Goal: Transaction & Acquisition: Obtain resource

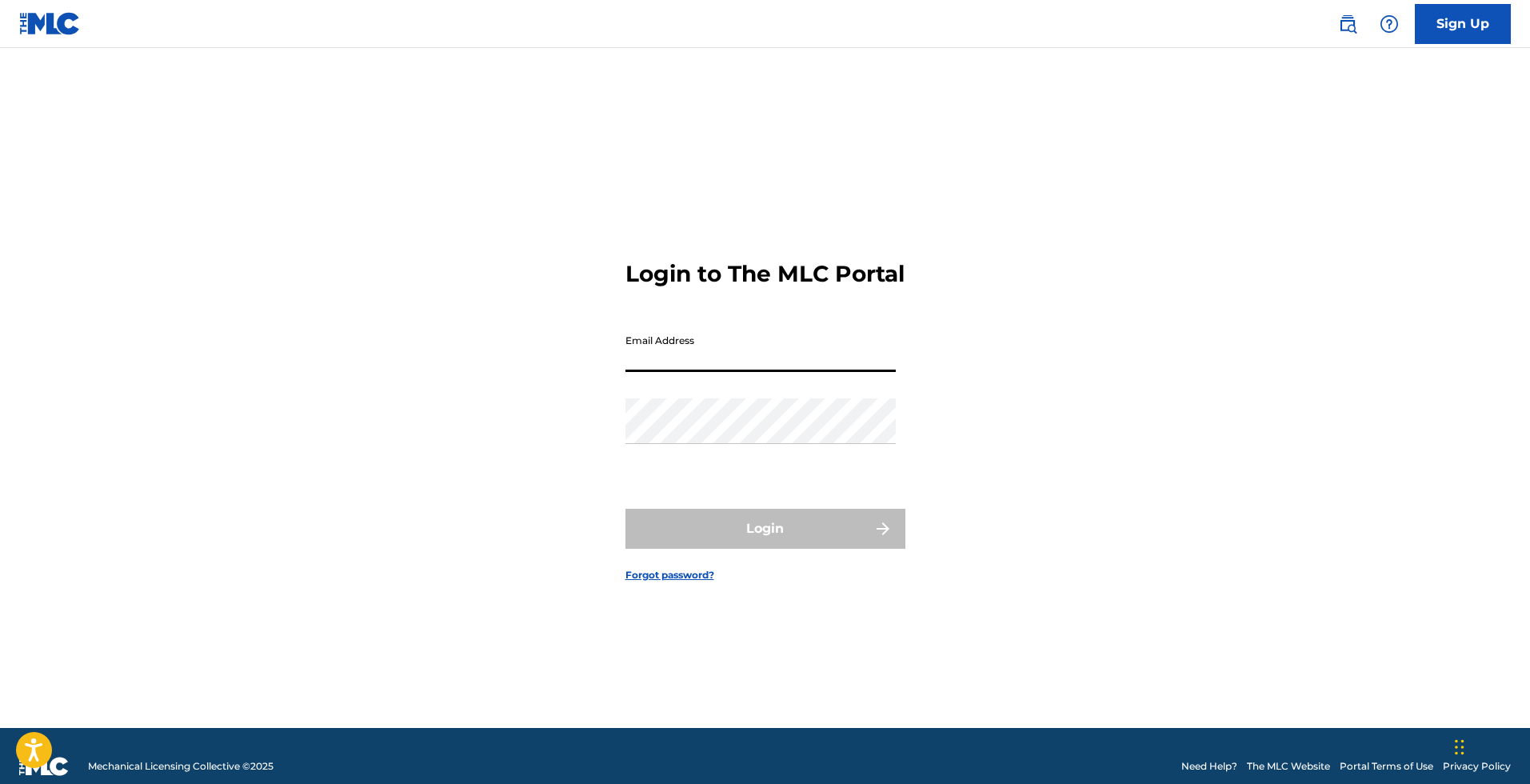
type input "[EMAIL_ADDRESS][DOMAIN_NAME]"
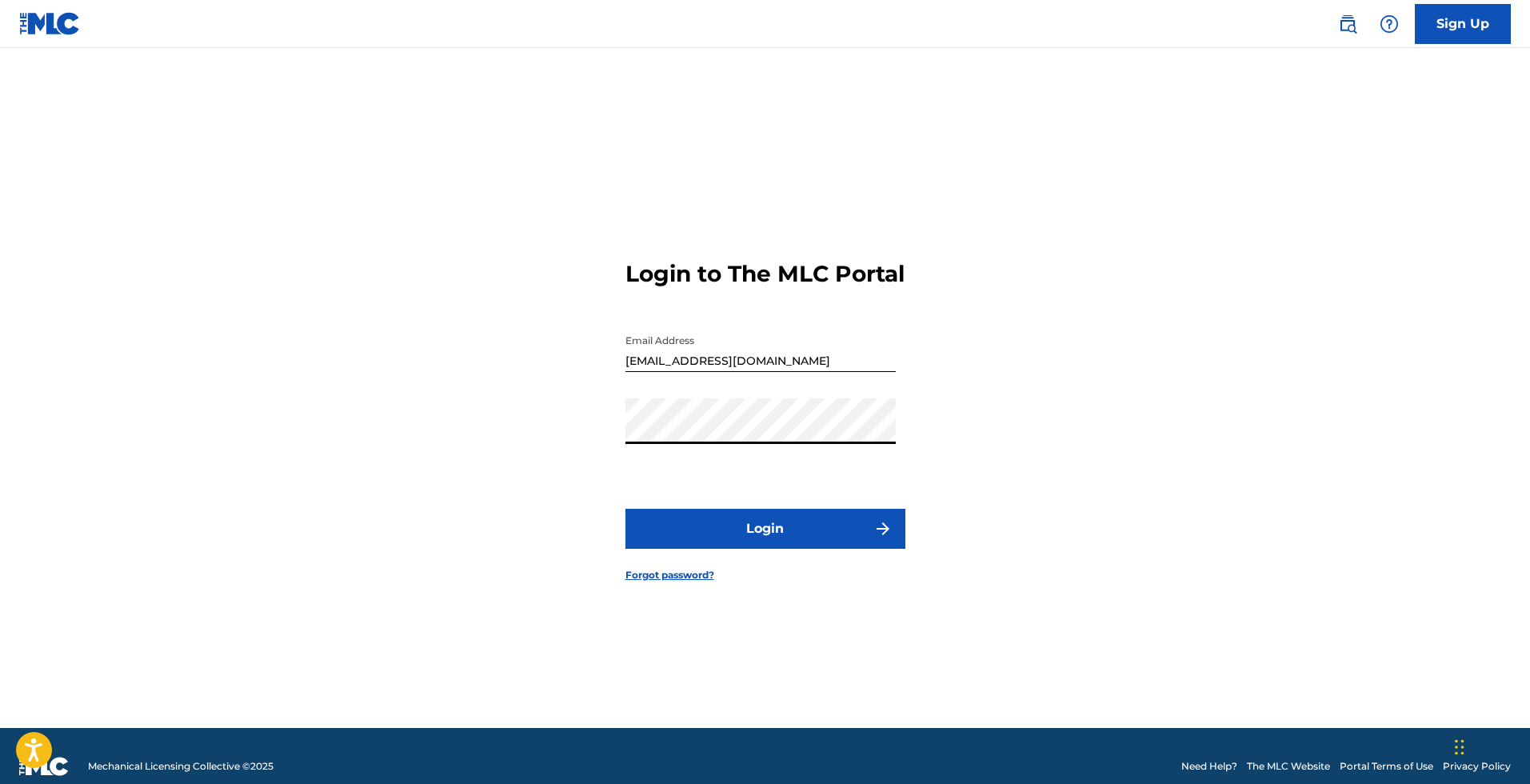
click at [755, 529] on button "Login" at bounding box center [765, 528] width 280 height 40
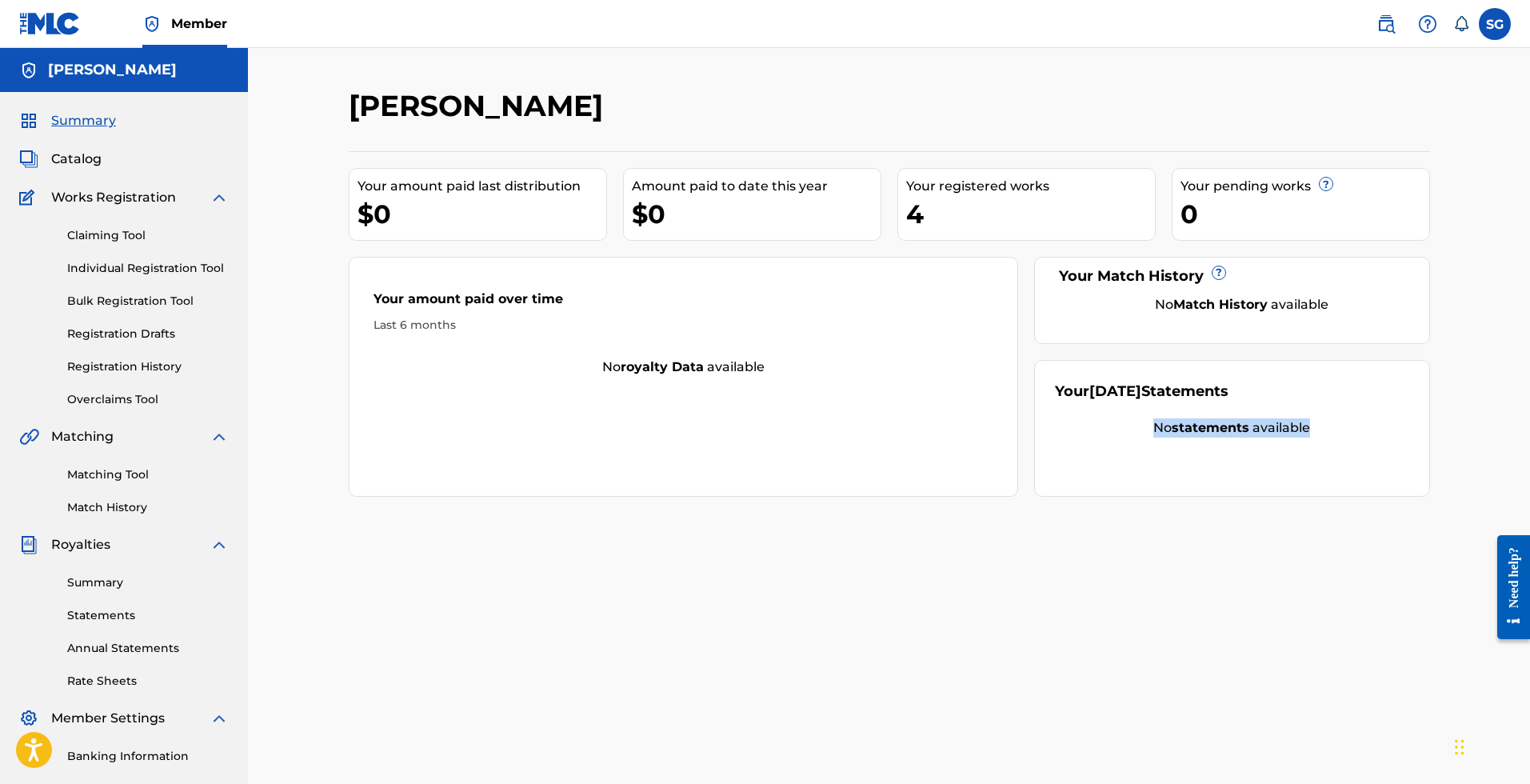
drag, startPoint x: 1220, startPoint y: 436, endPoint x: 1349, endPoint y: 444, distance: 129.2
click at [1350, 444] on div "Your [DATE] Statements No statements available" at bounding box center [1232, 428] width 396 height 137
click at [1349, 444] on div "Your [DATE] Statements No statements available" at bounding box center [1232, 428] width 396 height 137
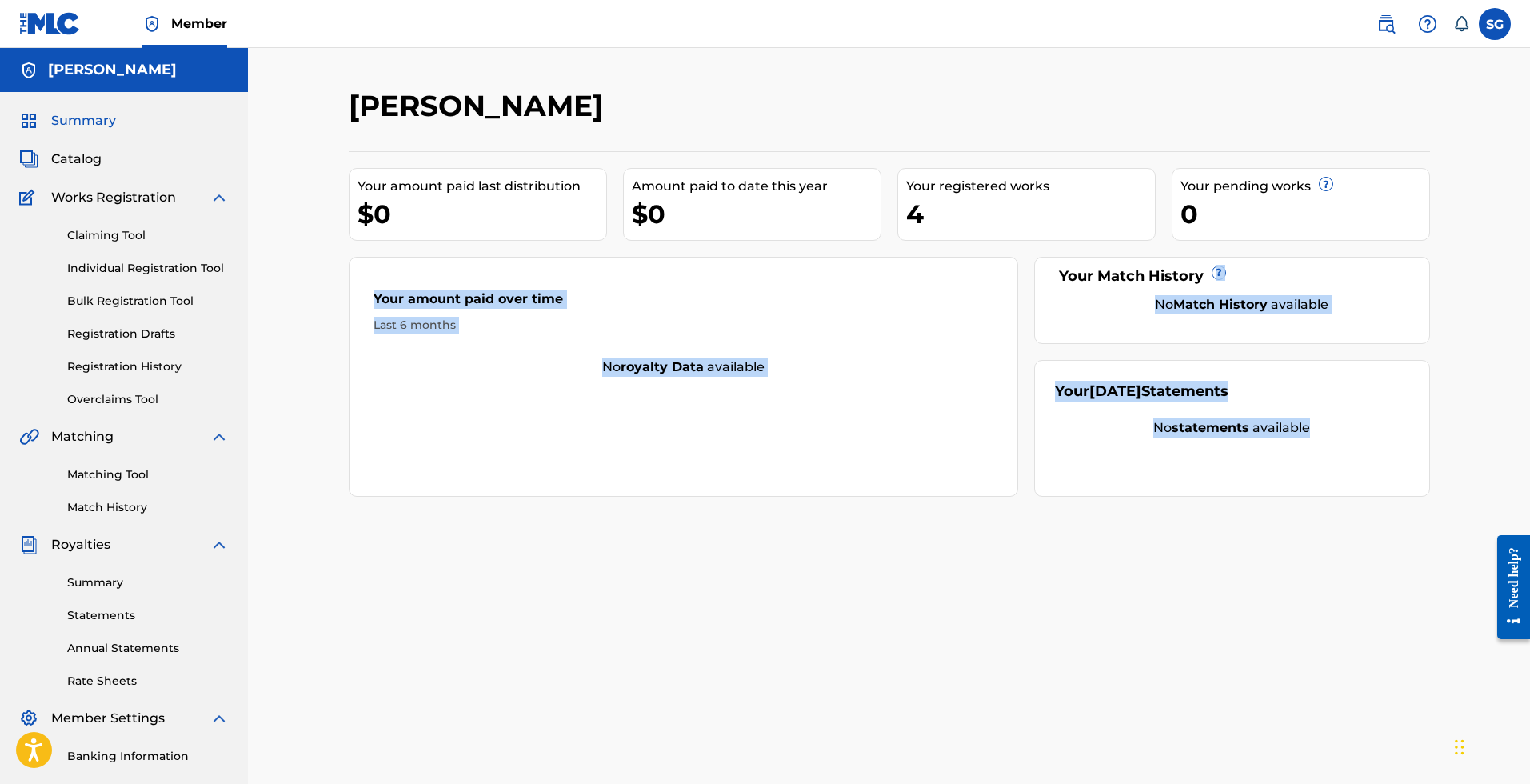
drag, startPoint x: 1069, startPoint y: 299, endPoint x: 1334, endPoint y: 426, distance: 293.9
click at [1332, 424] on div "Your amount paid last distribution $0 Amount paid to date this year $0 Your reg…" at bounding box center [889, 323] width 1082 height 346
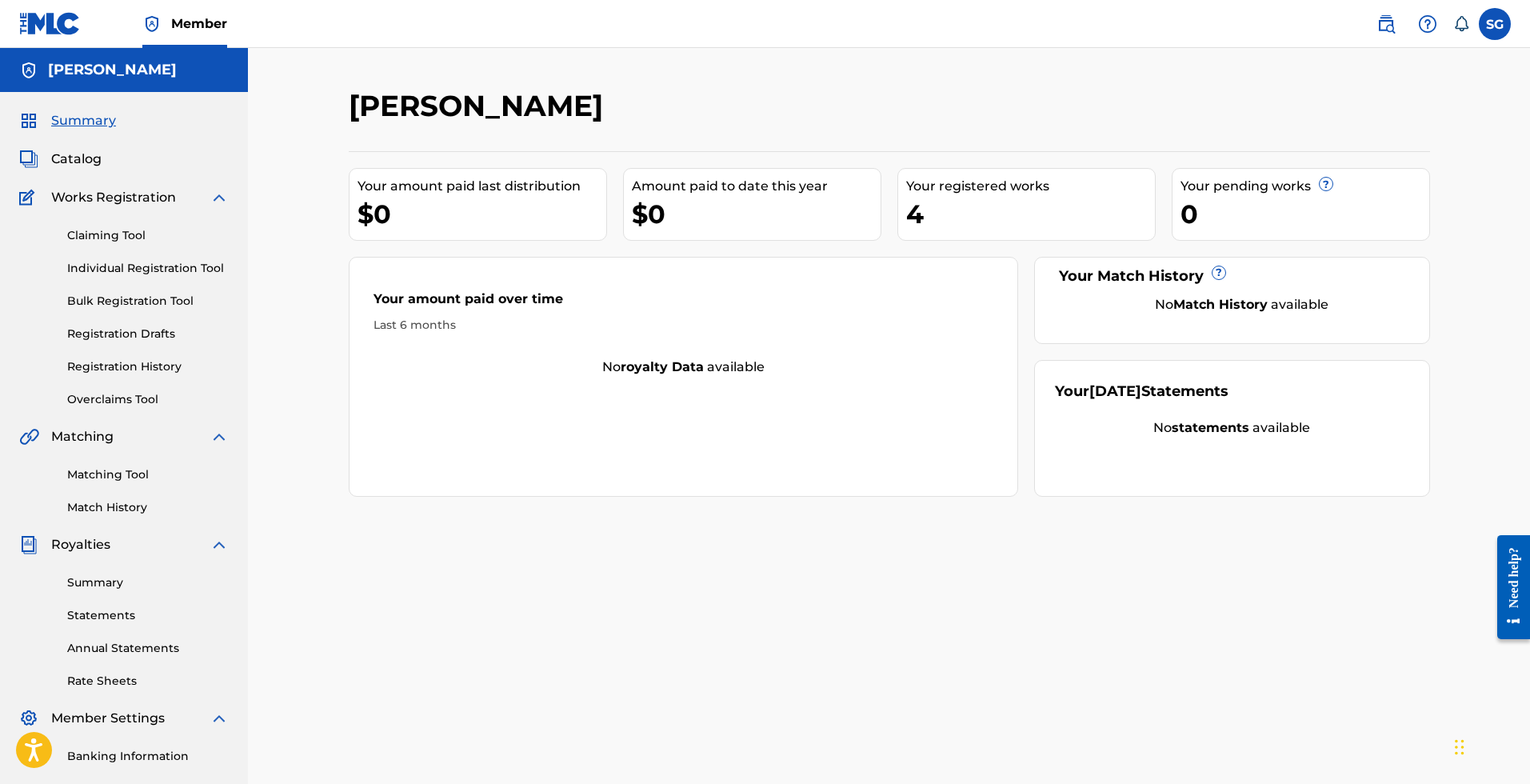
drag, startPoint x: 1334, startPoint y: 426, endPoint x: 999, endPoint y: 444, distance: 335.5
click at [1331, 429] on div "No statements available" at bounding box center [1232, 427] width 354 height 19
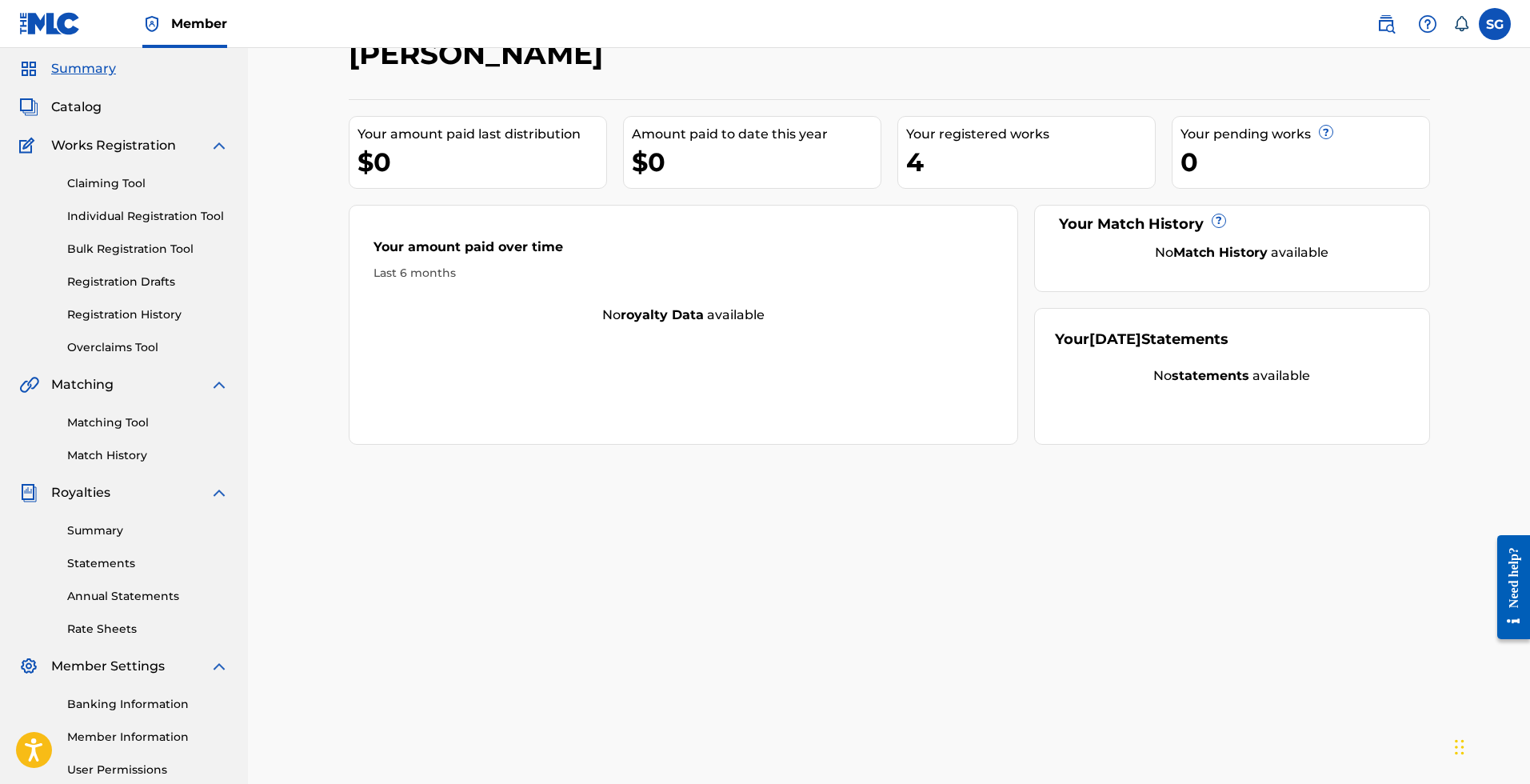
scroll to position [208, 0]
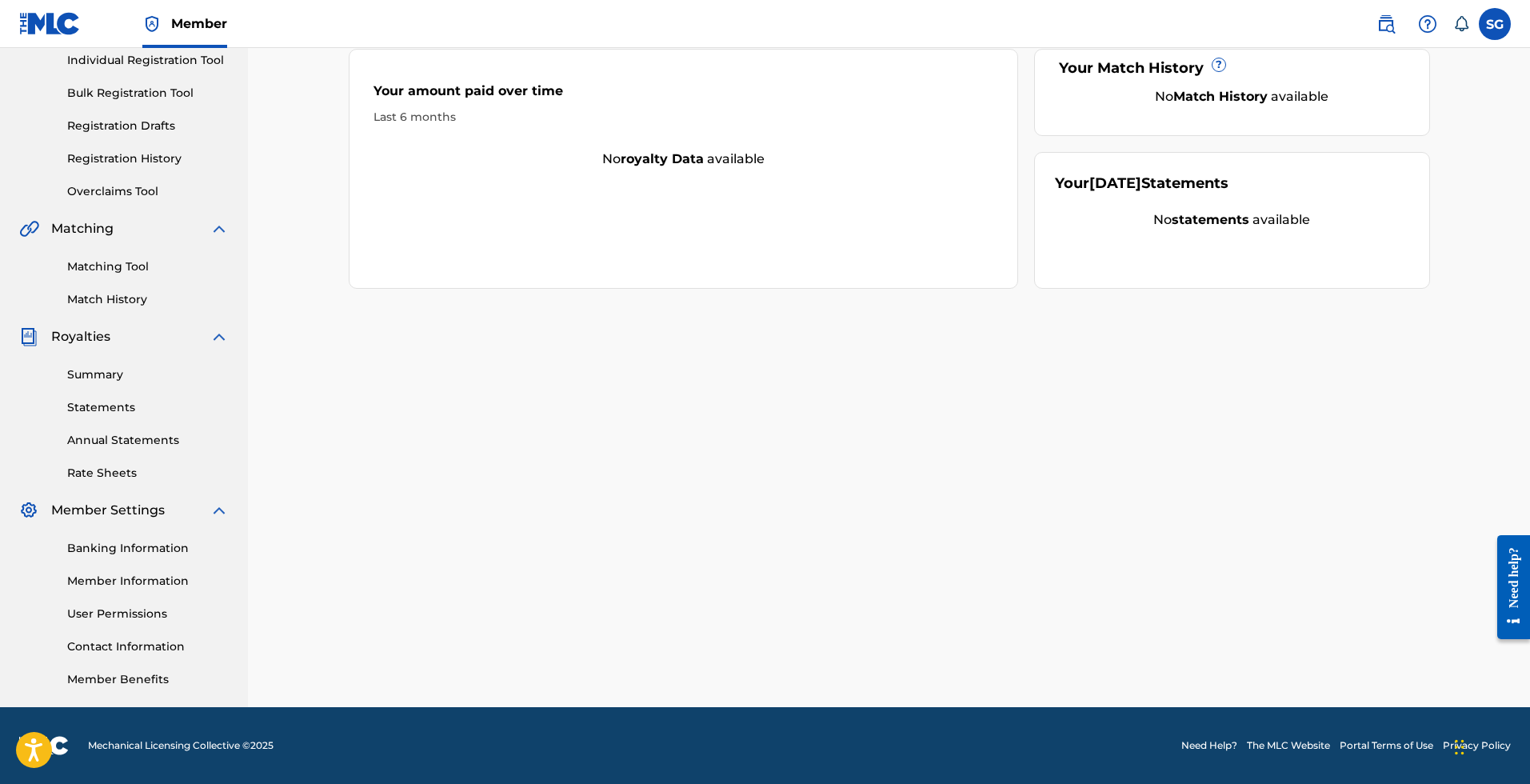
click at [1526, 607] on div "Need help?" at bounding box center [1514, 586] width 33 height 104
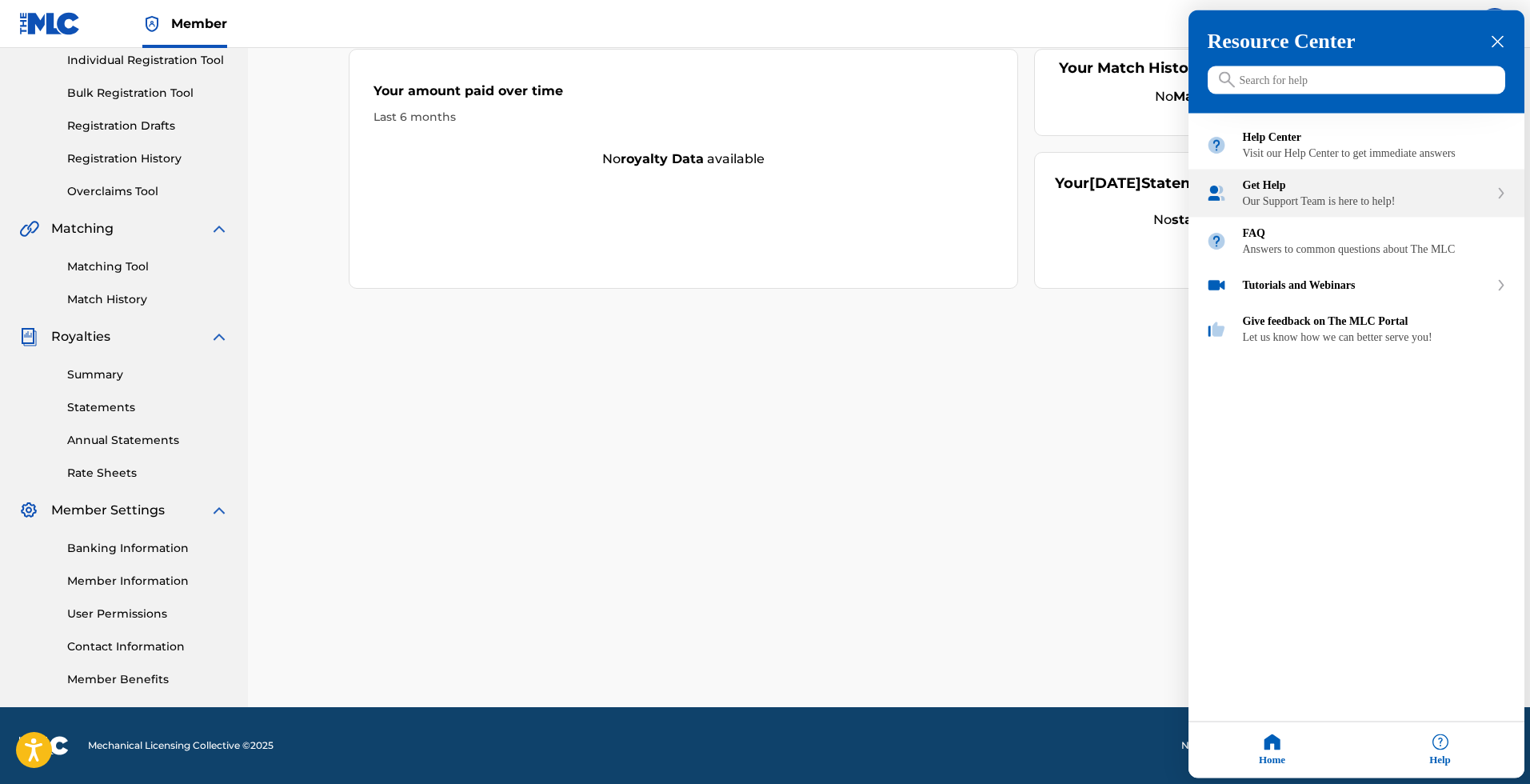
click at [1341, 217] on div "Get Help Our Support Team is here to help!" at bounding box center [1357, 193] width 336 height 48
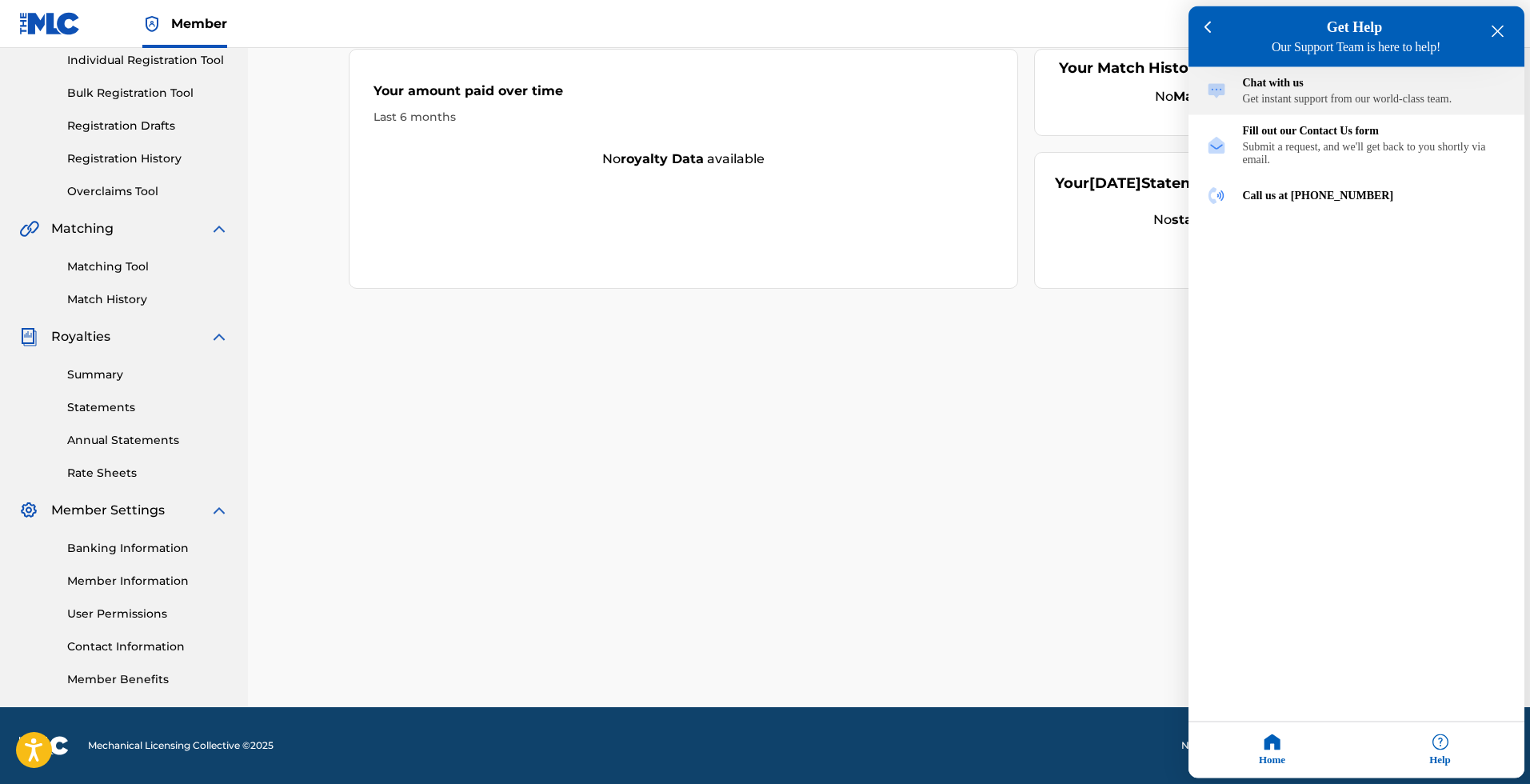
click at [1325, 100] on div "Get instant support from our world-class team." at bounding box center [1375, 99] width 264 height 13
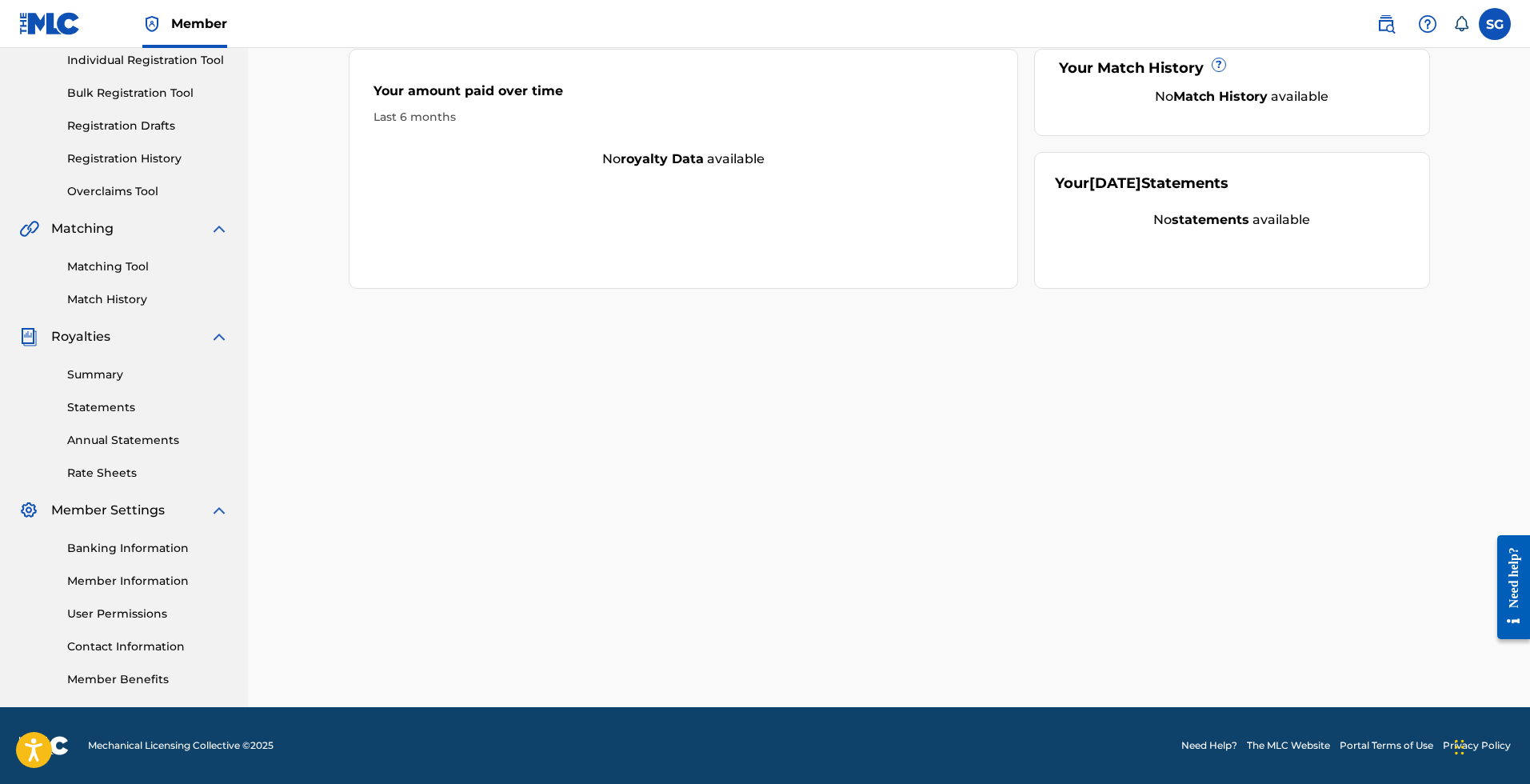
scroll to position [0, 0]
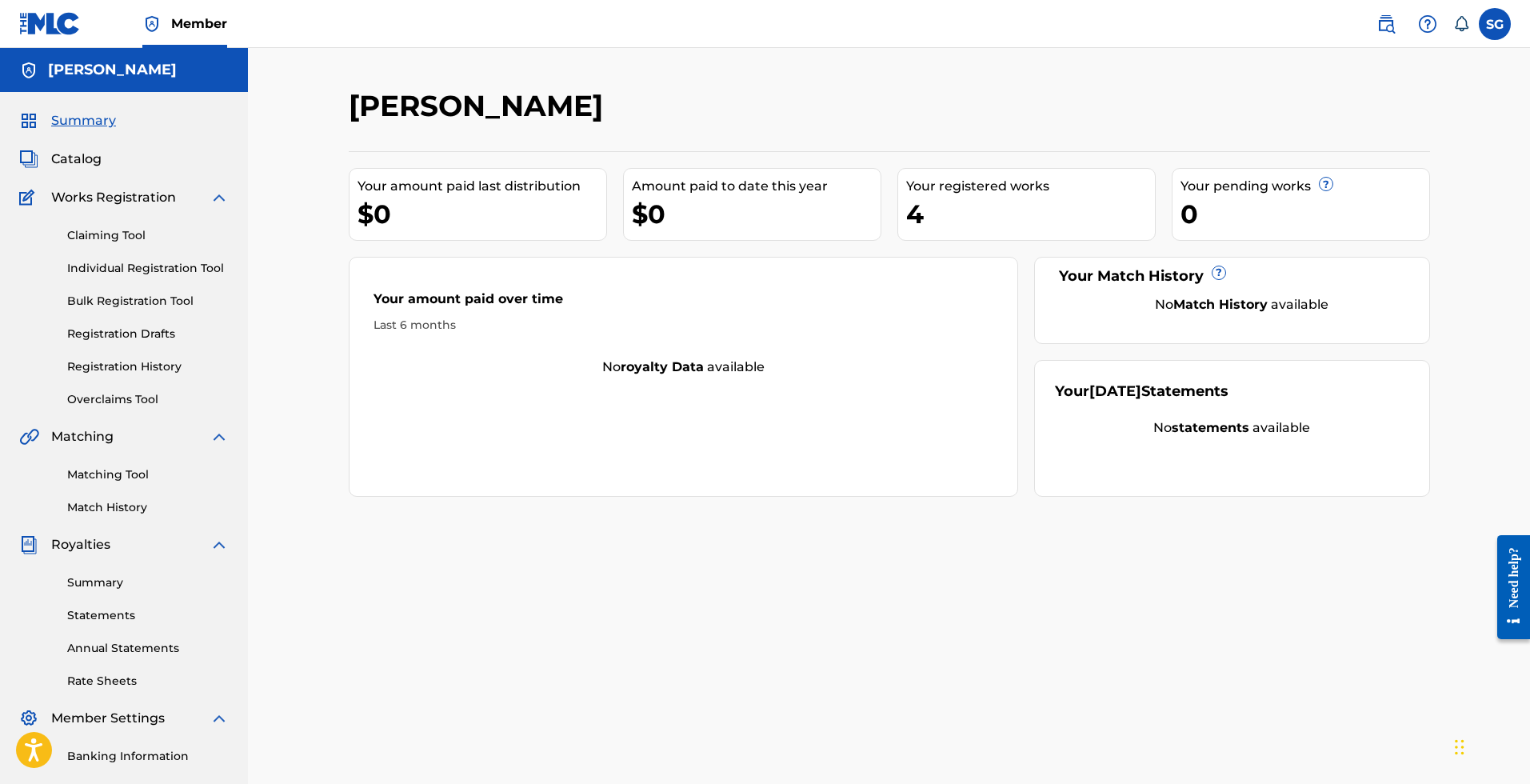
click at [1513, 578] on div "Need help?" at bounding box center [1514, 577] width 22 height 61
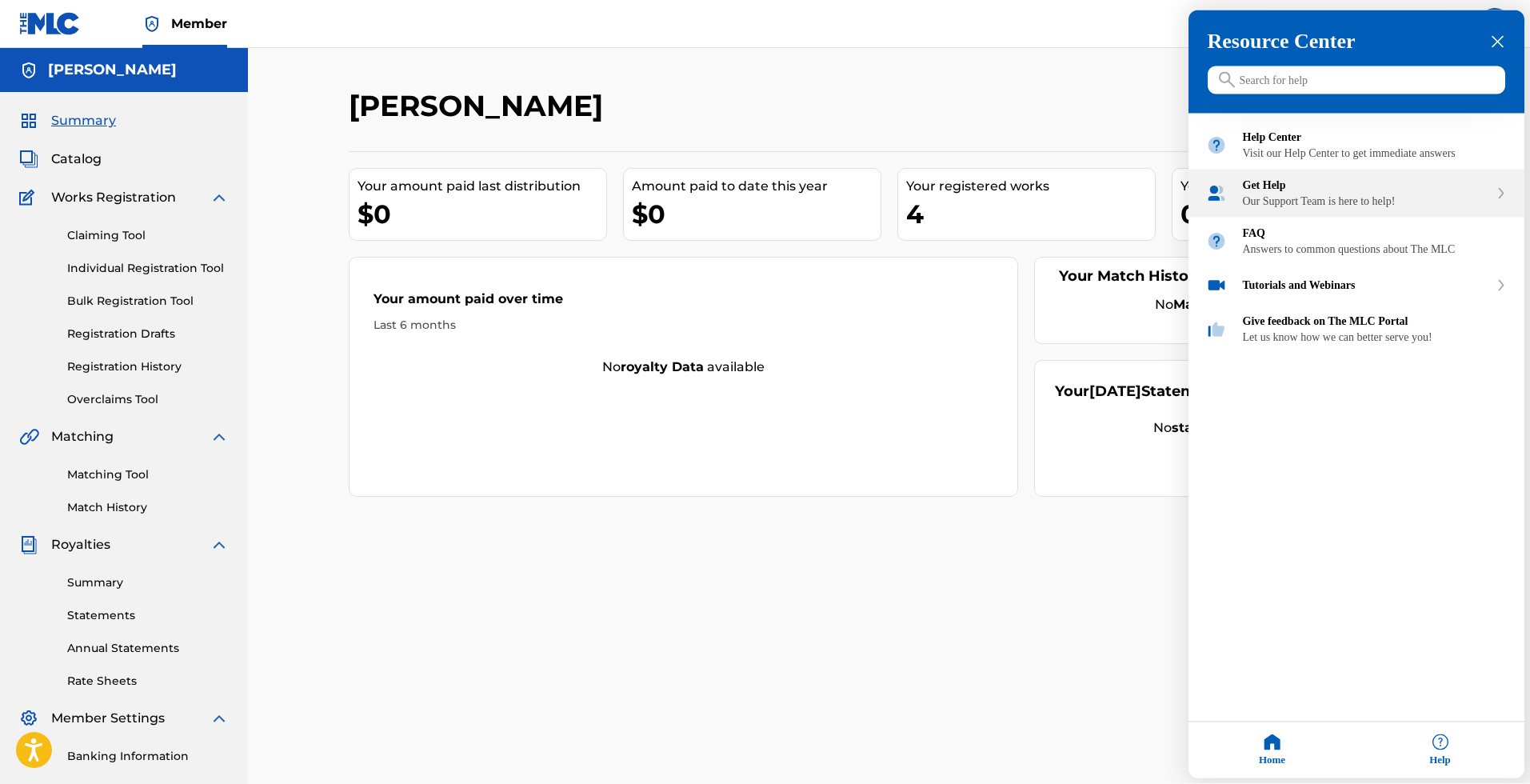
click at [1308, 208] on div "Our Support Team is here to help!" at bounding box center [1366, 201] width 246 height 13
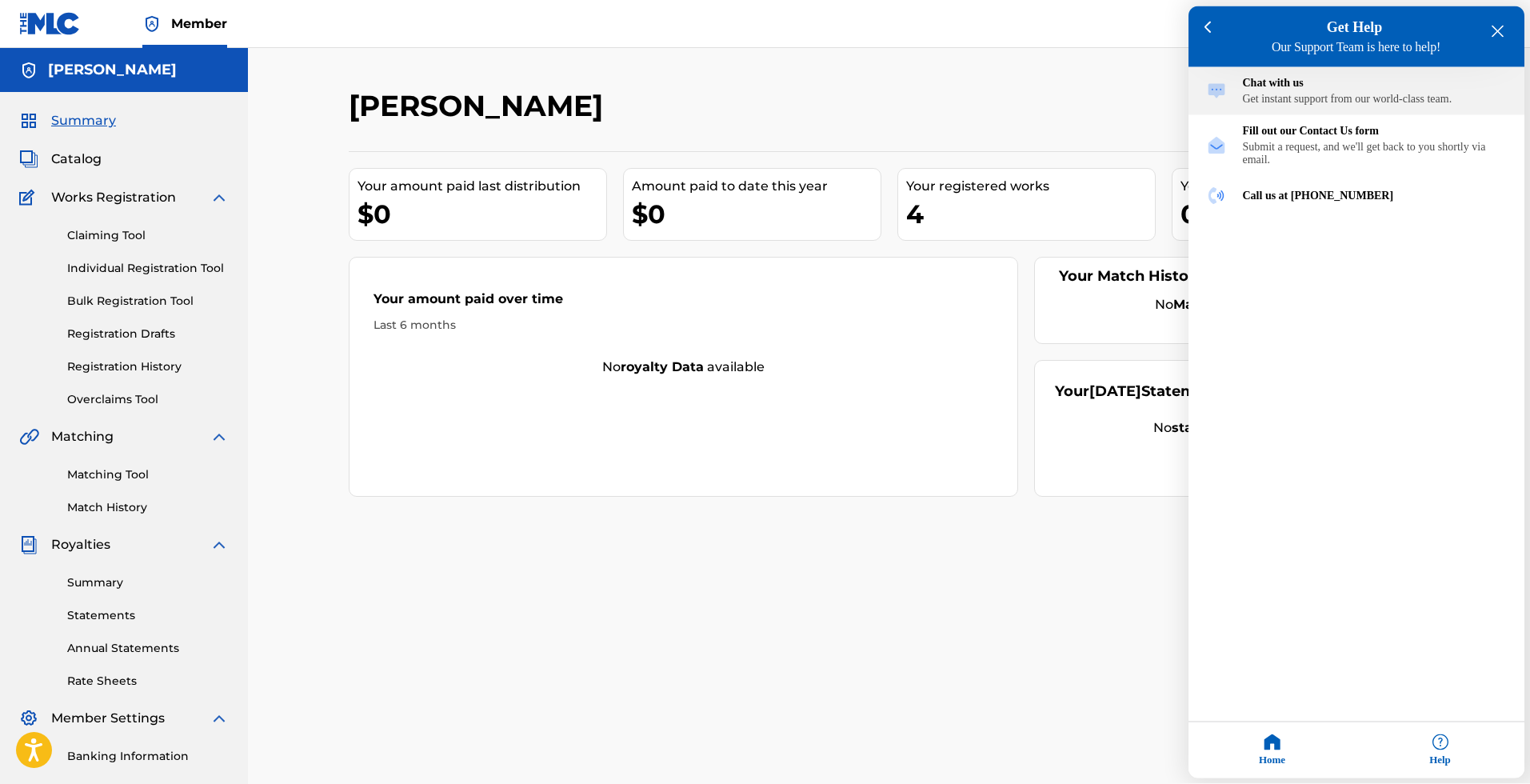
click at [1318, 106] on div "Get instant support from our world-class team." at bounding box center [1375, 99] width 264 height 13
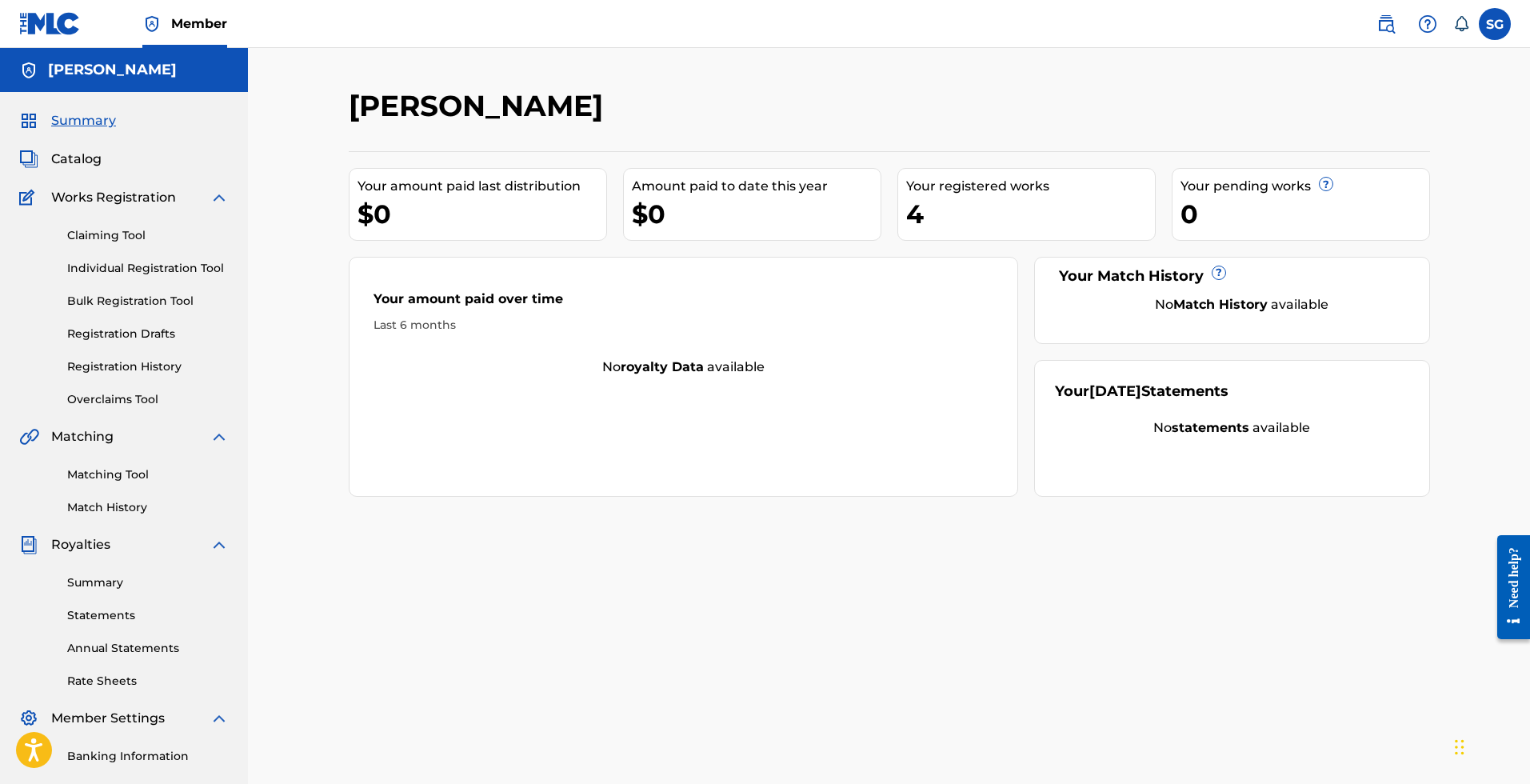
click at [941, 221] on div "4" at bounding box center [1030, 214] width 249 height 36
drag, startPoint x: 941, startPoint y: 221, endPoint x: 890, endPoint y: 208, distance: 52.6
click at [890, 210] on div "Your amount paid last distribution $0 Amount paid to date this year $0 Your reg…" at bounding box center [889, 323] width 1082 height 346
click at [890, 209] on div "Your amount paid last distribution $0 Amount paid to date this year $0 Your reg…" at bounding box center [889, 323] width 1082 height 346
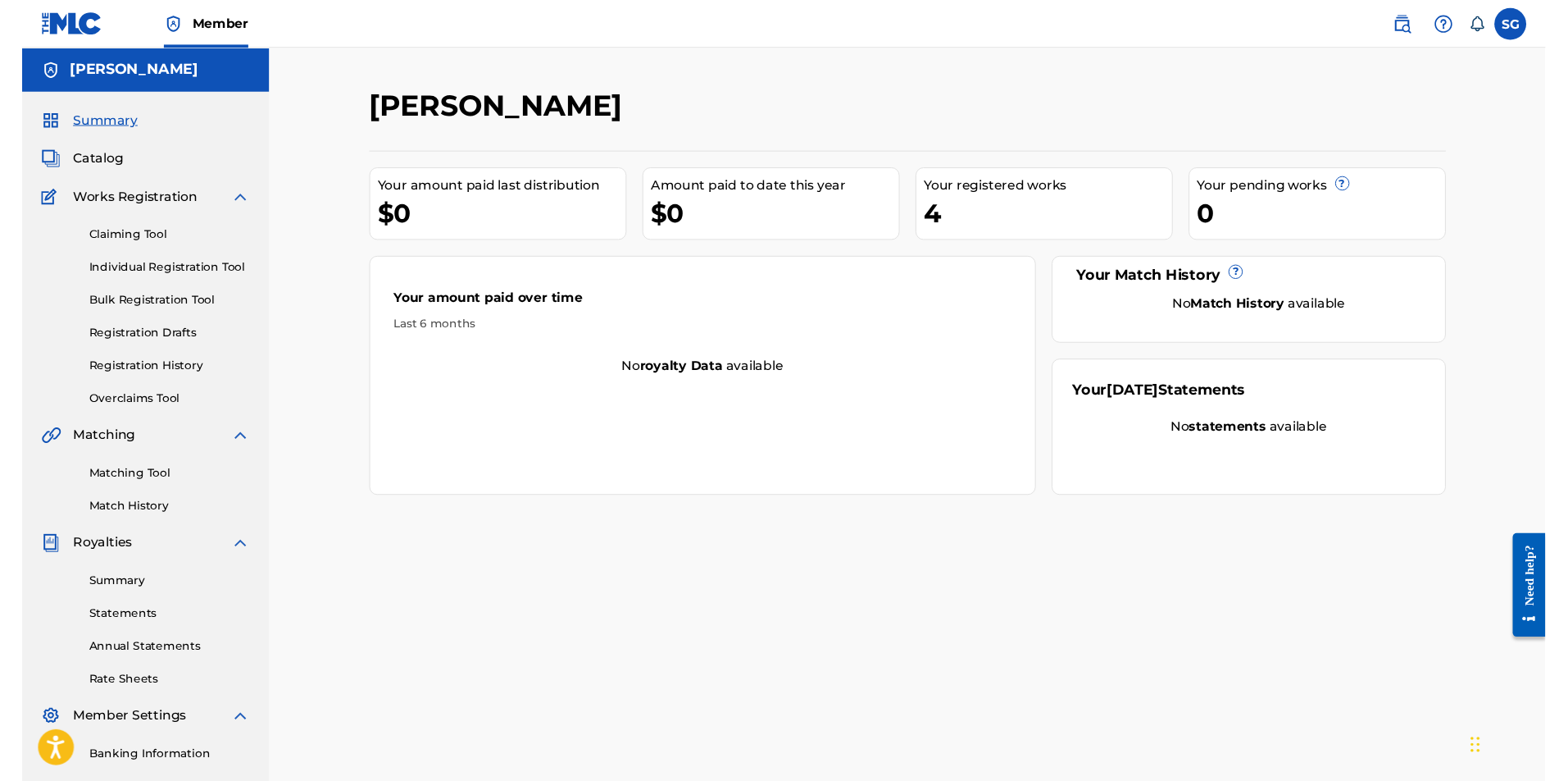
scroll to position [27, 0]
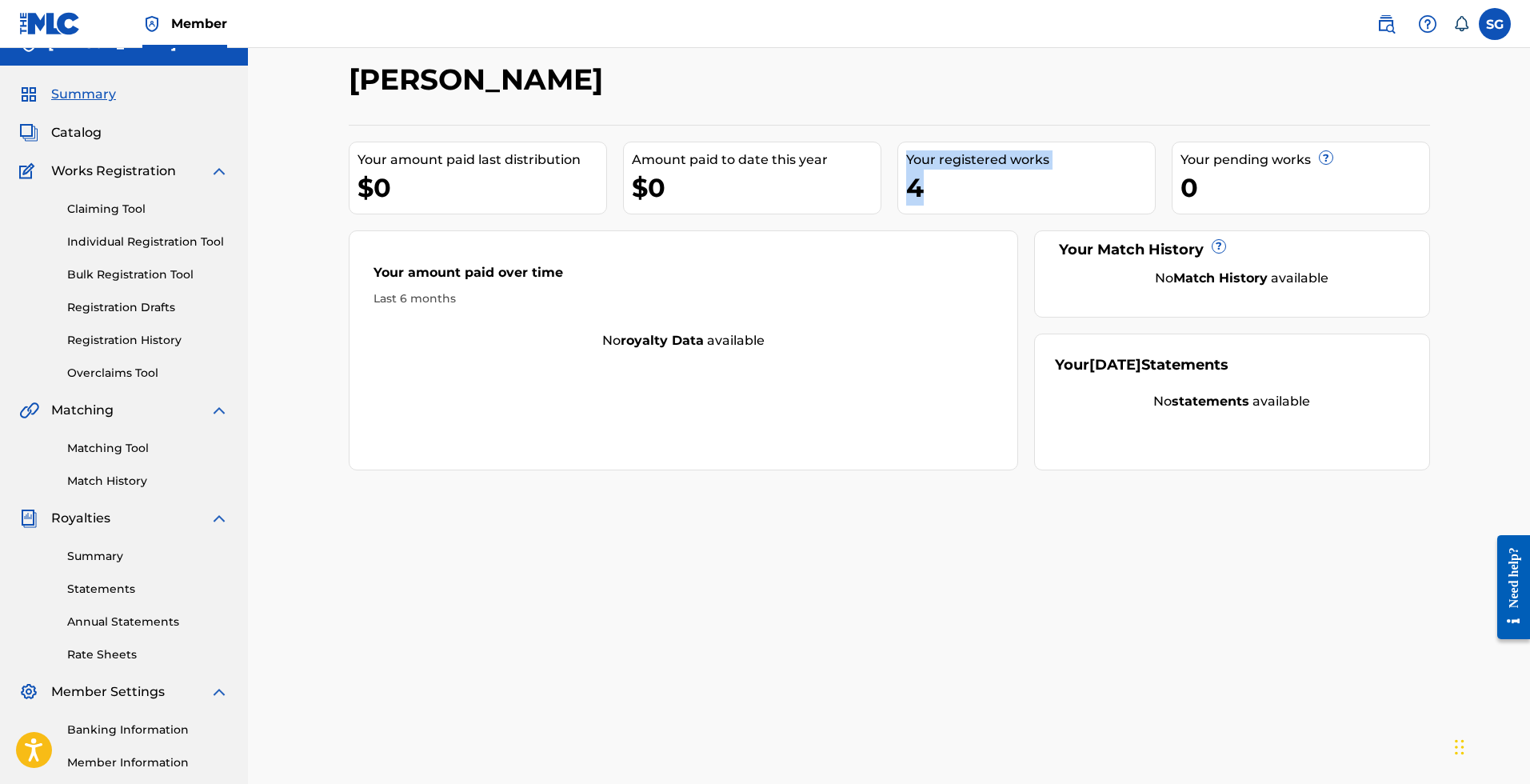
drag, startPoint x: 908, startPoint y: 161, endPoint x: 933, endPoint y: 183, distance: 33.3
click at [933, 183] on div "Your registered works 4" at bounding box center [1027, 178] width 259 height 73
click at [933, 183] on div "4" at bounding box center [1030, 188] width 249 height 36
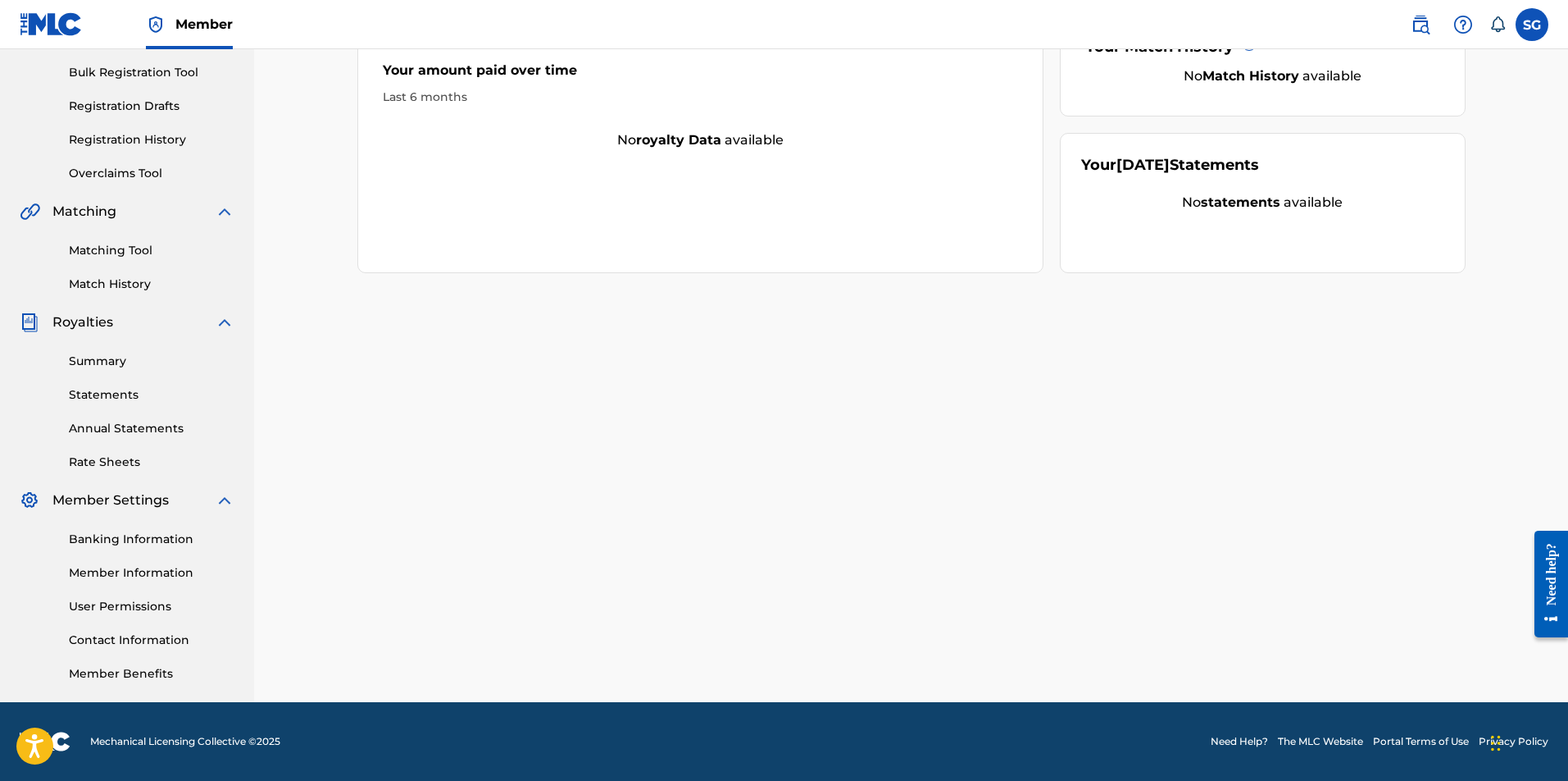
scroll to position [0, 0]
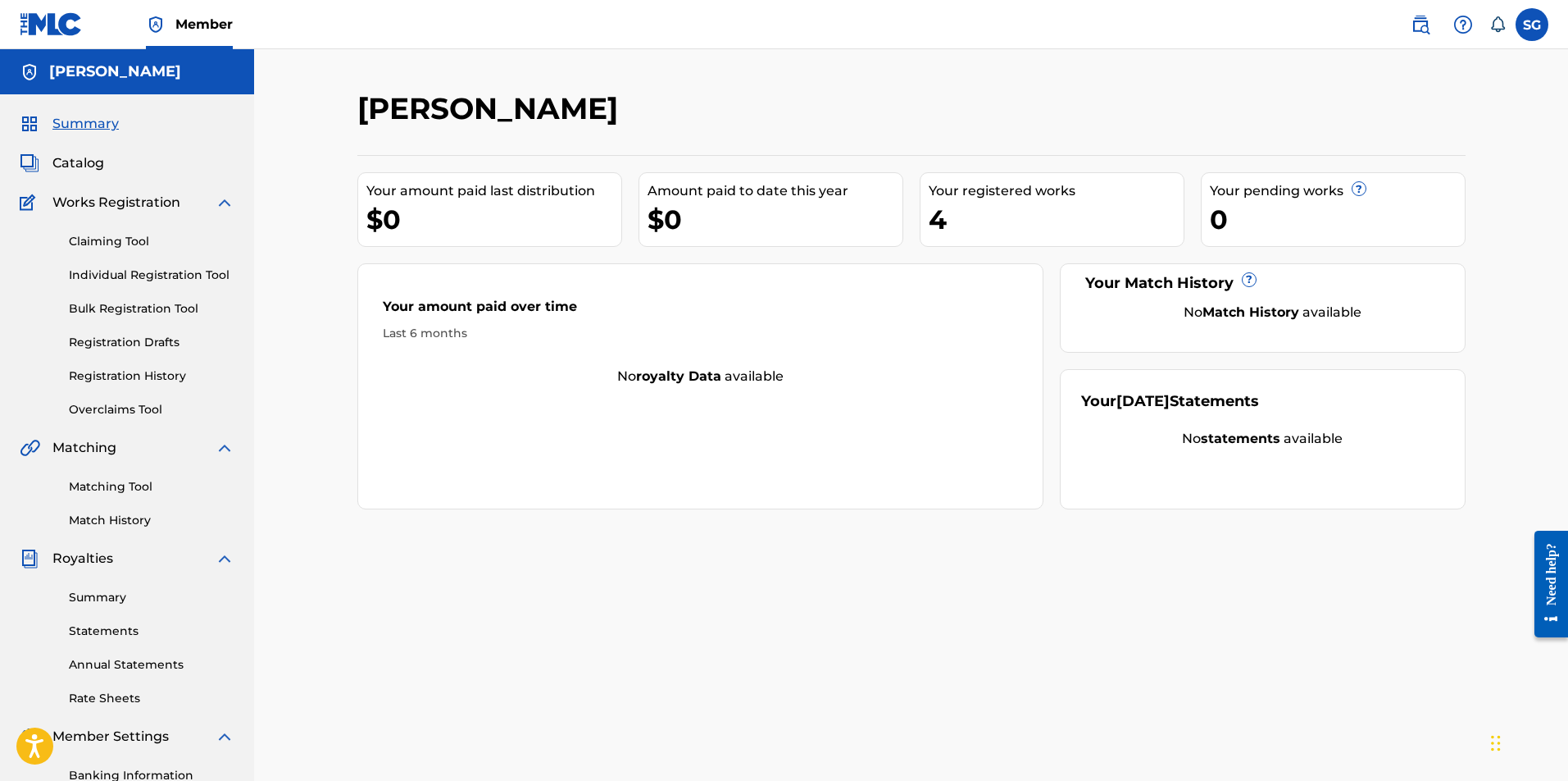
click at [712, 230] on div "$0" at bounding box center [774, 219] width 255 height 37
drag, startPoint x: 954, startPoint y: 216, endPoint x: 943, endPoint y: 209, distance: 13.0
click at [955, 215] on div "4" at bounding box center [1056, 219] width 255 height 37
click at [951, 206] on div "4" at bounding box center [1056, 219] width 255 height 37
click at [90, 161] on span "Catalog" at bounding box center [78, 163] width 52 height 19
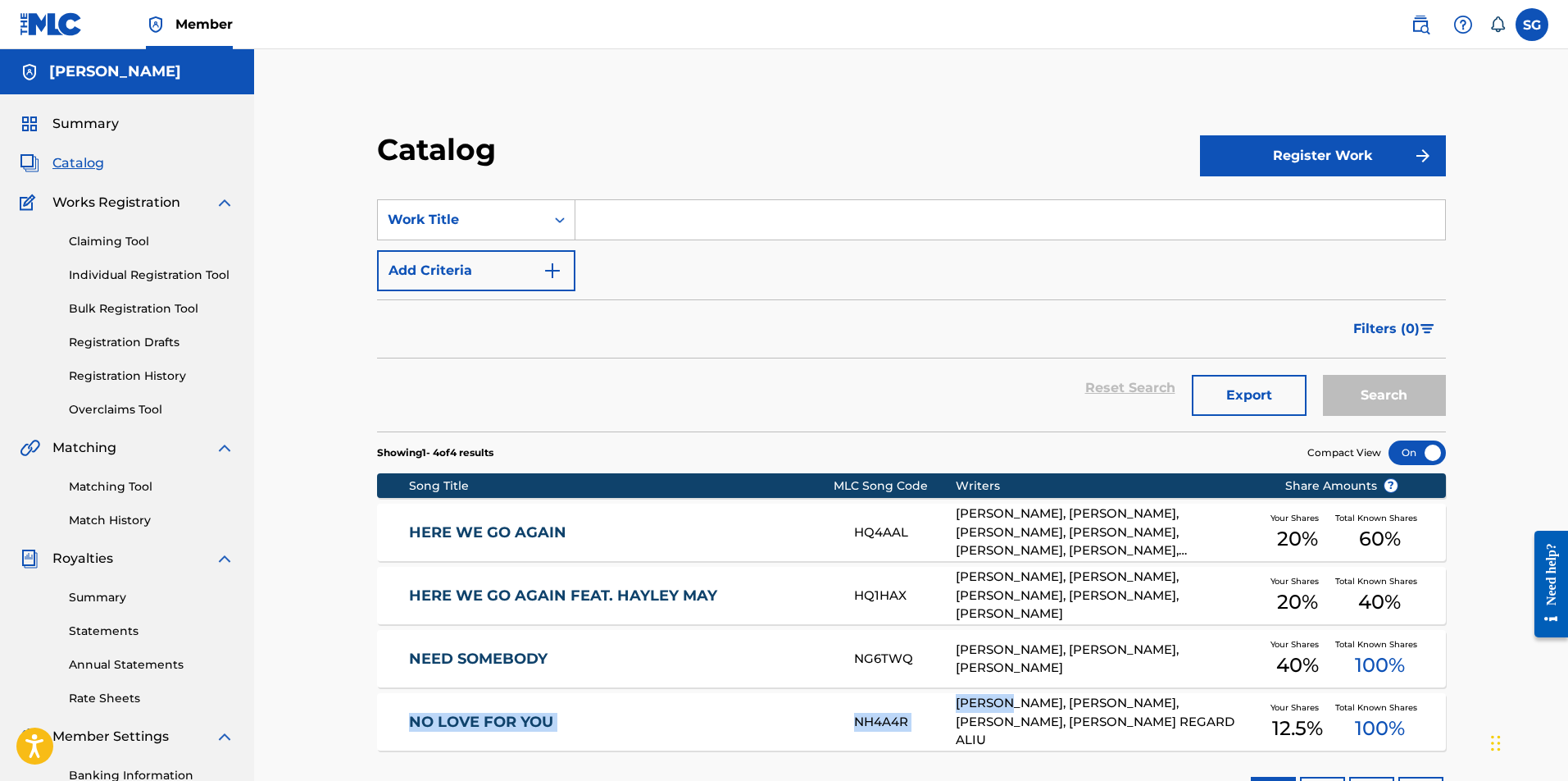
drag, startPoint x: 401, startPoint y: 704, endPoint x: 1013, endPoint y: 715, distance: 612.1
click at [1013, 715] on div "NO LOVE FOR YOU NH4A4R [PERSON_NAME], [PERSON_NAME], [PERSON_NAME], [PERSON_NAM…" at bounding box center [912, 721] width 1069 height 57
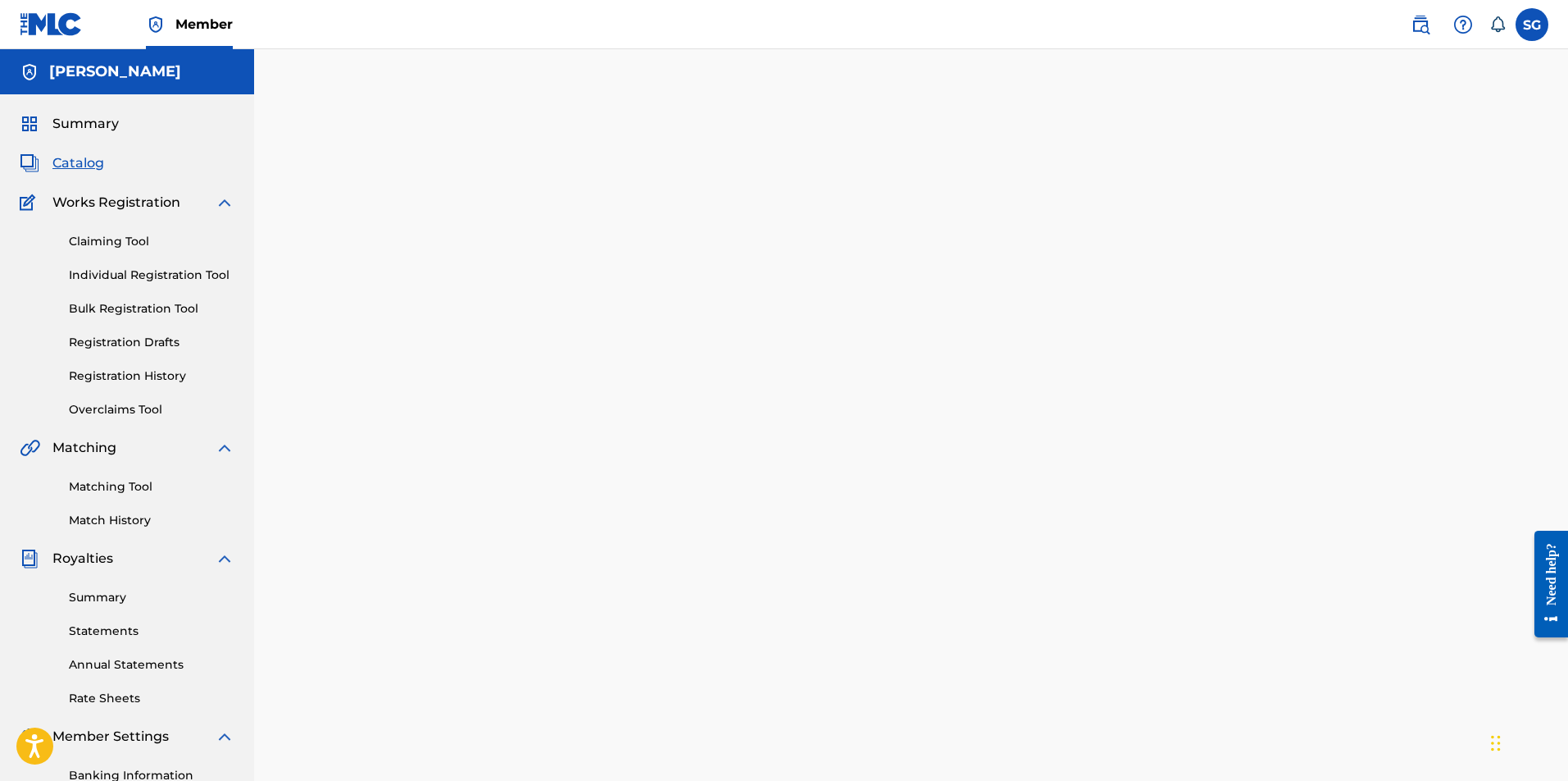
drag, startPoint x: 1013, startPoint y: 711, endPoint x: 993, endPoint y: 703, distance: 21.5
click at [1013, 710] on div at bounding box center [912, 514] width 1148 height 848
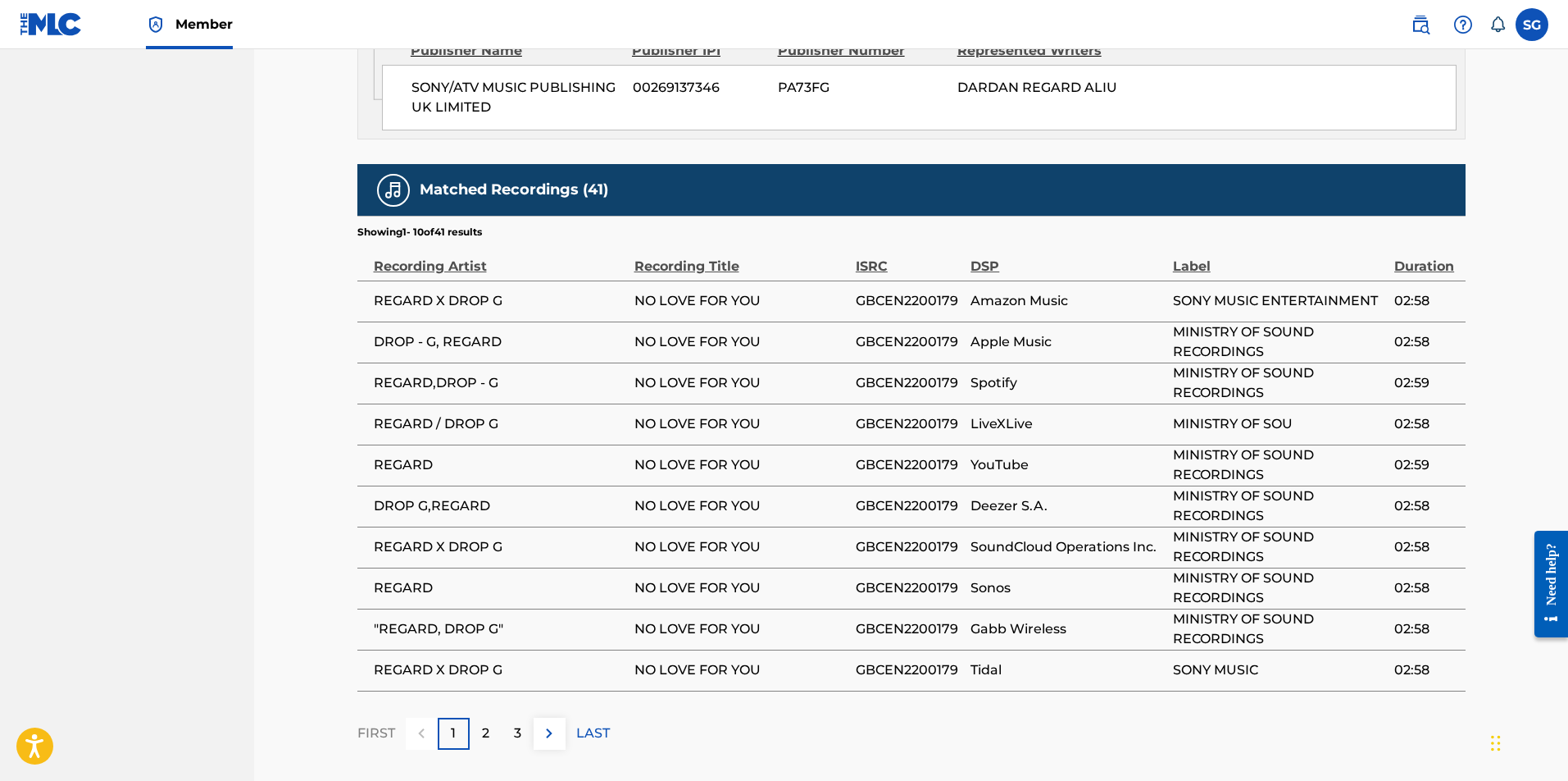
scroll to position [2246, 0]
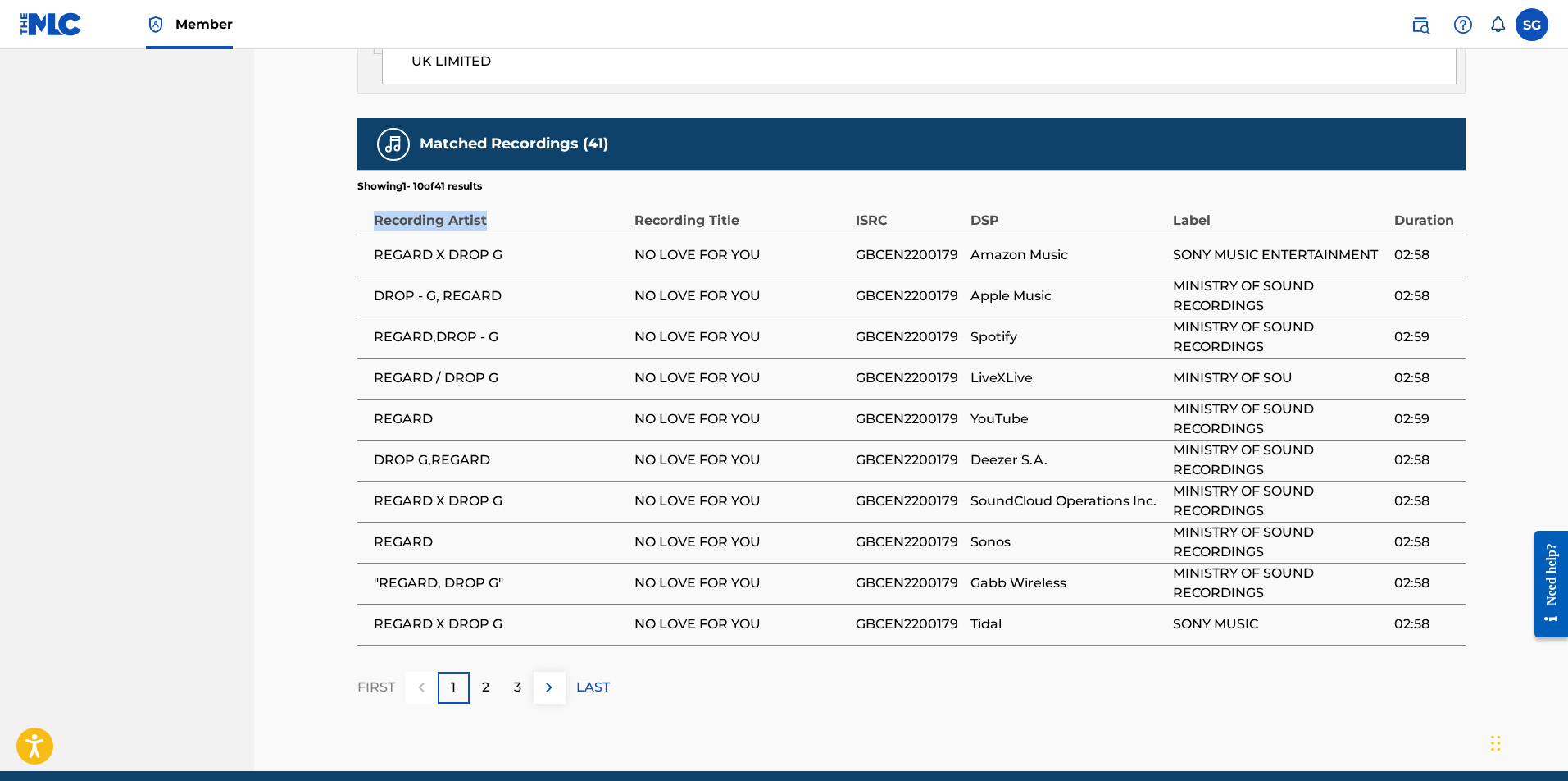
drag, startPoint x: 554, startPoint y: 243, endPoint x: 1455, endPoint y: 543, distance: 949.6
click at [1454, 603] on td "02:58" at bounding box center [1430, 624] width 71 height 41
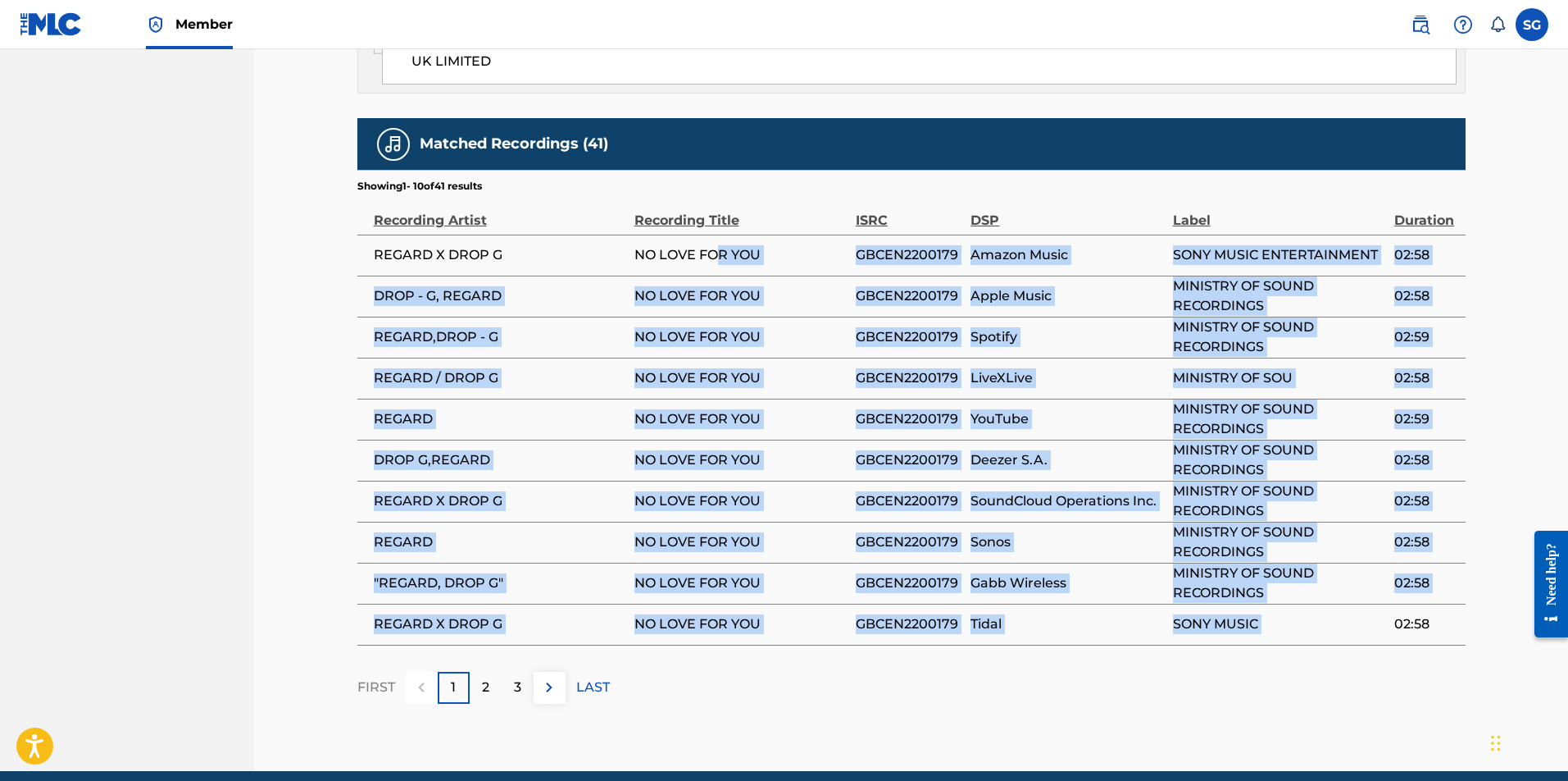
drag, startPoint x: 1437, startPoint y: 545, endPoint x: 718, endPoint y: 193, distance: 800.5
click at [718, 235] on tbody "REGARD X DROP G NO LOVE FOR YOU GBCEN2200179 Amazon Music SONY MUSIC ENTERTAINM…" at bounding box center [912, 439] width 1109 height 410
click at [718, 245] on span "NO LOVE FOR YOU" at bounding box center [741, 254] width 214 height 19
drag, startPoint x: 854, startPoint y: 177, endPoint x: 966, endPoint y: 557, distance: 396.2
click at [966, 559] on tbody "REGARD X DROP G NO LOVE FOR YOU GBCEN2200179 Amazon Music SONY MUSIC ENTERTAINM…" at bounding box center [912, 439] width 1109 height 410
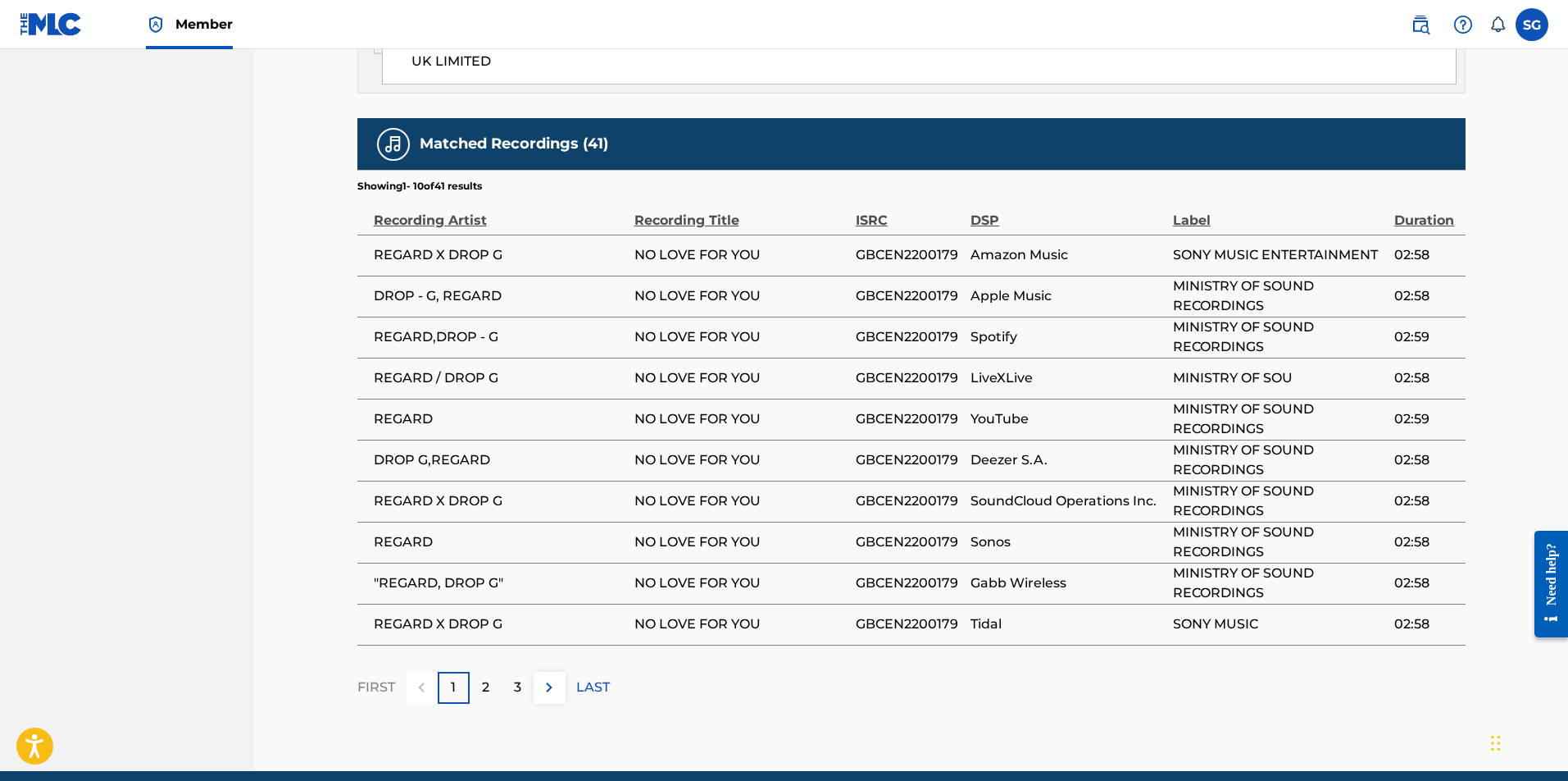
click at [966, 603] on td "GBCEN2200179" at bounding box center [913, 624] width 115 height 41
drag, startPoint x: 914, startPoint y: 189, endPoint x: 965, endPoint y: 188, distance: 51.0
click at [965, 235] on tr "REGARD X DROP G NO LOVE FOR YOU GBCEN2200179 Amazon Music SONY MUSIC ENTERTAINM…" at bounding box center [912, 255] width 1109 height 41
copy tr "GBCEN2200179"
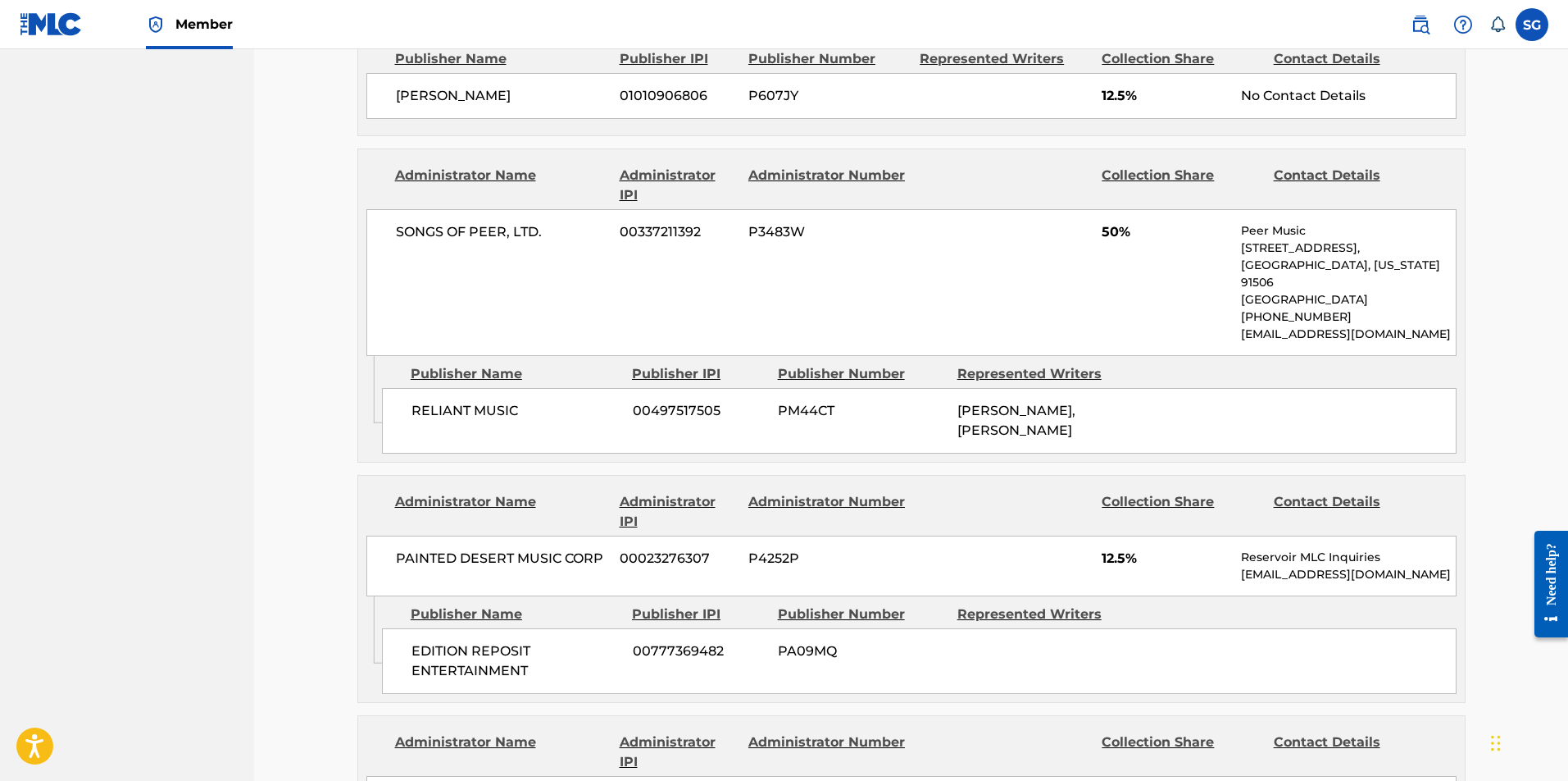
scroll to position [0, 0]
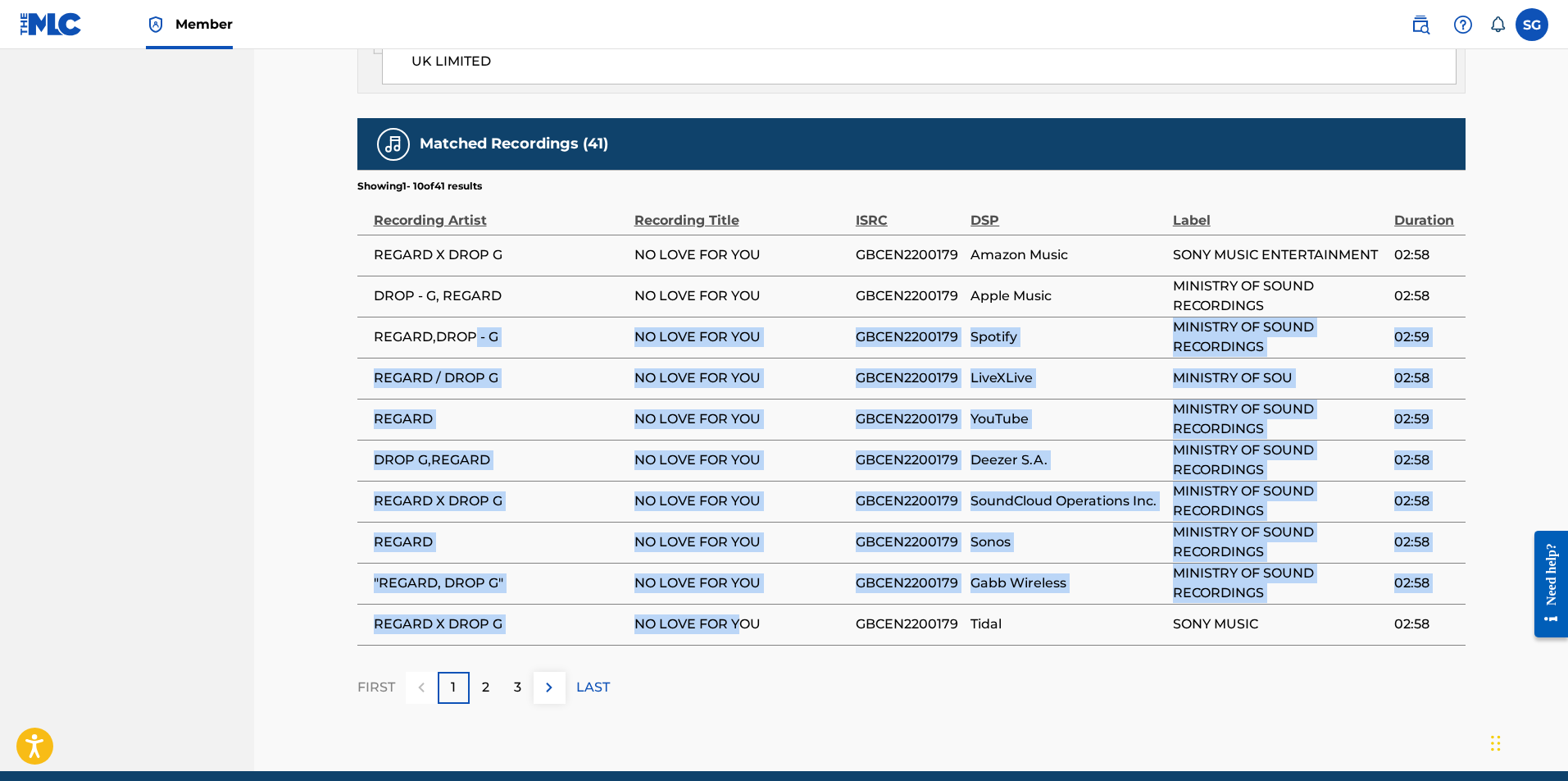
drag, startPoint x: 472, startPoint y: 262, endPoint x: 739, endPoint y: 551, distance: 393.5
click at [739, 551] on tbody "REGARD X DROP G NO LOVE FOR YOU GBCEN2200179 Amazon Music SONY MUSIC ENTERTAINM…" at bounding box center [912, 439] width 1109 height 410
click at [739, 603] on td "NO LOVE FOR YOU" at bounding box center [745, 624] width 221 height 41
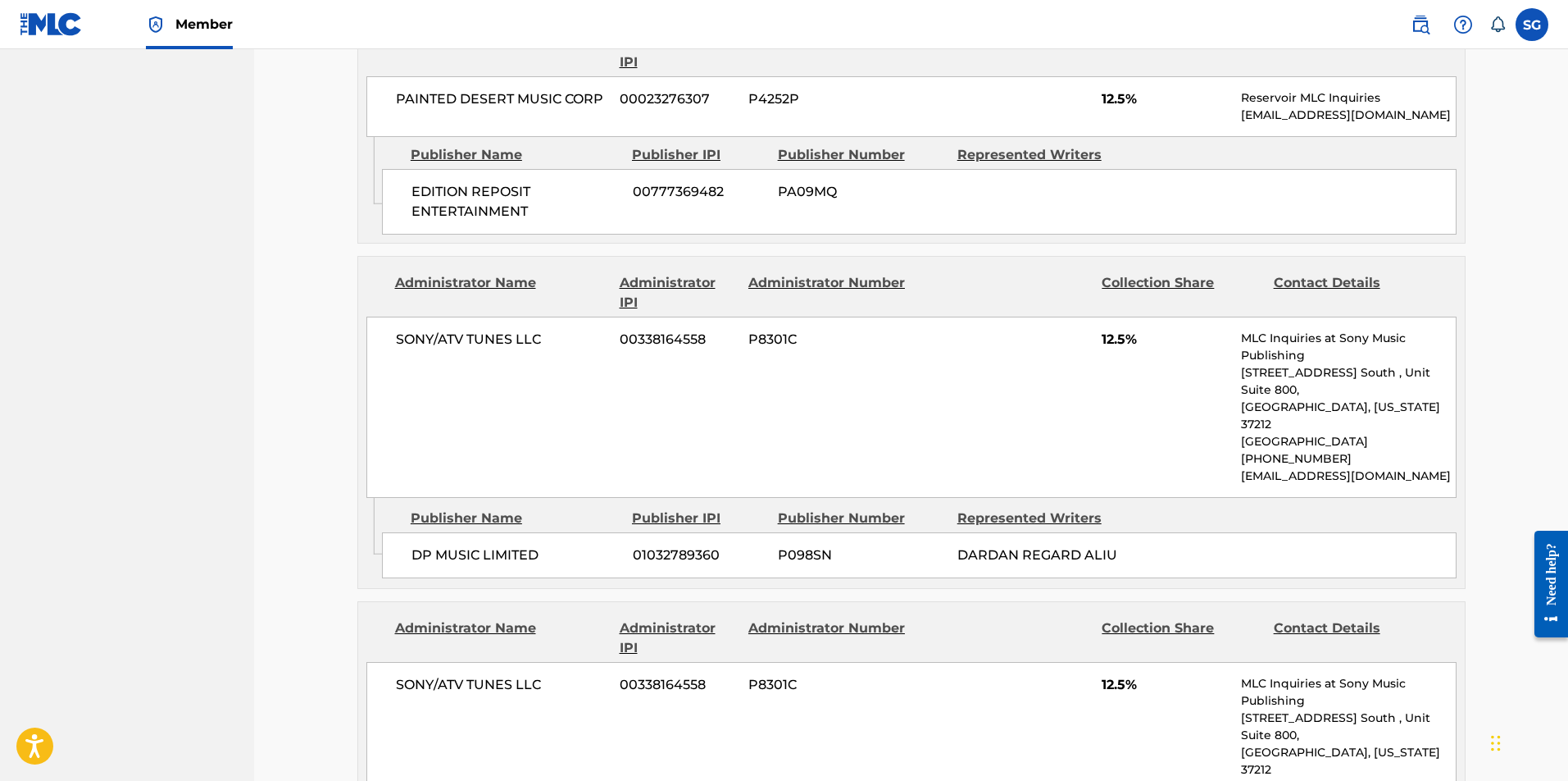
scroll to position [1267, 0]
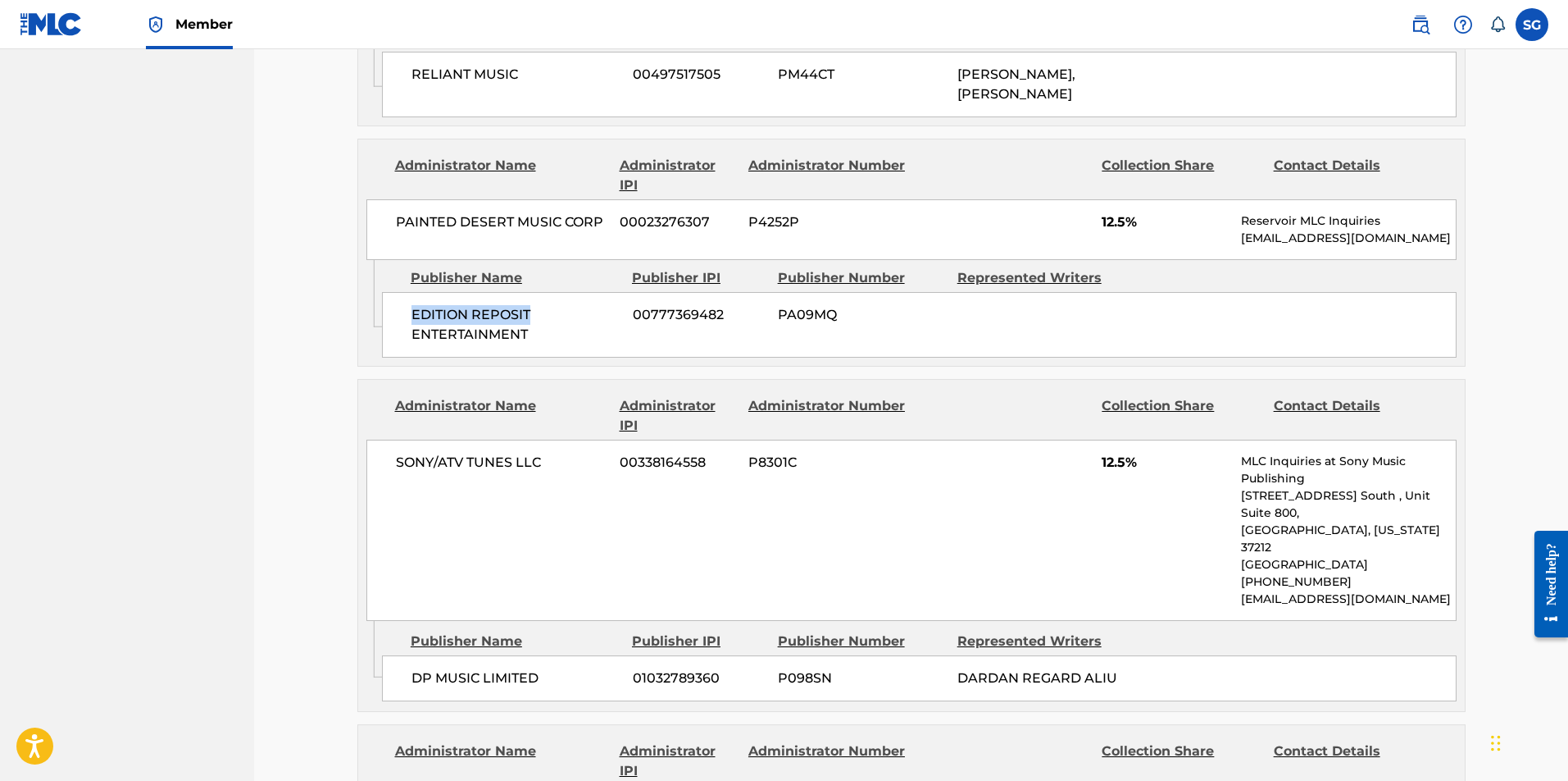
drag, startPoint x: 414, startPoint y: 307, endPoint x: 646, endPoint y: 332, distance: 233.3
click at [646, 332] on div "EDITION REPOSIT ENTERTAINMENT 00777369482 PA09MQ" at bounding box center [919, 324] width 1074 height 65
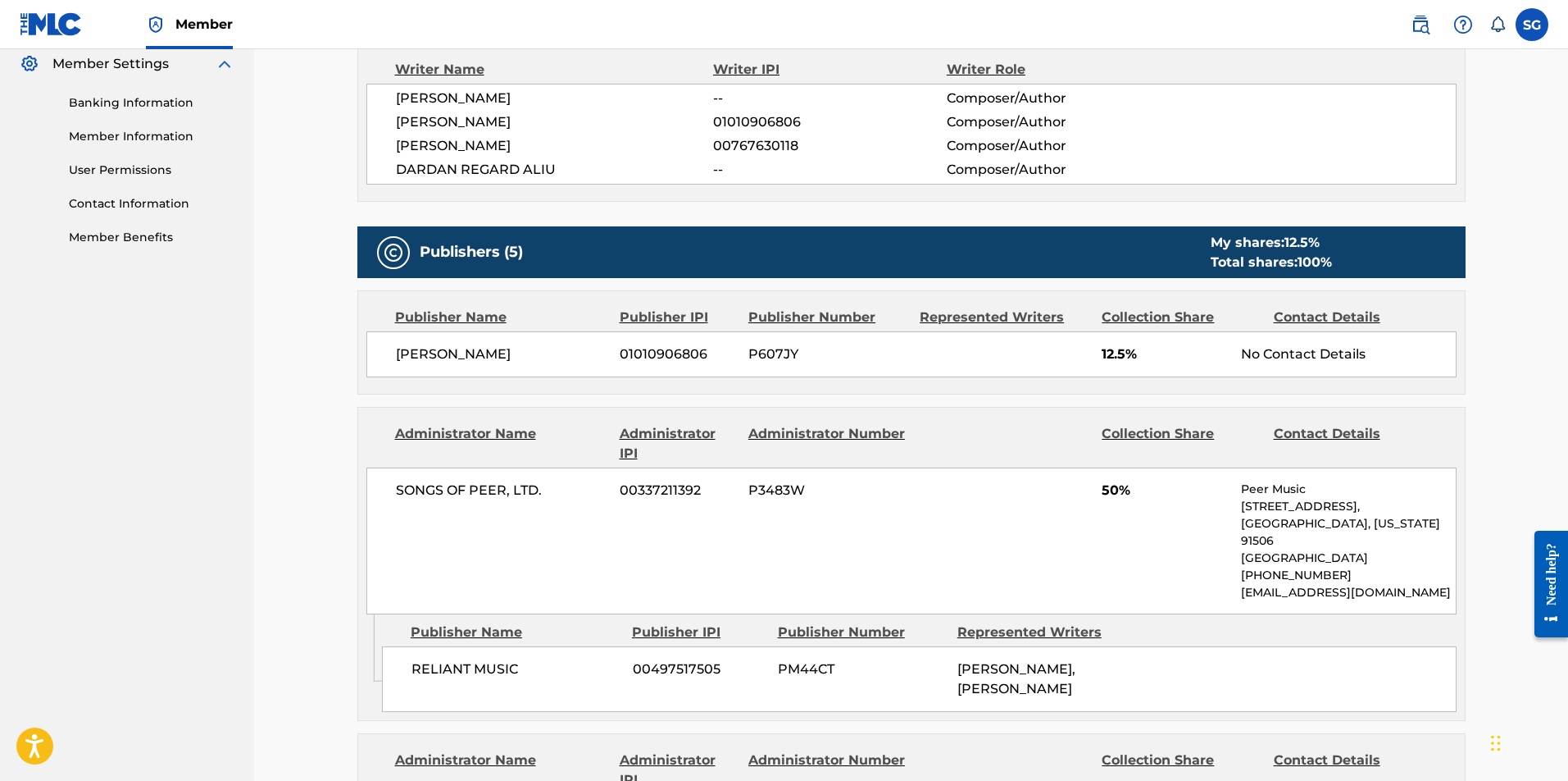
scroll to position [0, 0]
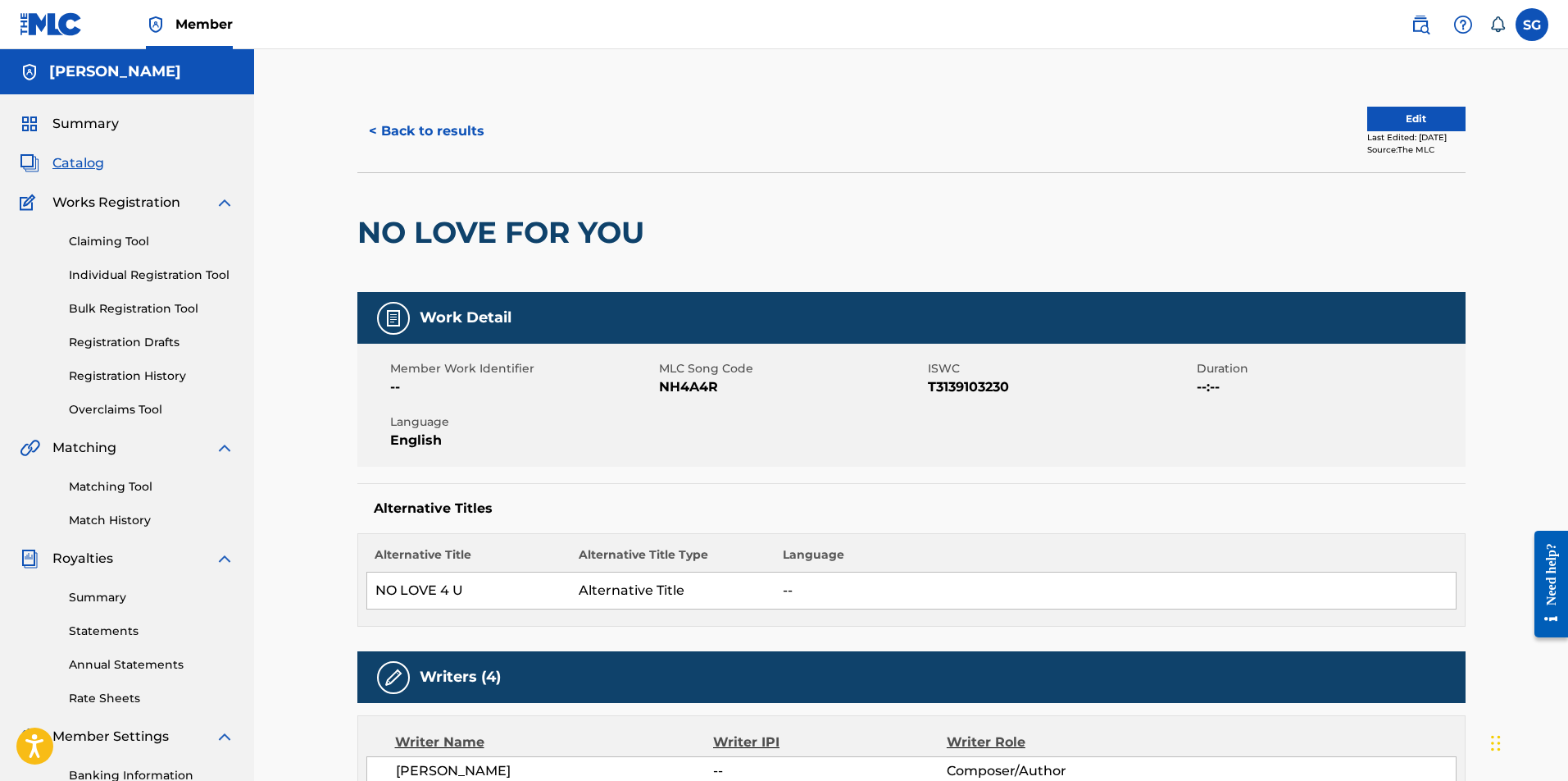
click at [77, 121] on span "Summary" at bounding box center [86, 123] width 66 height 19
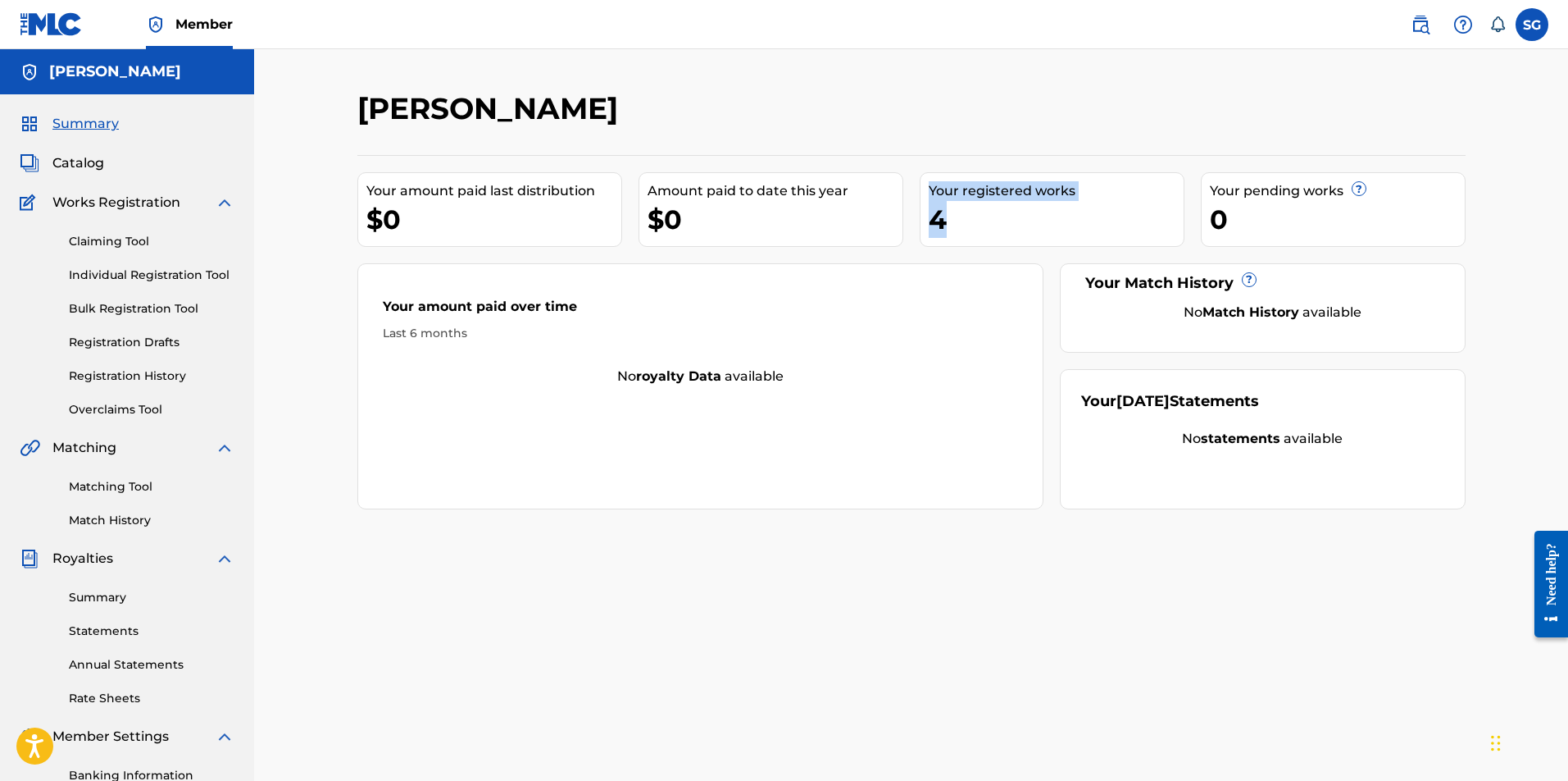
drag, startPoint x: 1001, startPoint y: 218, endPoint x: 1012, endPoint y: 214, distance: 11.7
click at [1013, 216] on div "Your amount paid last distribution $0 Amount paid to date this year $0 Your reg…" at bounding box center [912, 332] width 1109 height 355
drag, startPoint x: 1198, startPoint y: 314, endPoint x: 1402, endPoint y: 310, distance: 204.0
click at [1404, 312] on div "No Match History available" at bounding box center [1273, 312] width 343 height 19
click at [117, 479] on link "Matching Tool" at bounding box center [152, 486] width 166 height 17
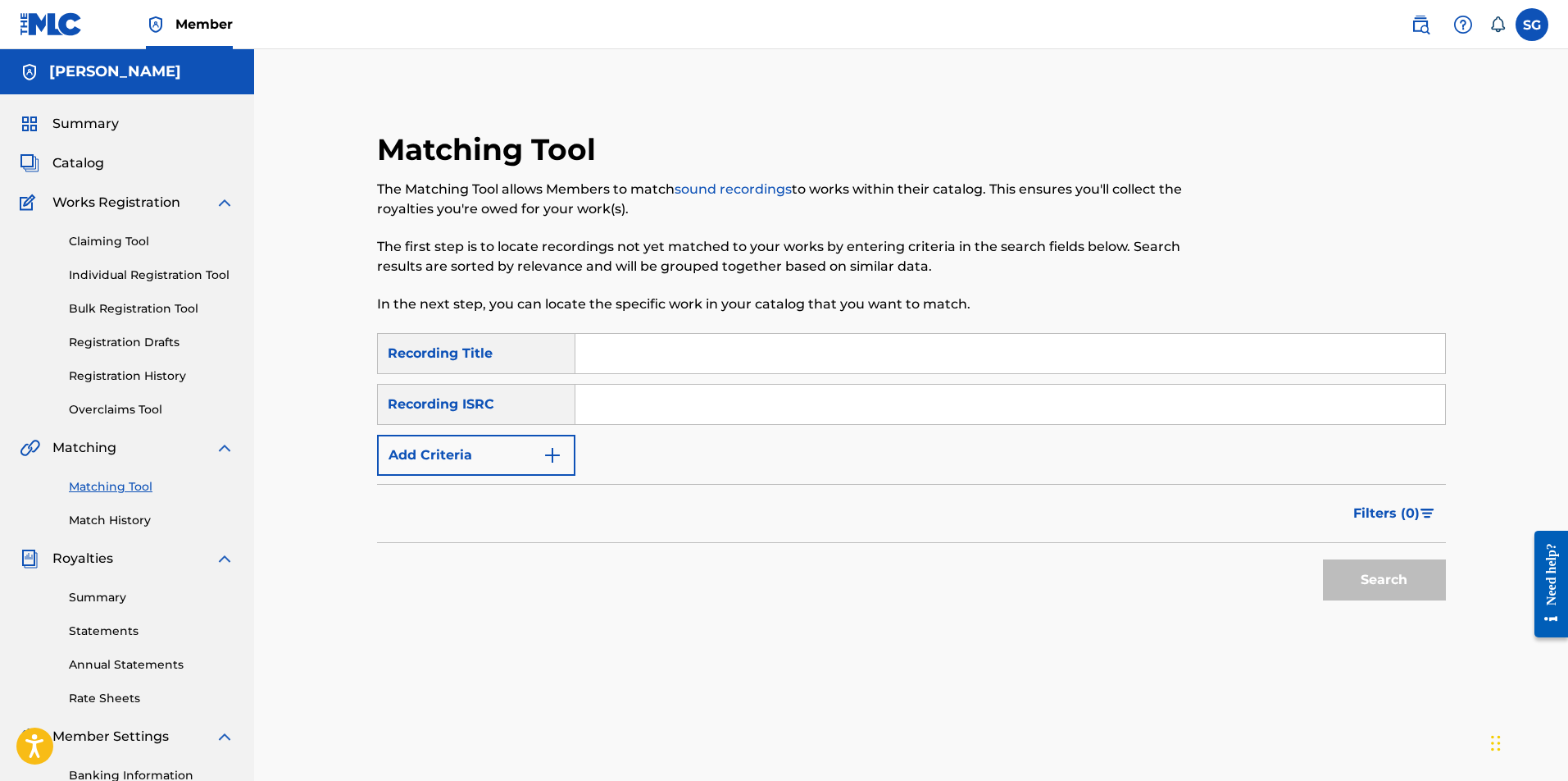
click at [123, 513] on link "Match History" at bounding box center [152, 520] width 166 height 17
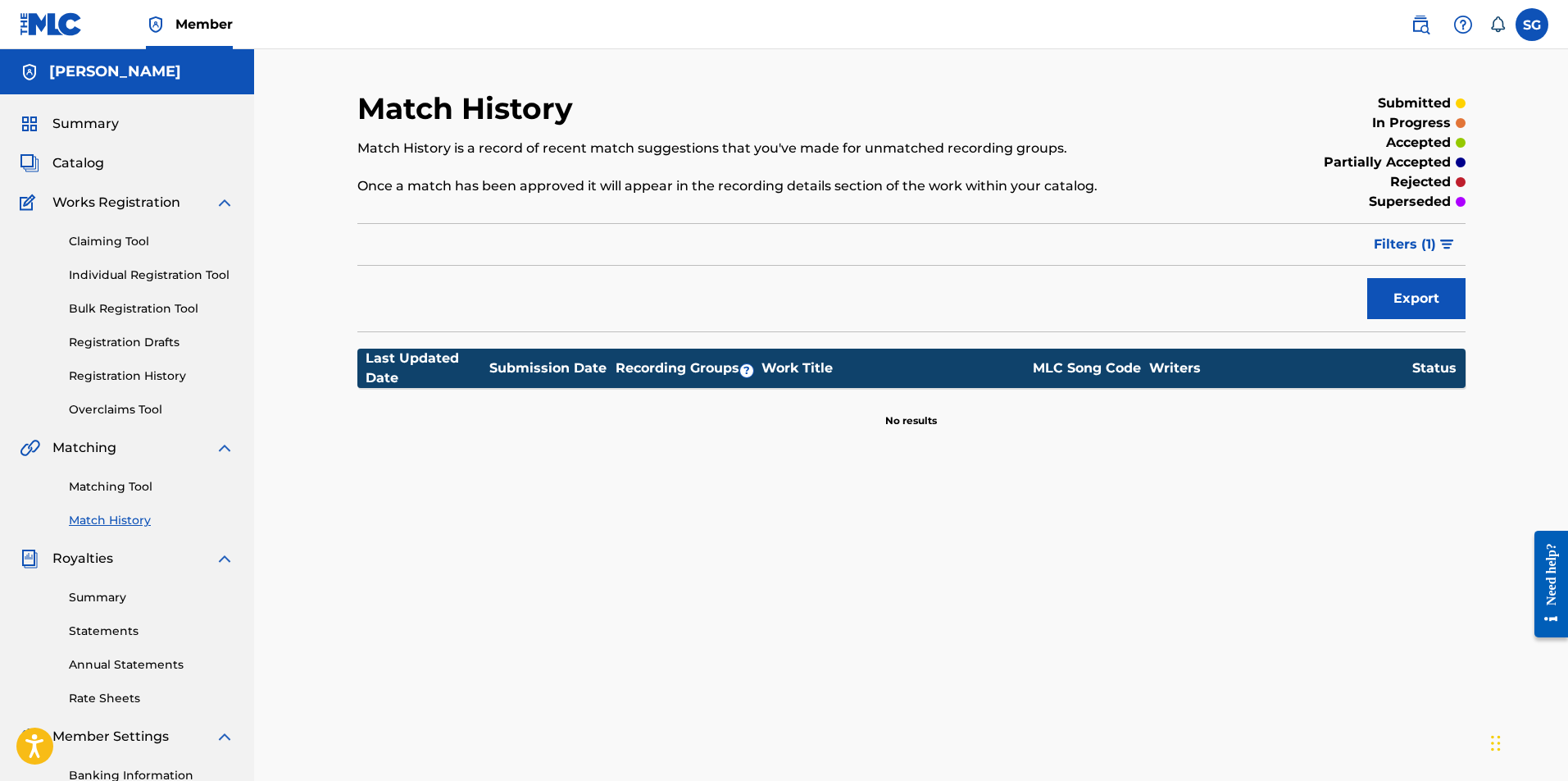
click at [95, 602] on link "Summary" at bounding box center [152, 597] width 166 height 17
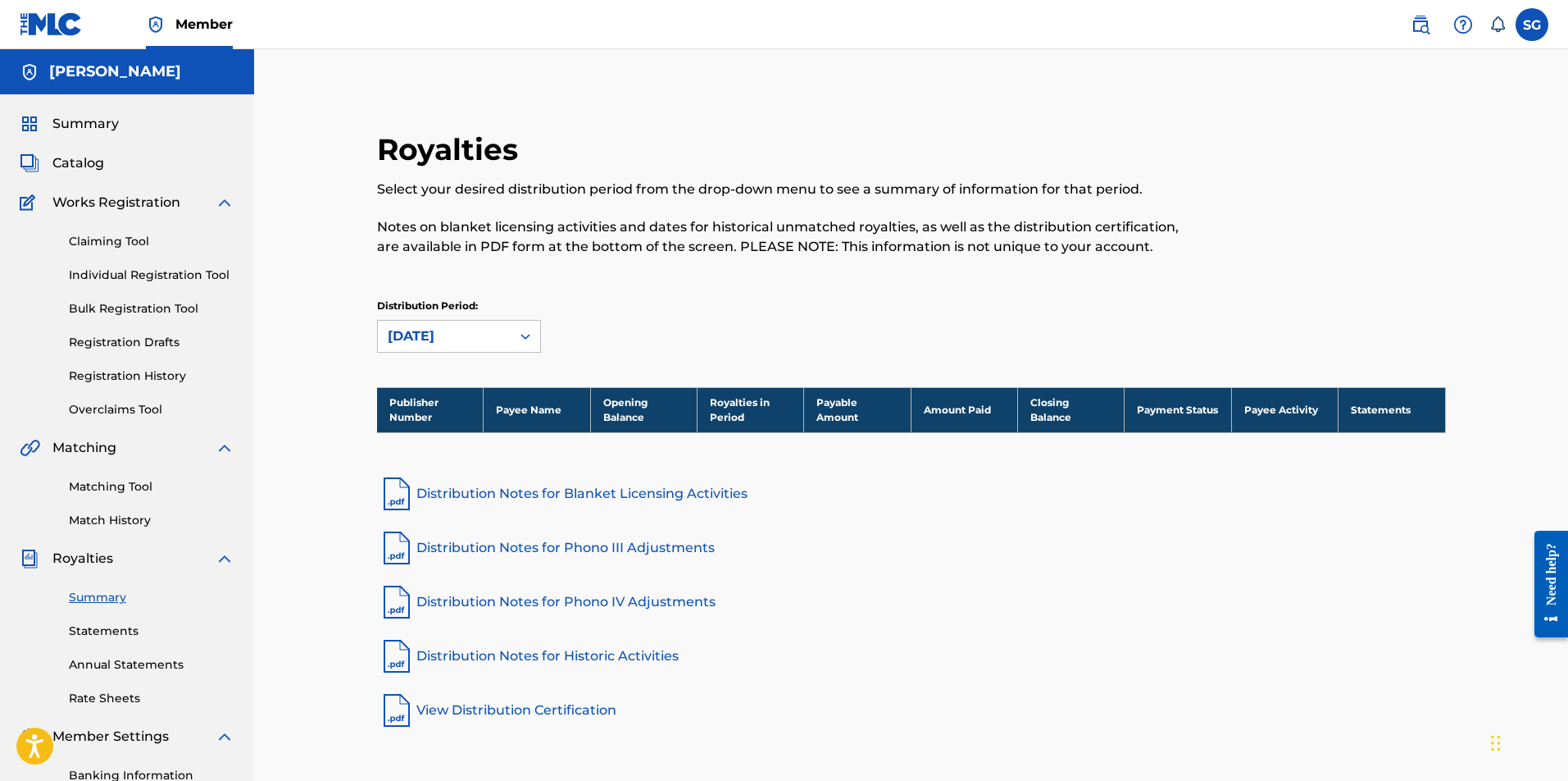
scroll to position [236, 0]
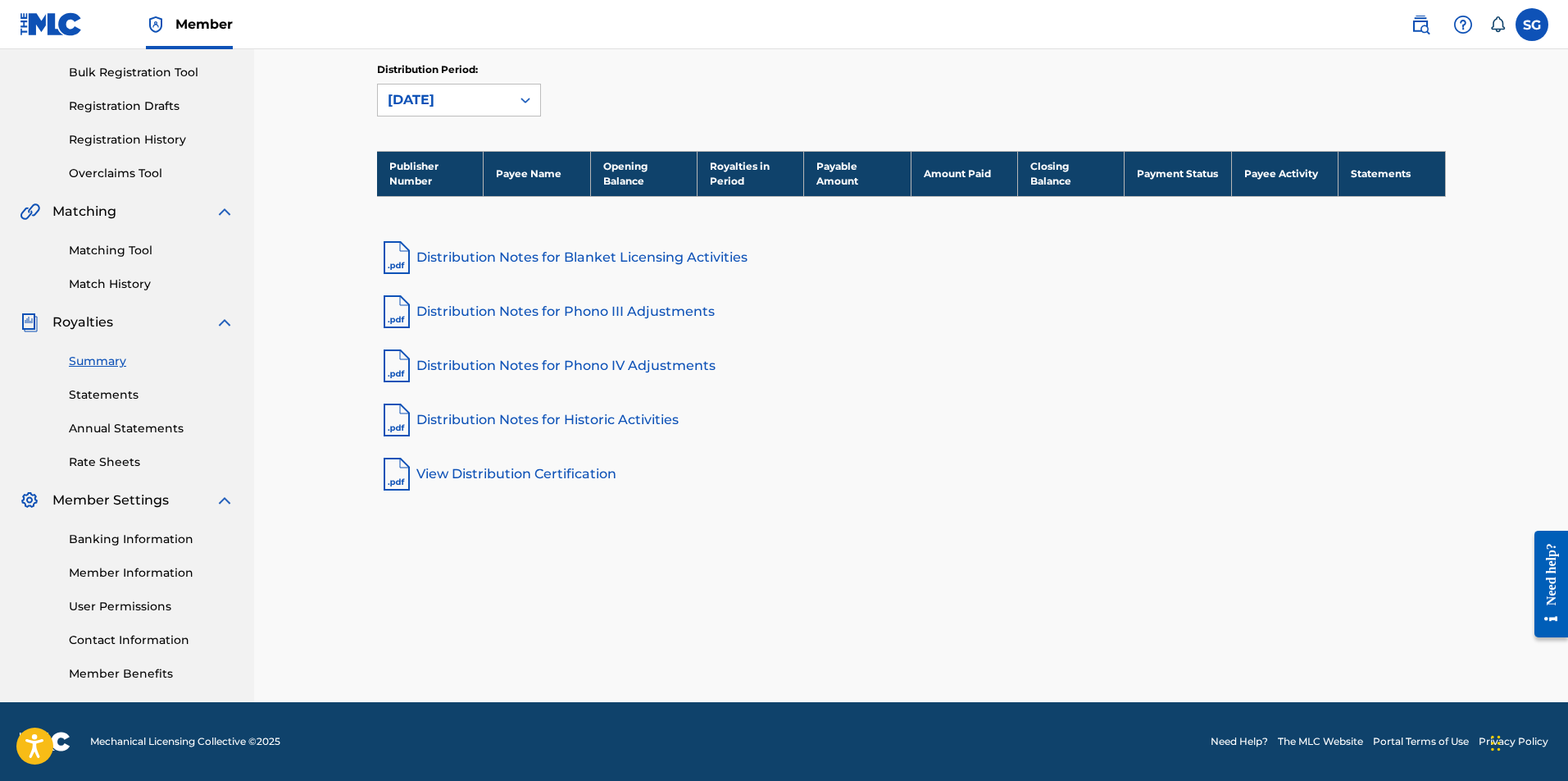
click at [135, 425] on link "Annual Statements" at bounding box center [152, 428] width 166 height 17
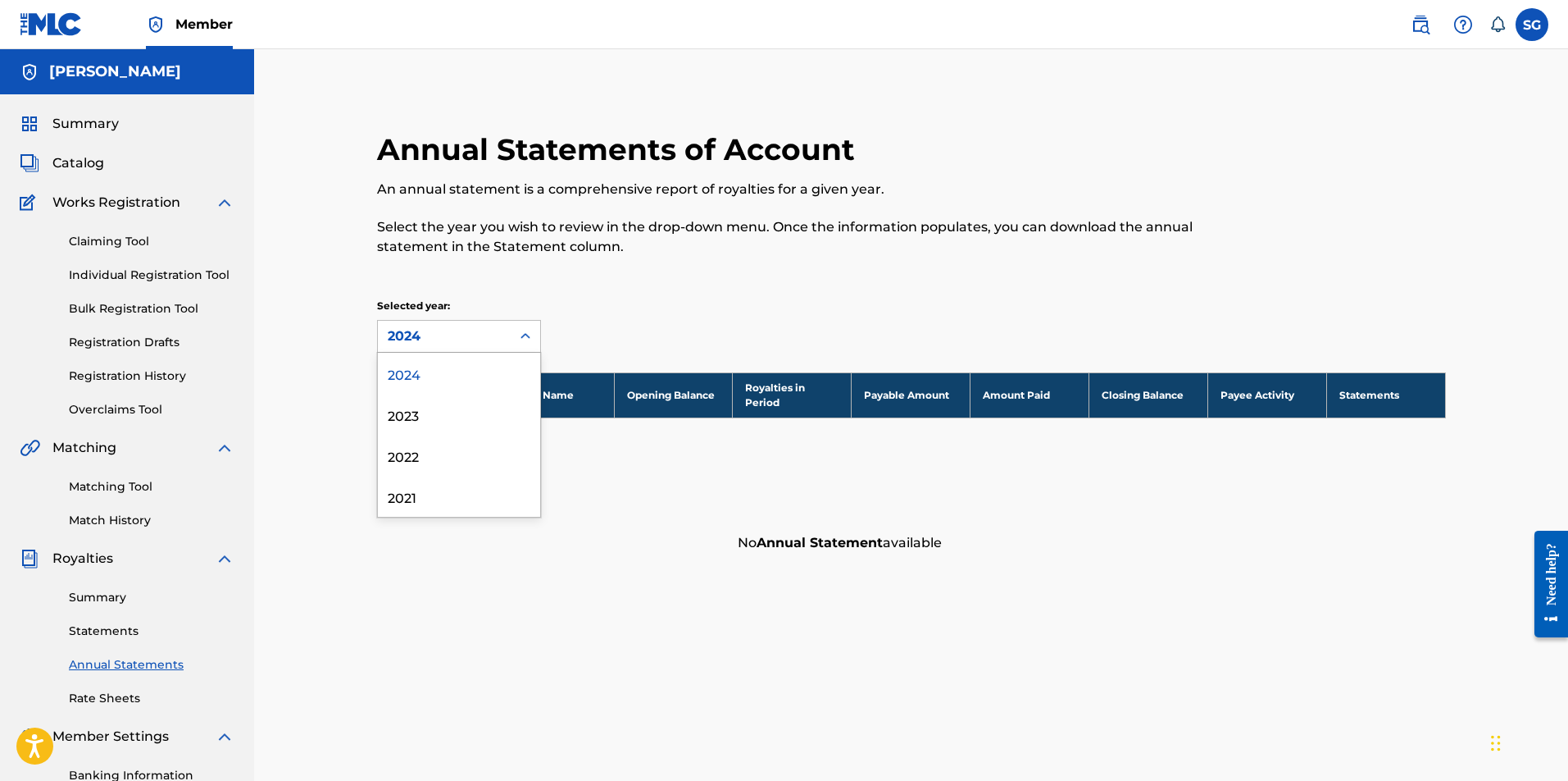
click at [462, 333] on div "2024" at bounding box center [444, 335] width 113 height 19
click at [426, 489] on div "2021" at bounding box center [459, 495] width 162 height 41
click at [78, 597] on link "Summary" at bounding box center [152, 597] width 166 height 17
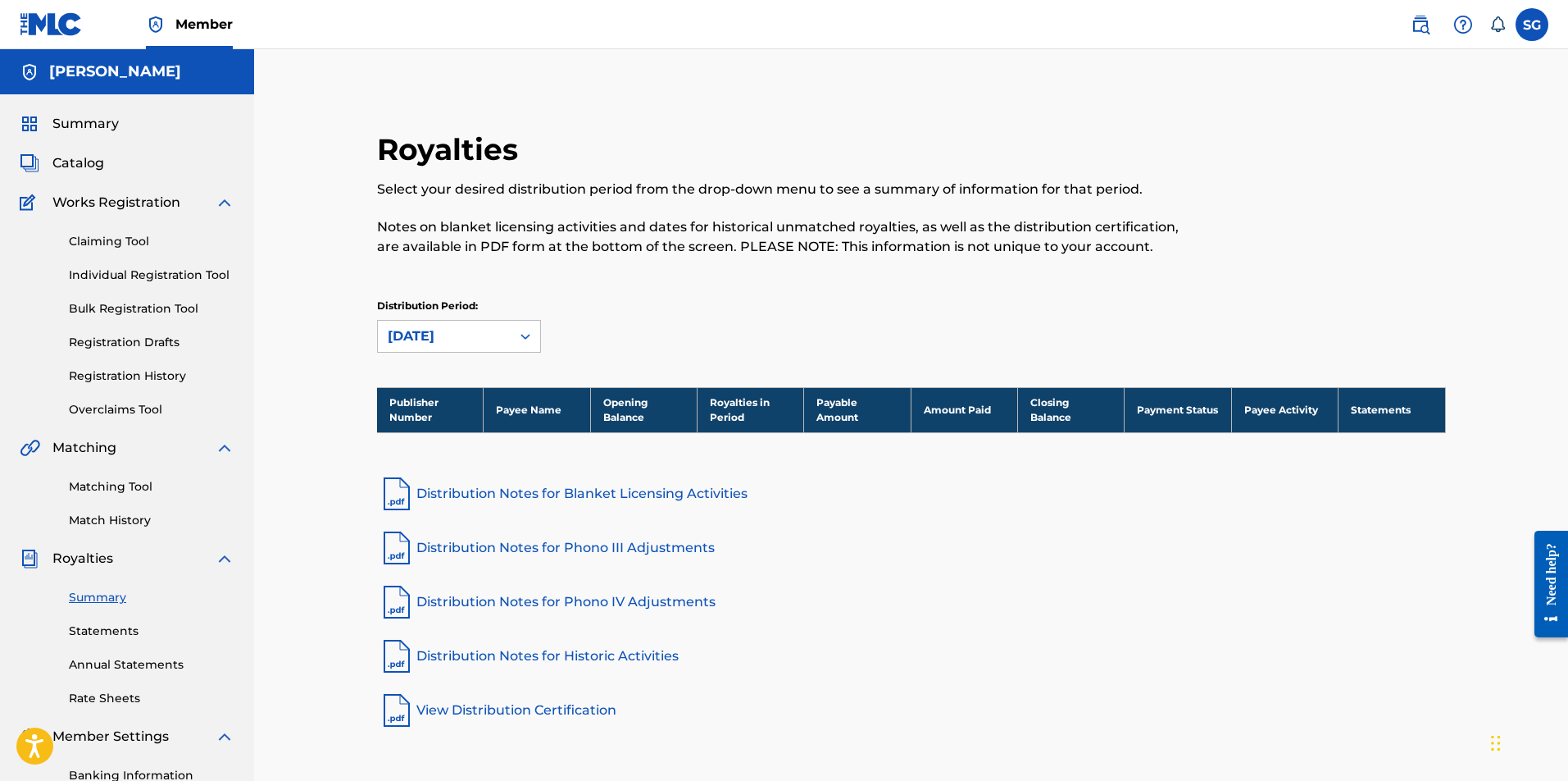
click at [129, 692] on link "Rate Sheets" at bounding box center [152, 698] width 166 height 17
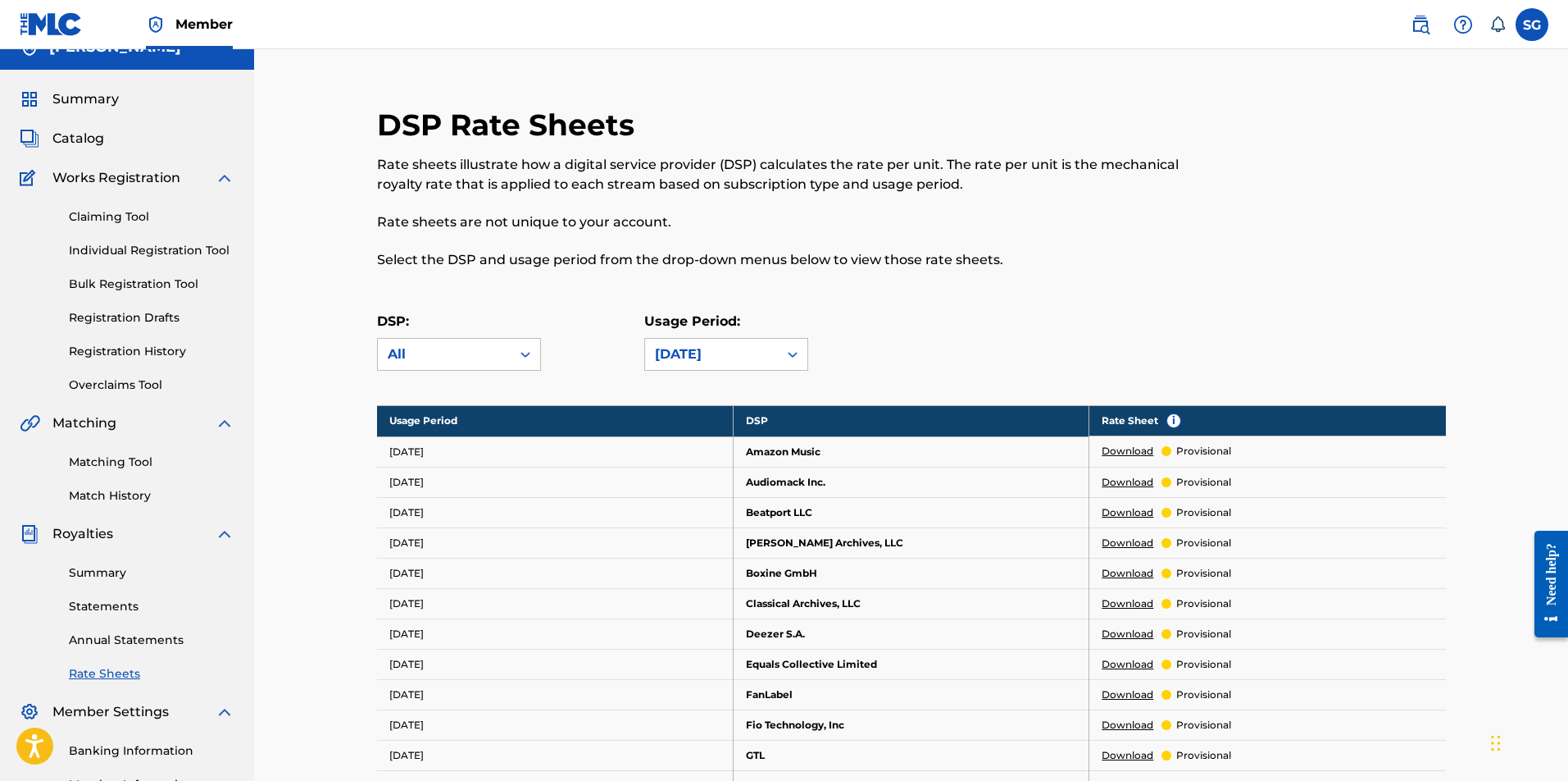
scroll to position [345, 0]
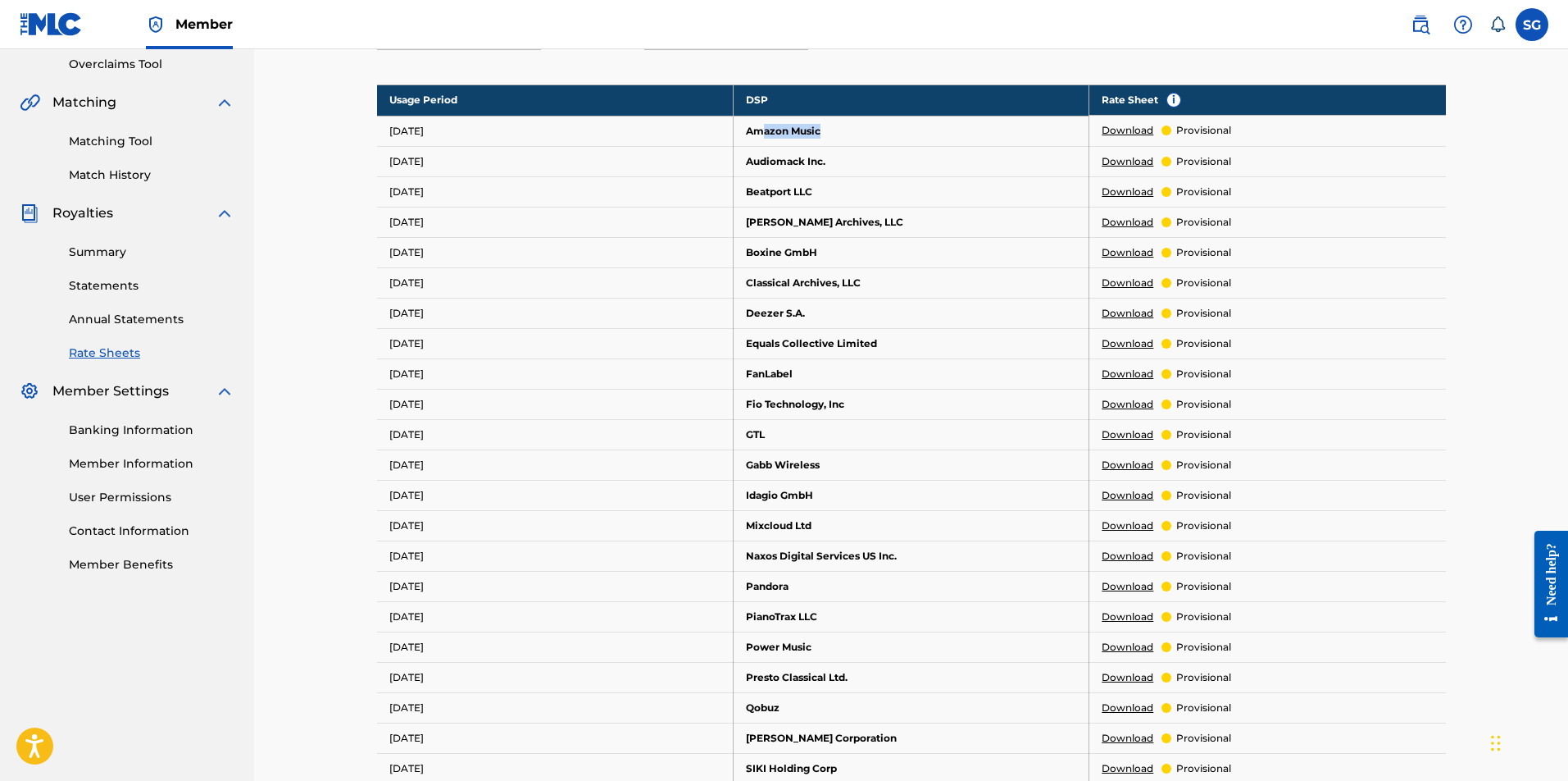
drag, startPoint x: 993, startPoint y: 132, endPoint x: 1024, endPoint y: 132, distance: 31.0
click at [1022, 132] on td "Amazon Music" at bounding box center [911, 131] width 356 height 30
click at [1024, 132] on td "Amazon Music" at bounding box center [911, 131] width 356 height 30
drag, startPoint x: 398, startPoint y: 126, endPoint x: 318, endPoint y: 131, distance: 80.2
click at [318, 131] on div "DSP Rate Sheets Rate sheets illustrate how a digital service provider (DSP) cal…" at bounding box center [911, 487] width 1314 height 1566
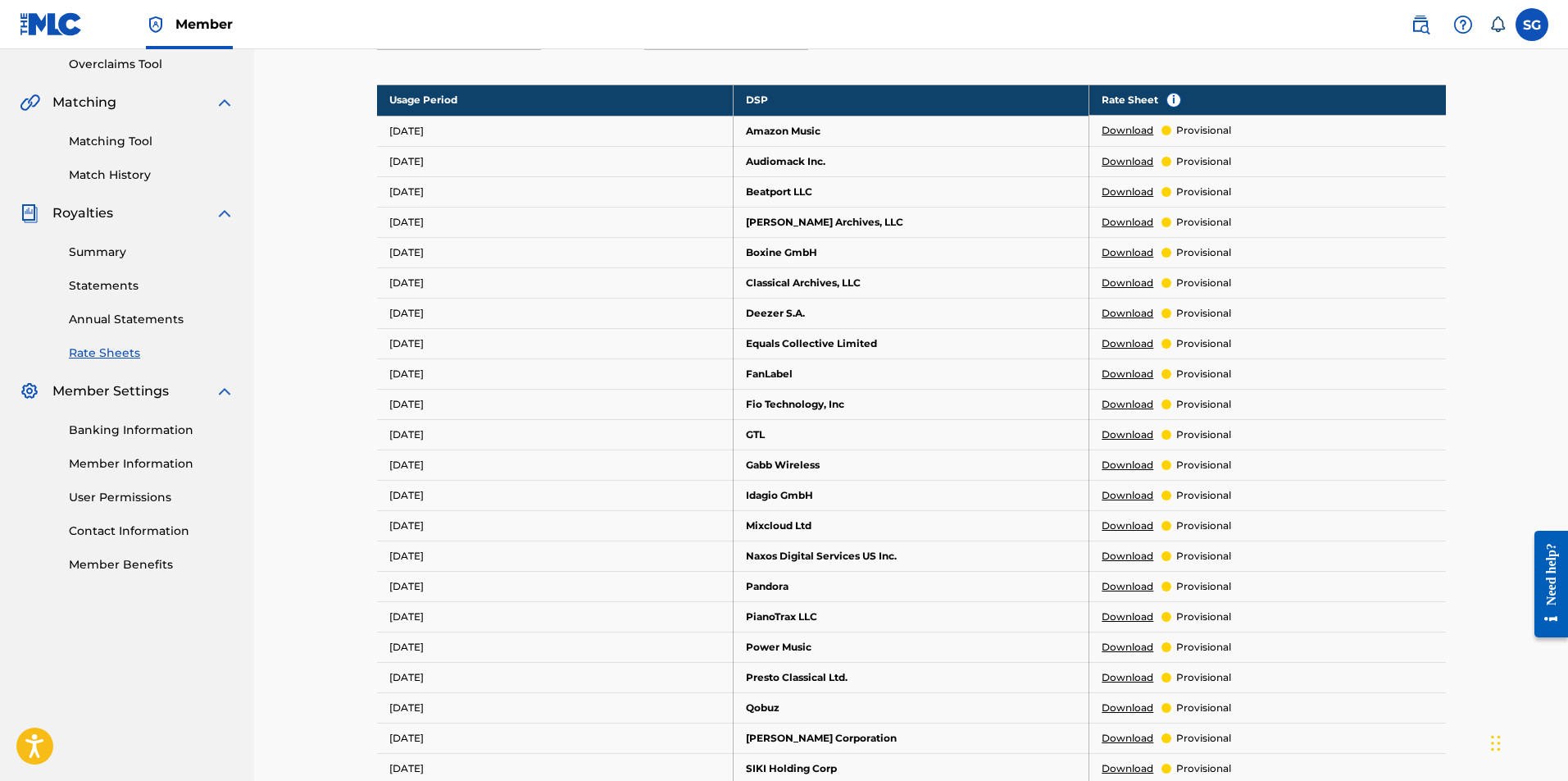
drag, startPoint x: 318, startPoint y: 131, endPoint x: 894, endPoint y: 121, distance: 576.1
click at [405, 127] on div "DSP Rate Sheets Rate sheets illustrate how a digital service provider (DSP) cal…" at bounding box center [911, 487] width 1314 height 1566
click at [1142, 126] on link "Download" at bounding box center [1128, 131] width 52 height 15
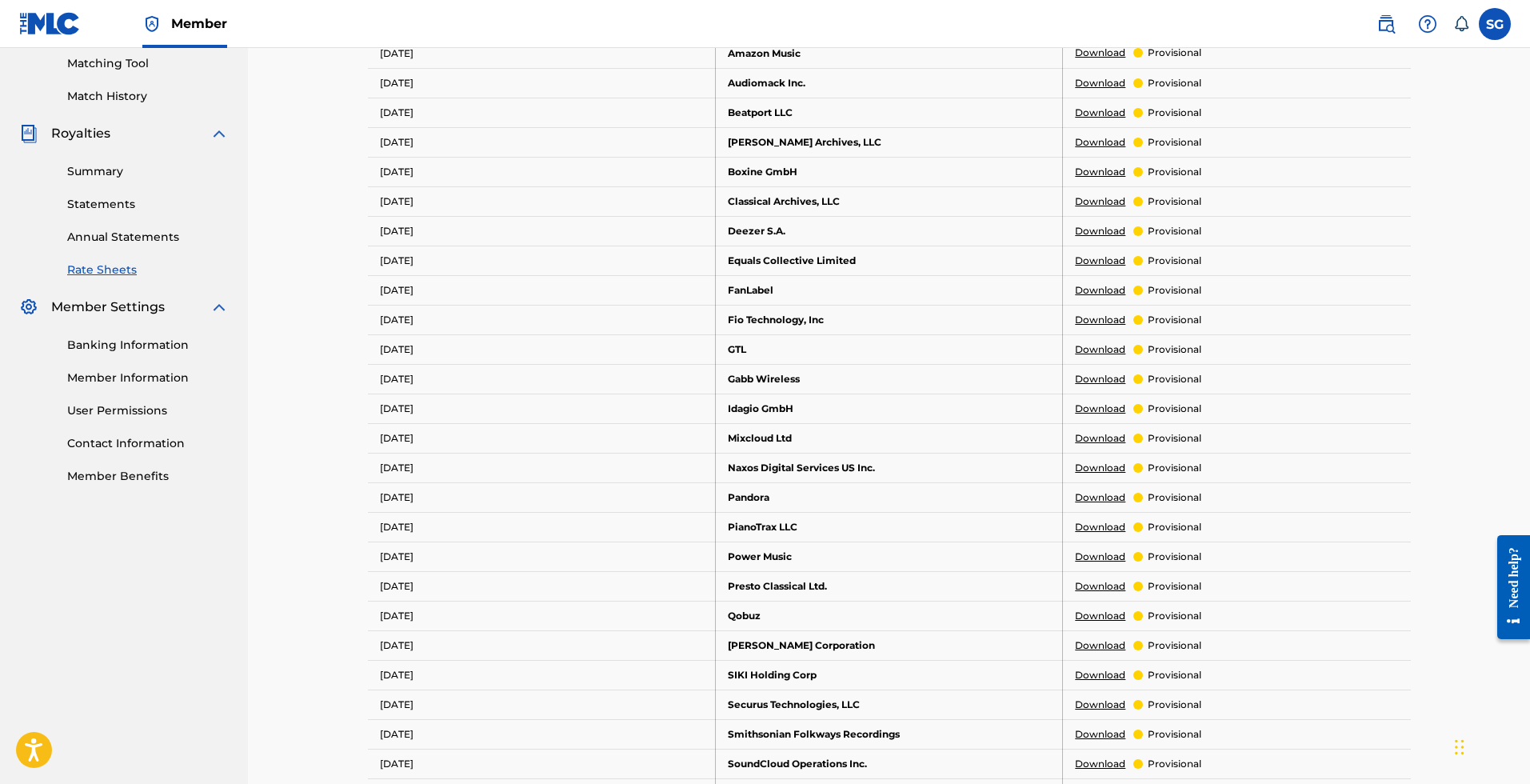
scroll to position [0, 0]
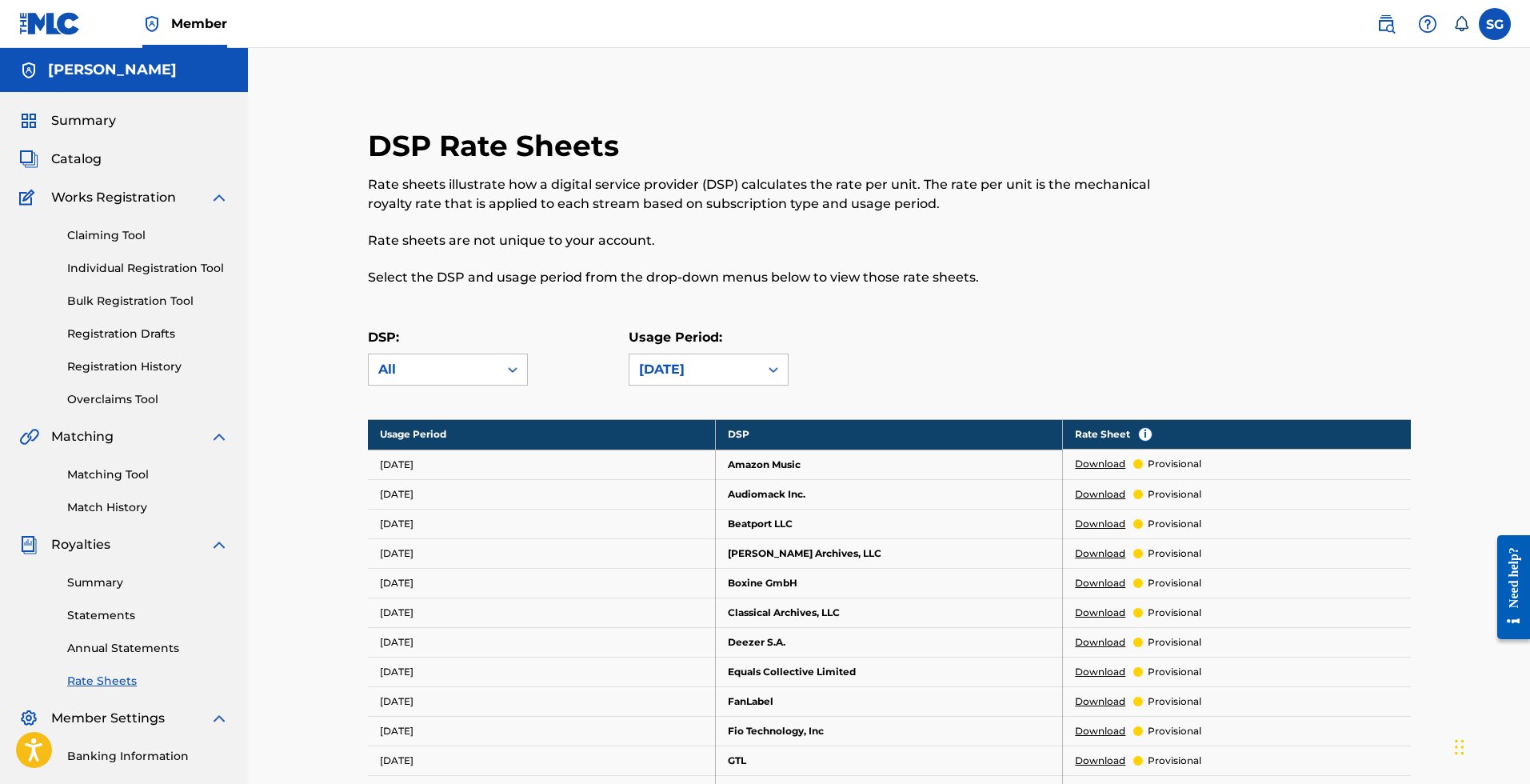
click at [37, 113] on img at bounding box center [28, 120] width 19 height 19
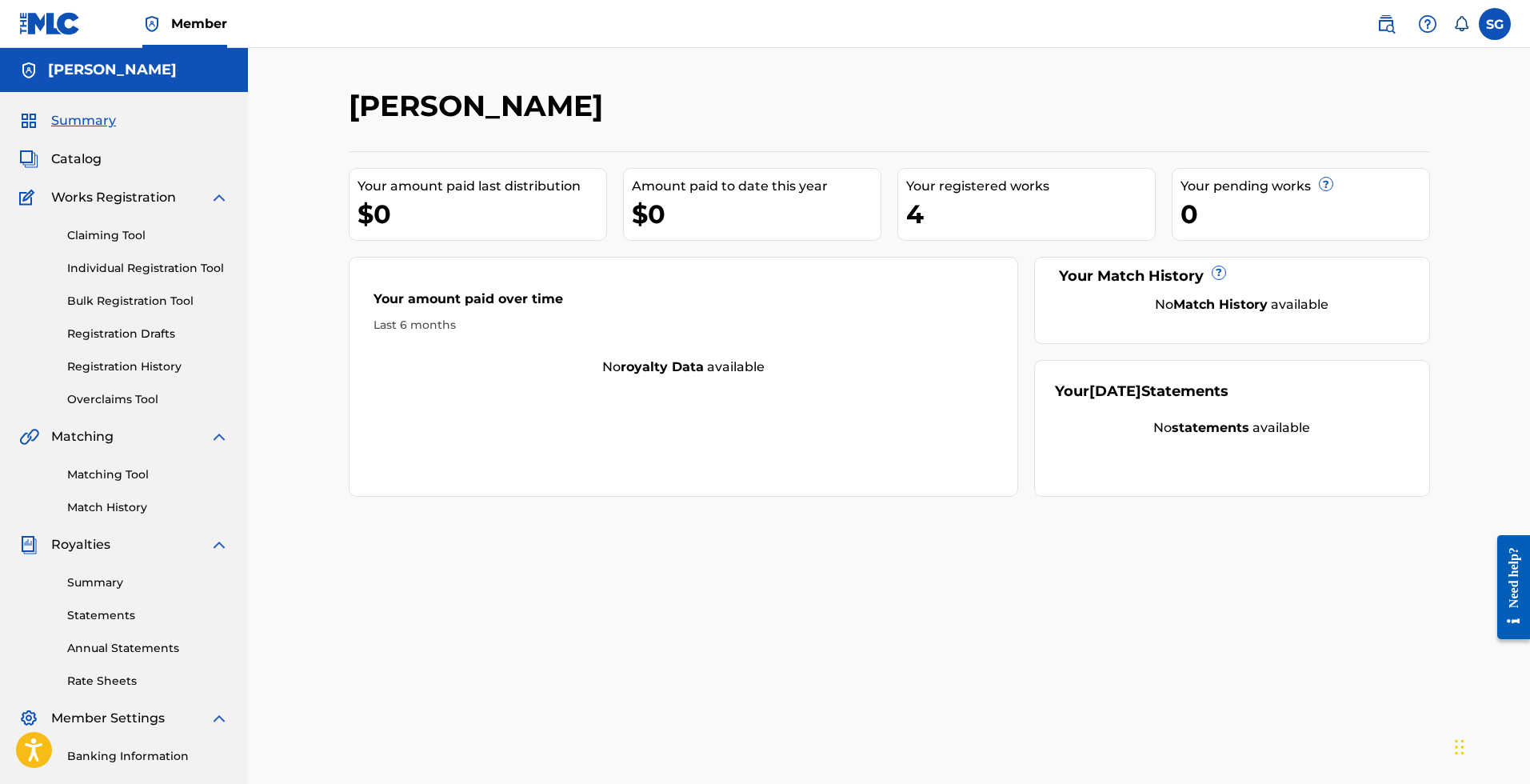
scroll to position [208, 0]
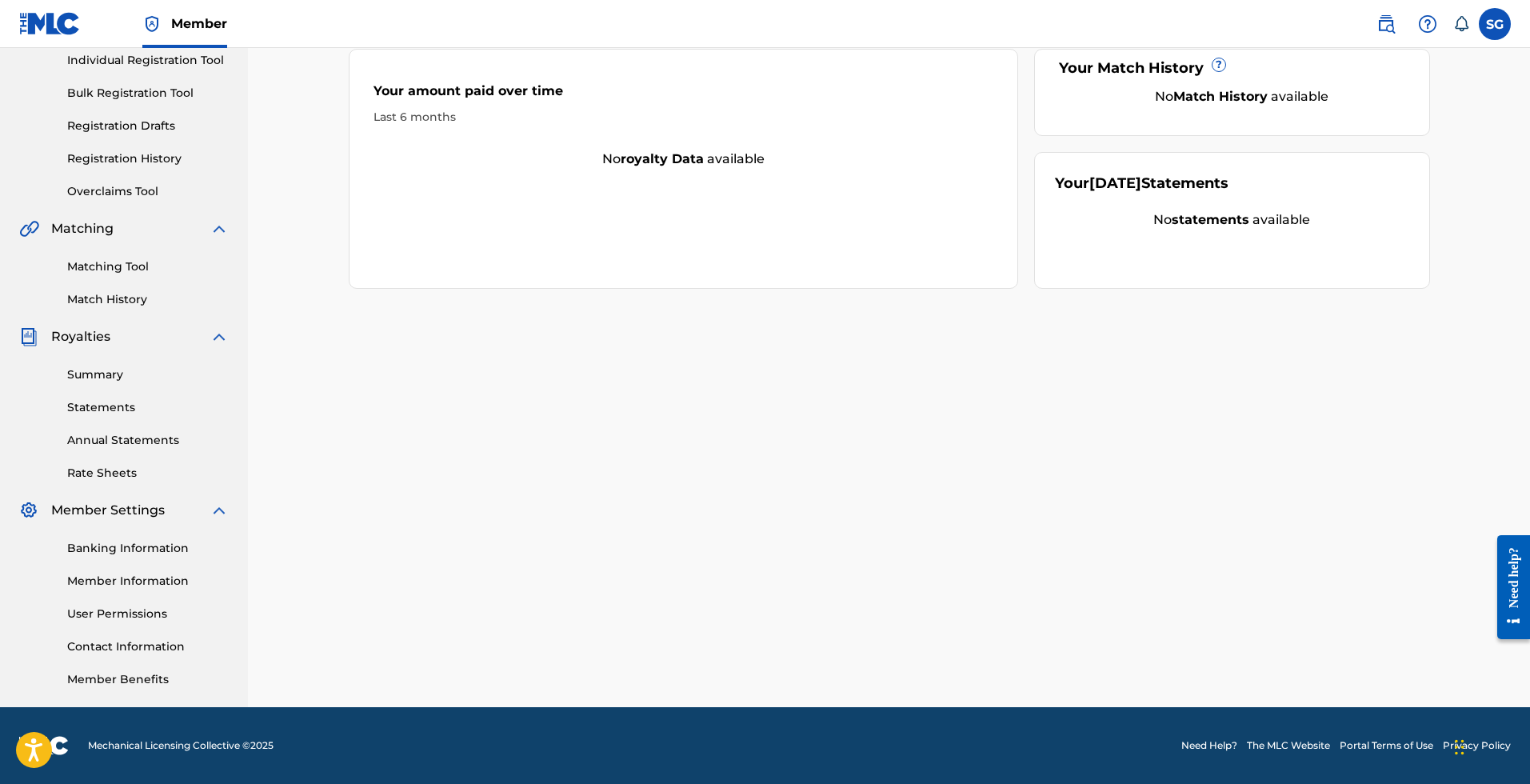
click at [141, 648] on link "Contact Information" at bounding box center [148, 647] width 162 height 17
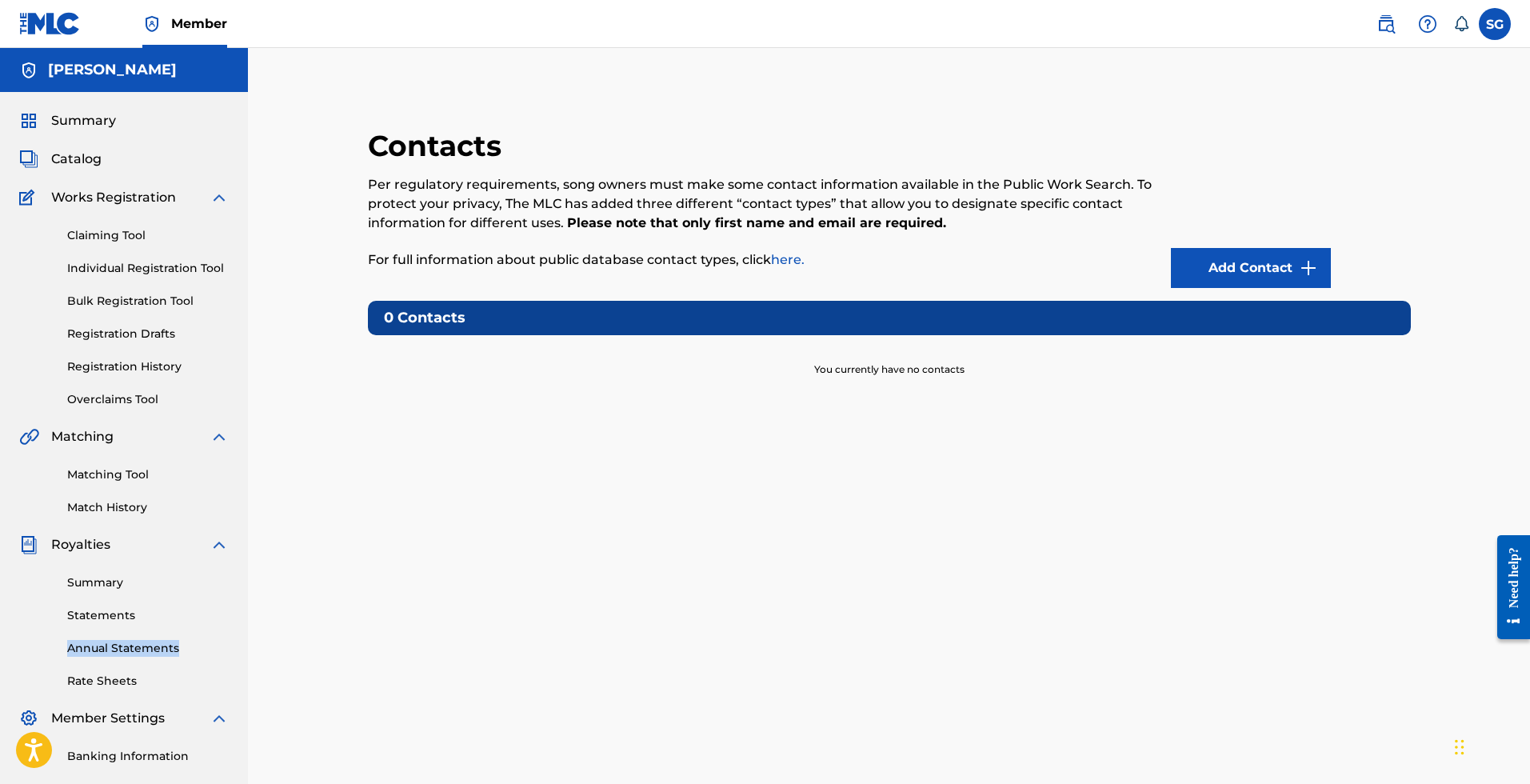
click at [128, 677] on link "Rate Sheets" at bounding box center [148, 681] width 162 height 17
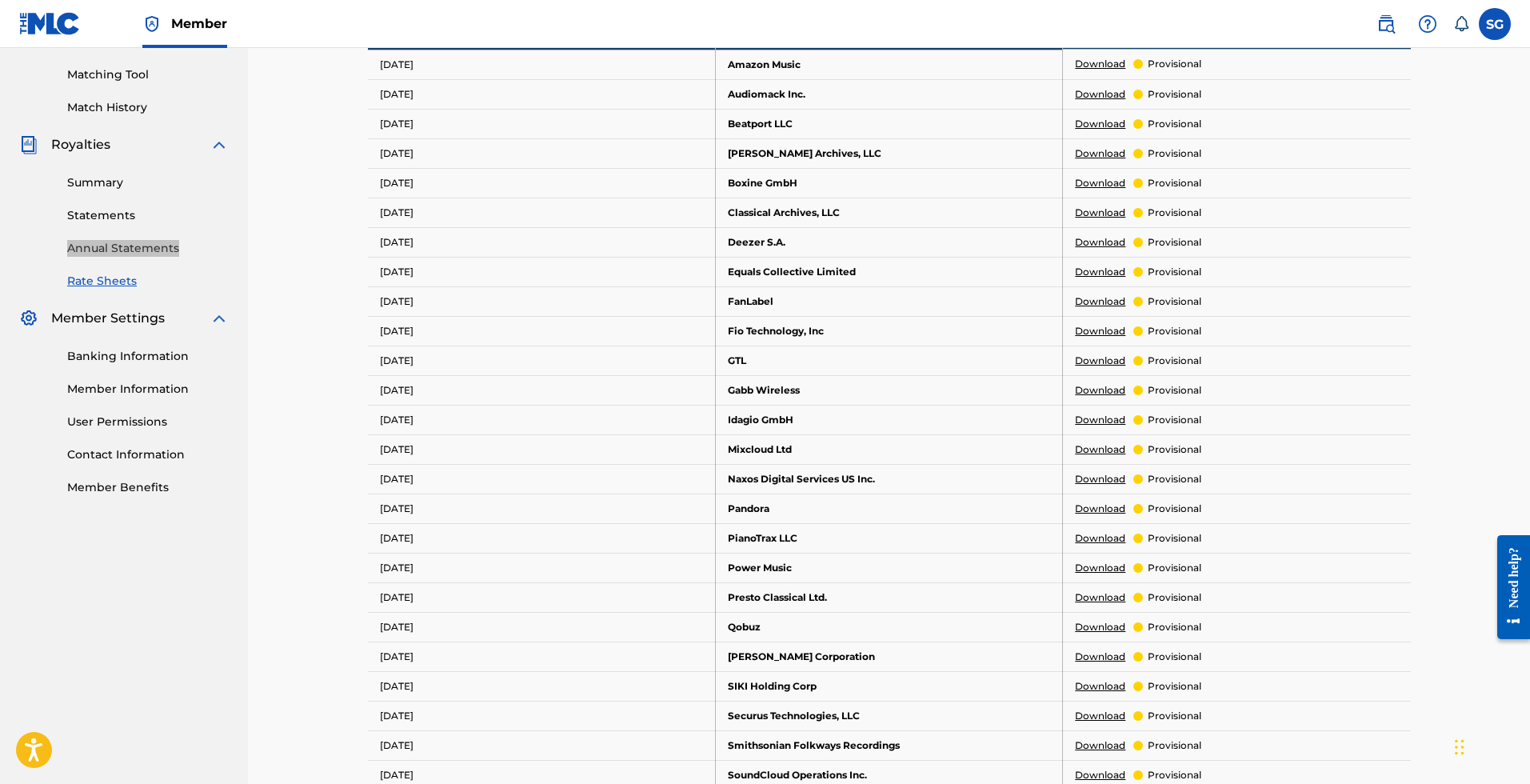
scroll to position [811, 0]
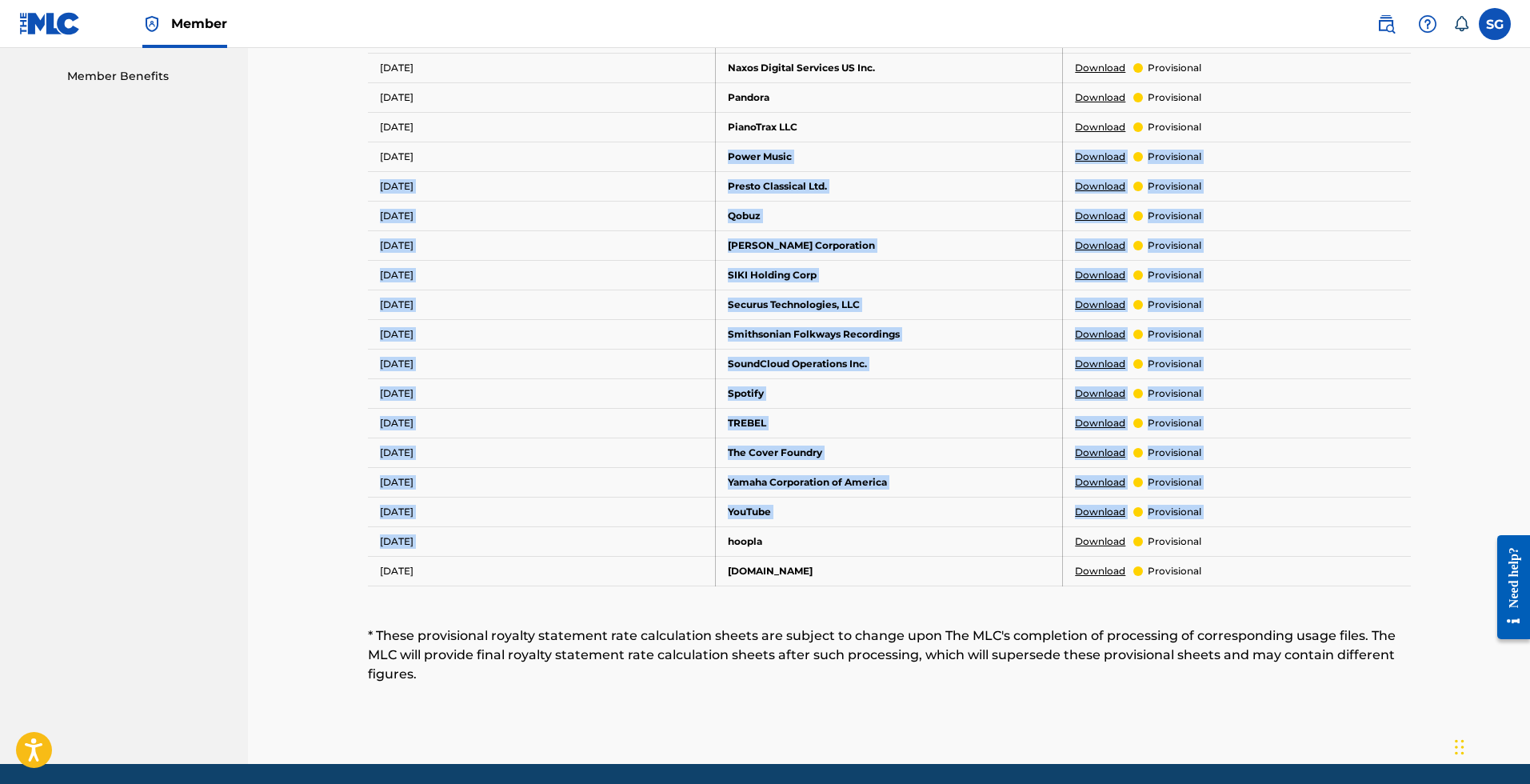
drag, startPoint x: 744, startPoint y: 164, endPoint x: 891, endPoint y: 531, distance: 395.3
click at [891, 533] on tbody "Usage Period DSP Rate Sheet i [DATE] Amazon Music Download provisional [DATE] A…" at bounding box center [889, 97] width 1043 height 977
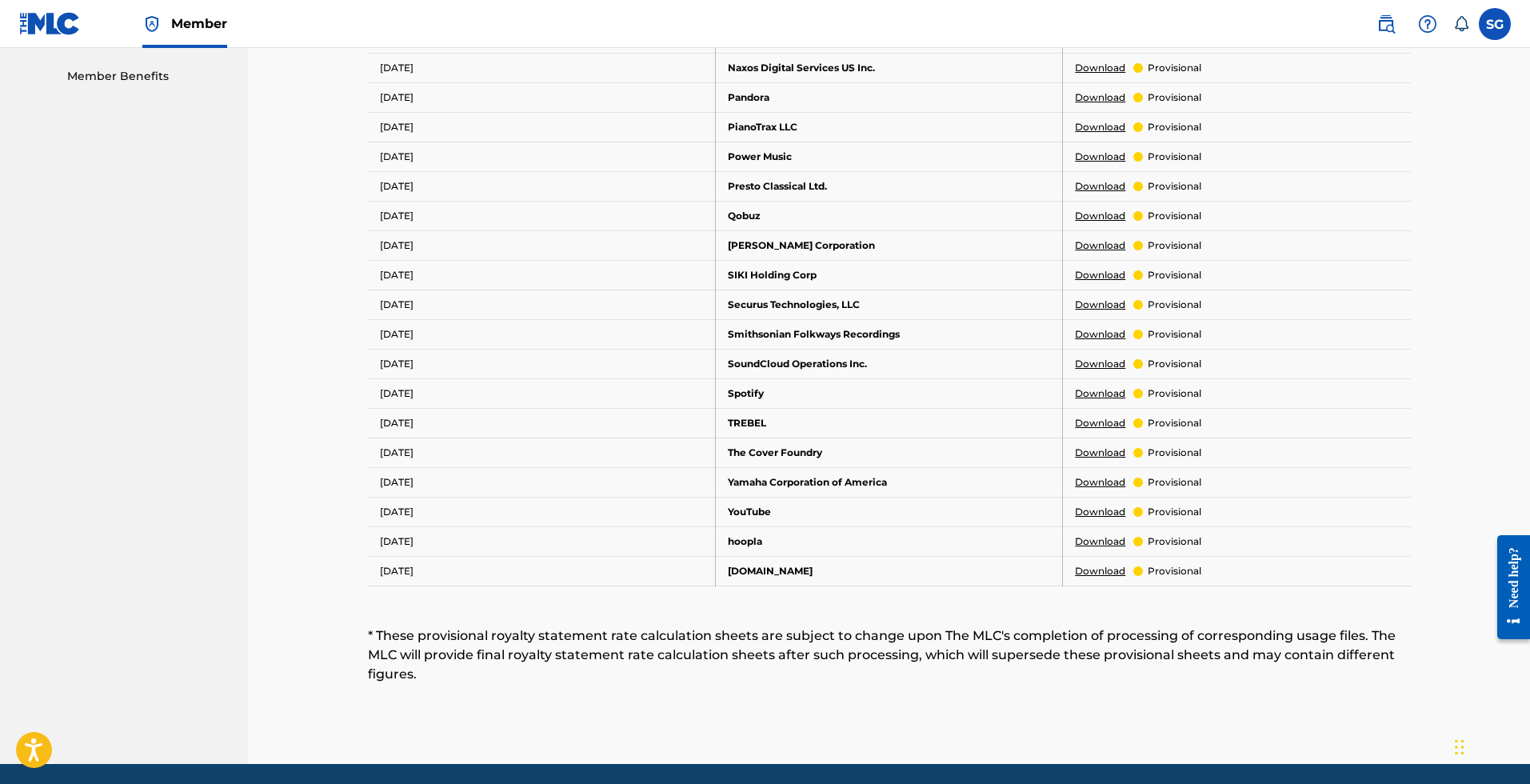
click at [892, 531] on td "hoopla" at bounding box center [889, 541] width 348 height 30
drag, startPoint x: 796, startPoint y: 522, endPoint x: 812, endPoint y: 559, distance: 40.3
click at [812, 559] on tbody "Usage Period DSP Rate Sheet i [DATE] Amazon Music Download provisional [DATE] A…" at bounding box center [889, 97] width 1043 height 977
click at [814, 559] on td "[DOMAIN_NAME]" at bounding box center [889, 570] width 348 height 30
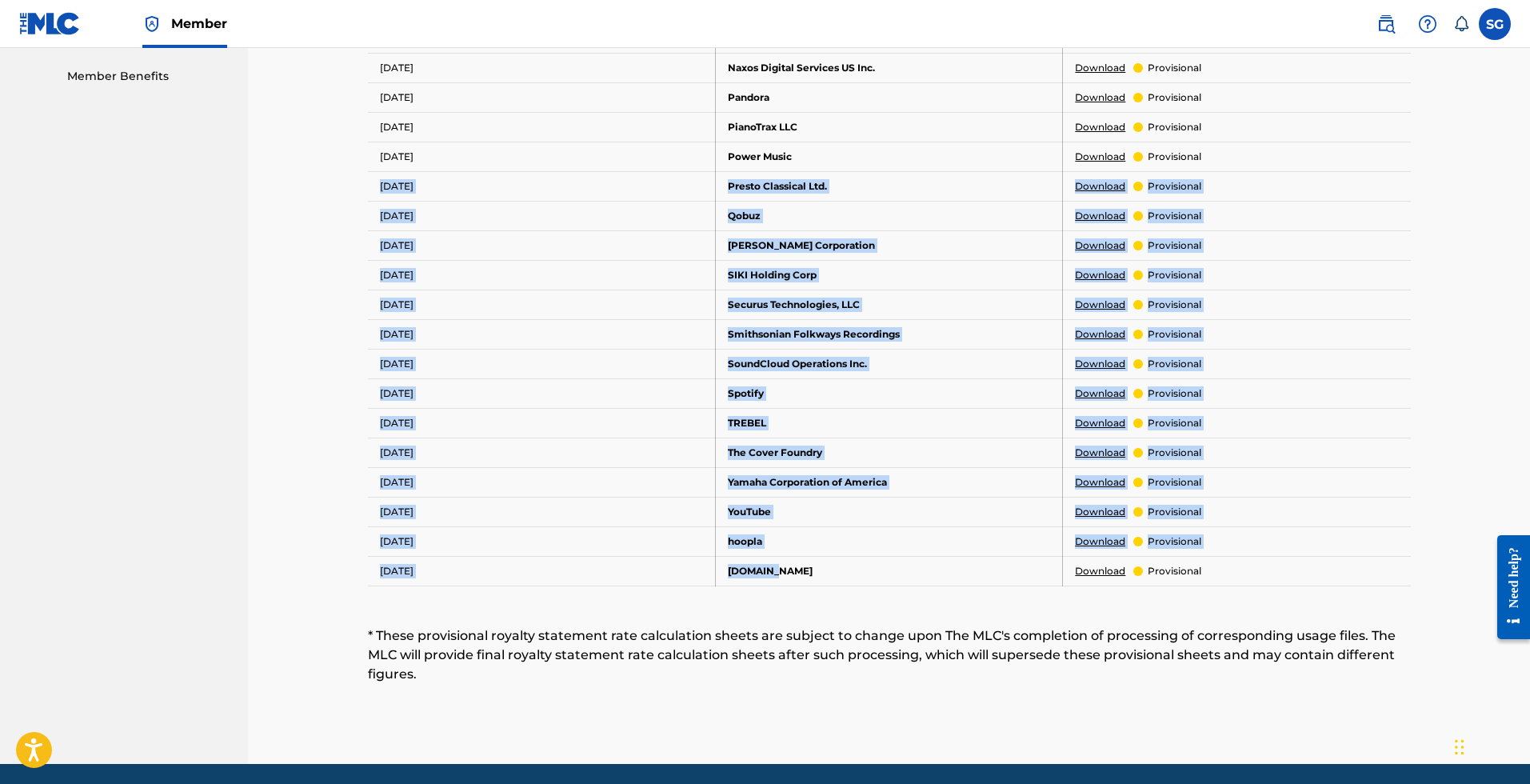
drag, startPoint x: 814, startPoint y: 569, endPoint x: 703, endPoint y: 173, distance: 411.3
click at [703, 173] on tbody "Usage Period DSP Rate Sheet i [DATE] Amazon Music Download provisional [DATE] A…" at bounding box center [889, 97] width 1043 height 977
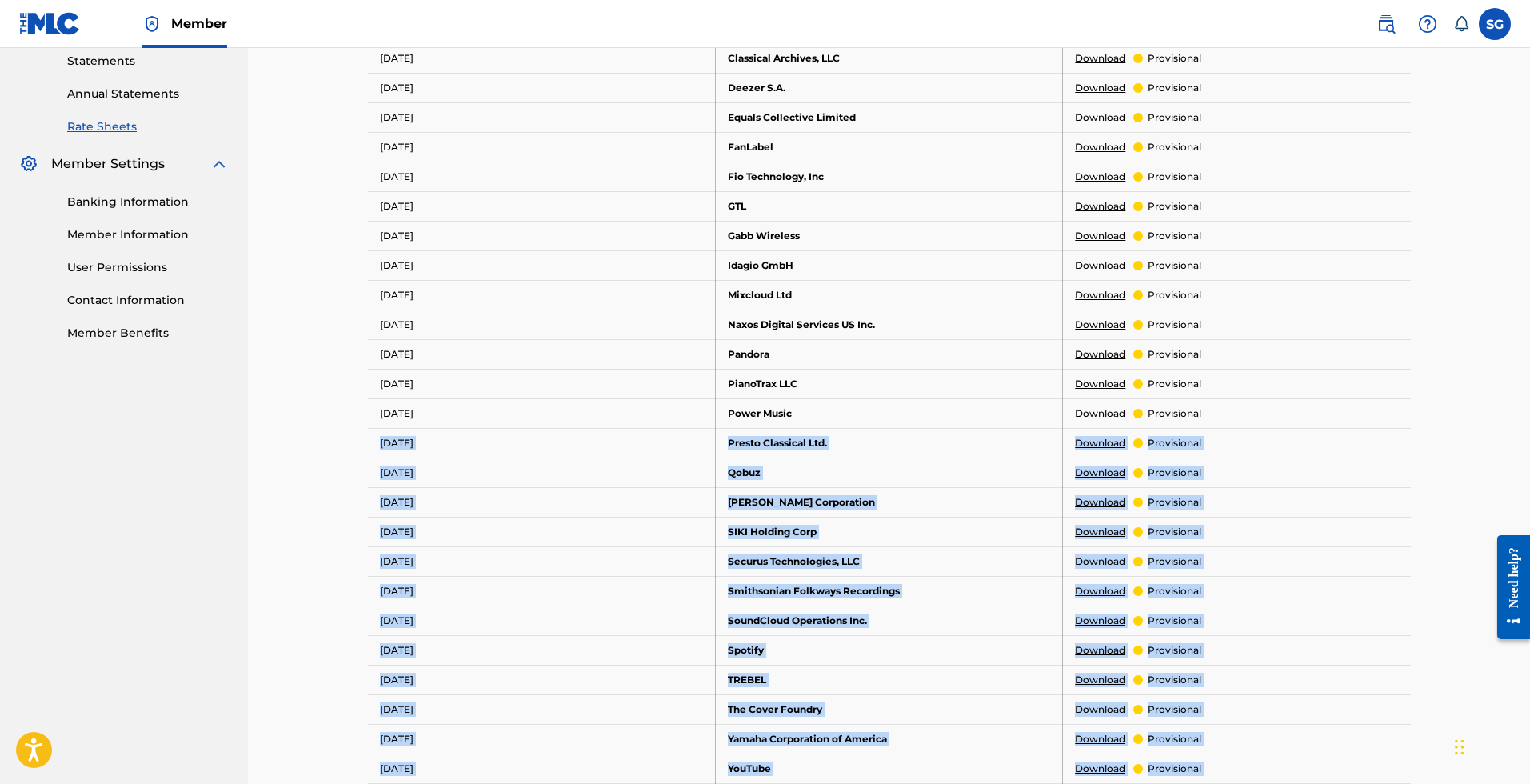
scroll to position [669, 0]
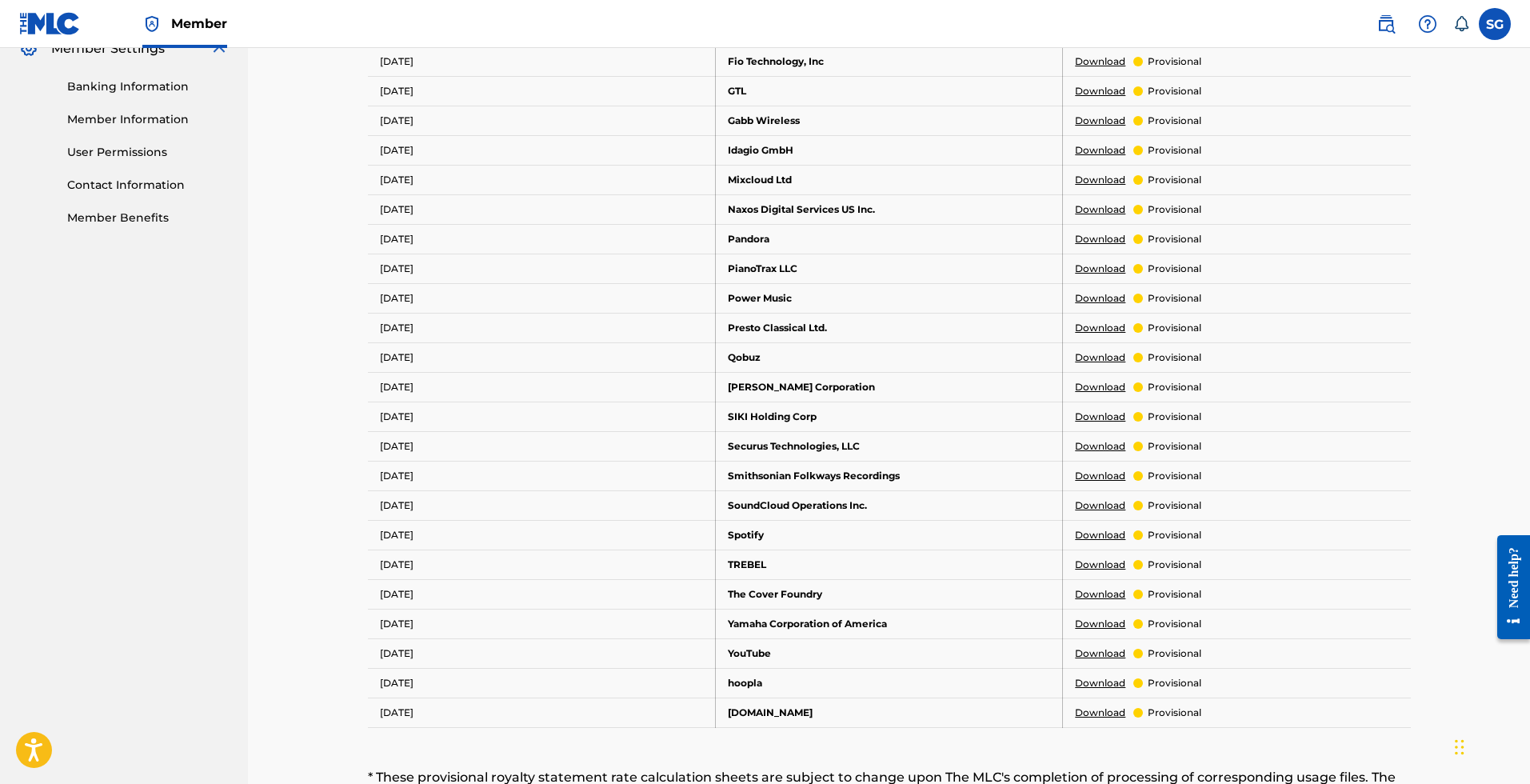
drag, startPoint x: 392, startPoint y: 306, endPoint x: 460, endPoint y: 304, distance: 68.0
click at [396, 305] on td "[DATE]" at bounding box center [542, 297] width 348 height 30
drag, startPoint x: 737, startPoint y: 286, endPoint x: 899, endPoint y: 317, distance: 164.9
click at [899, 317] on tbody "Usage Period DSP Rate Sheet i [DATE] Amazon Music Download provisional [DATE] A…" at bounding box center [889, 238] width 1043 height 977
drag, startPoint x: 894, startPoint y: 312, endPoint x: 877, endPoint y: 295, distance: 24.0
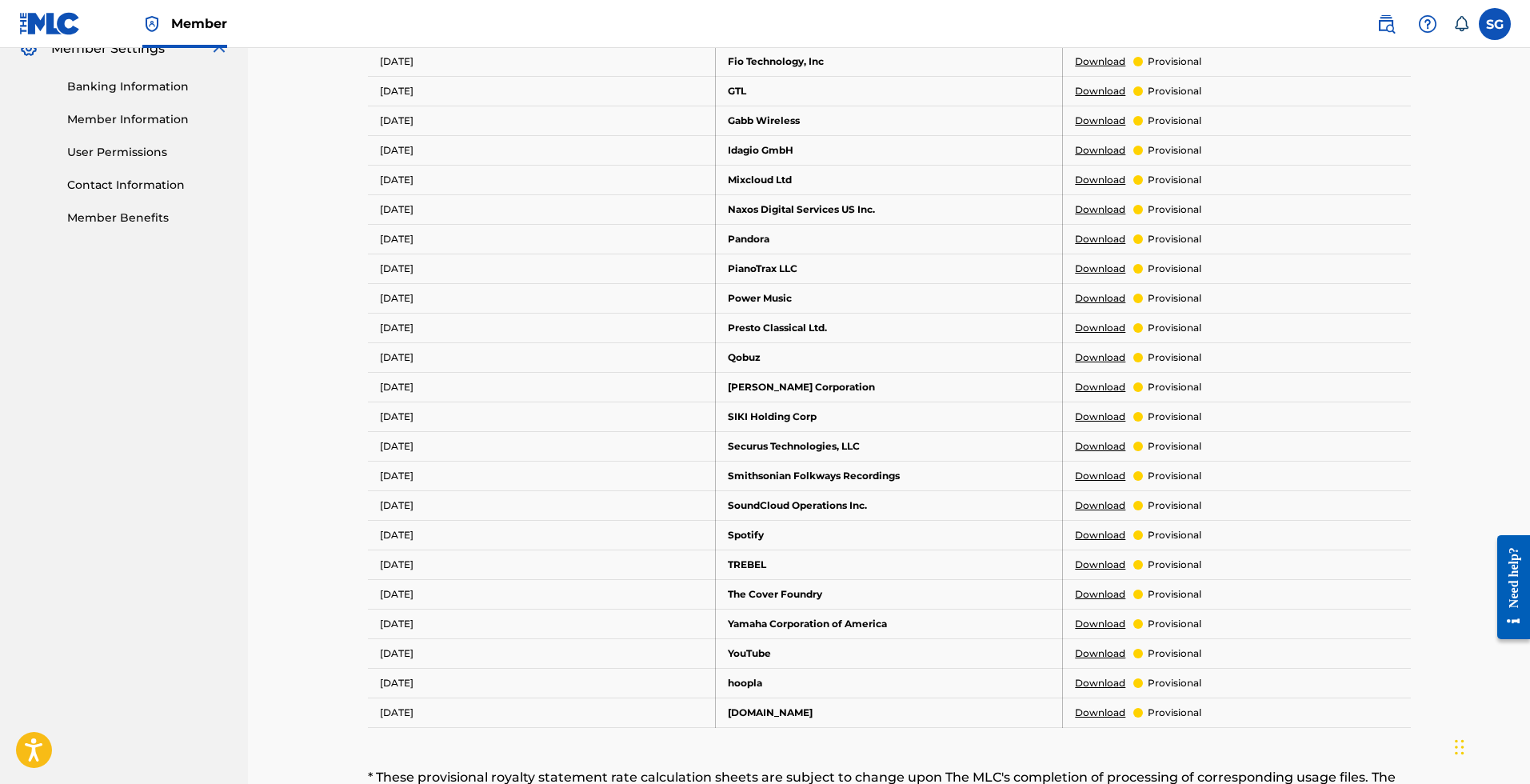
click at [892, 309] on tbody "Usage Period DSP Rate Sheet i [DATE] Amazon Music Download provisional [DATE] A…" at bounding box center [889, 238] width 1043 height 977
click at [851, 265] on td "PianoTrax LLC" at bounding box center [889, 268] width 348 height 30
drag, startPoint x: 784, startPoint y: 230, endPoint x: 691, endPoint y: 66, distance: 188.5
click at [691, 66] on tbody "Usage Period DSP Rate Sheet i [DATE] Amazon Music Download provisional [DATE] A…" at bounding box center [889, 238] width 1043 height 977
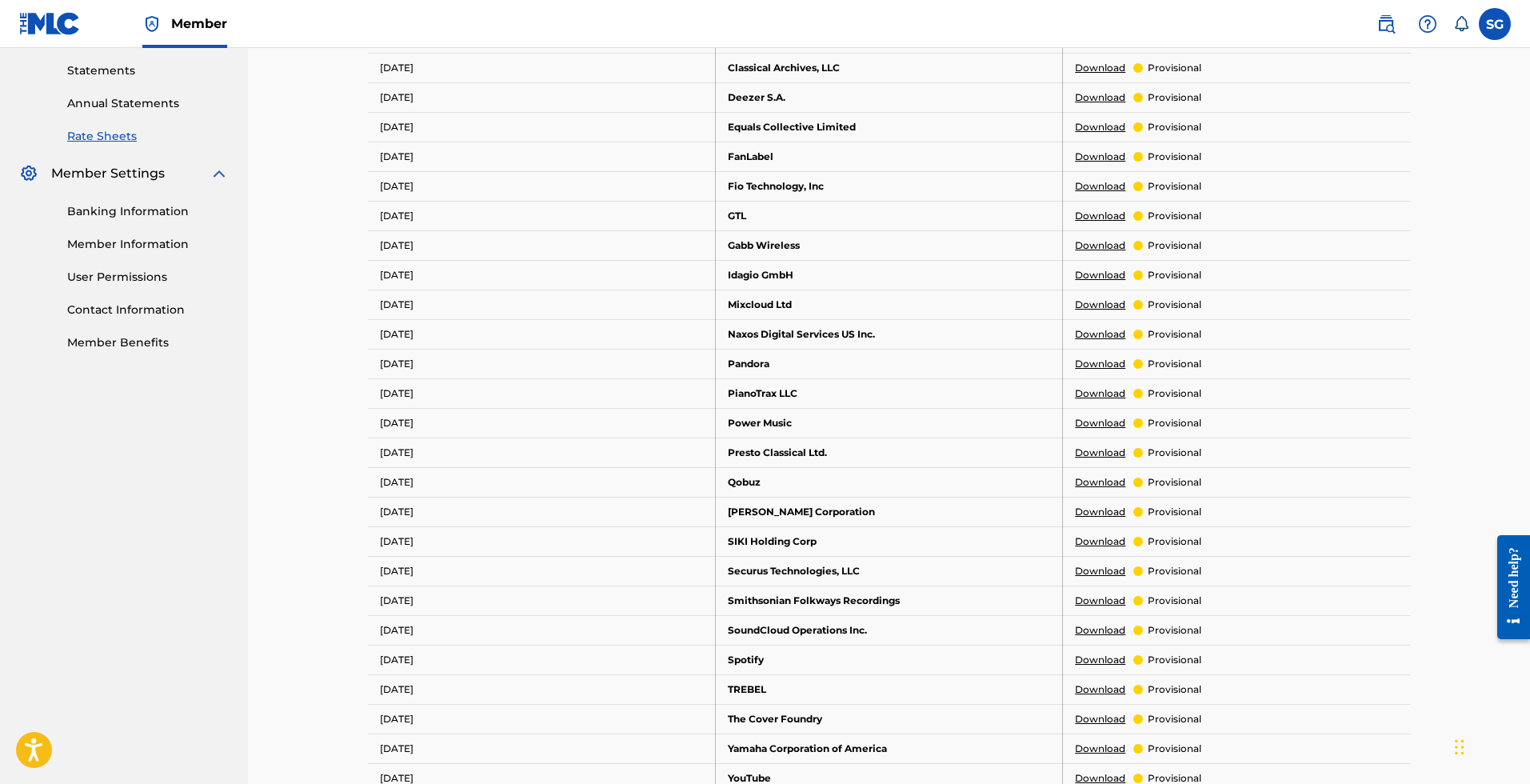
scroll to position [260, 0]
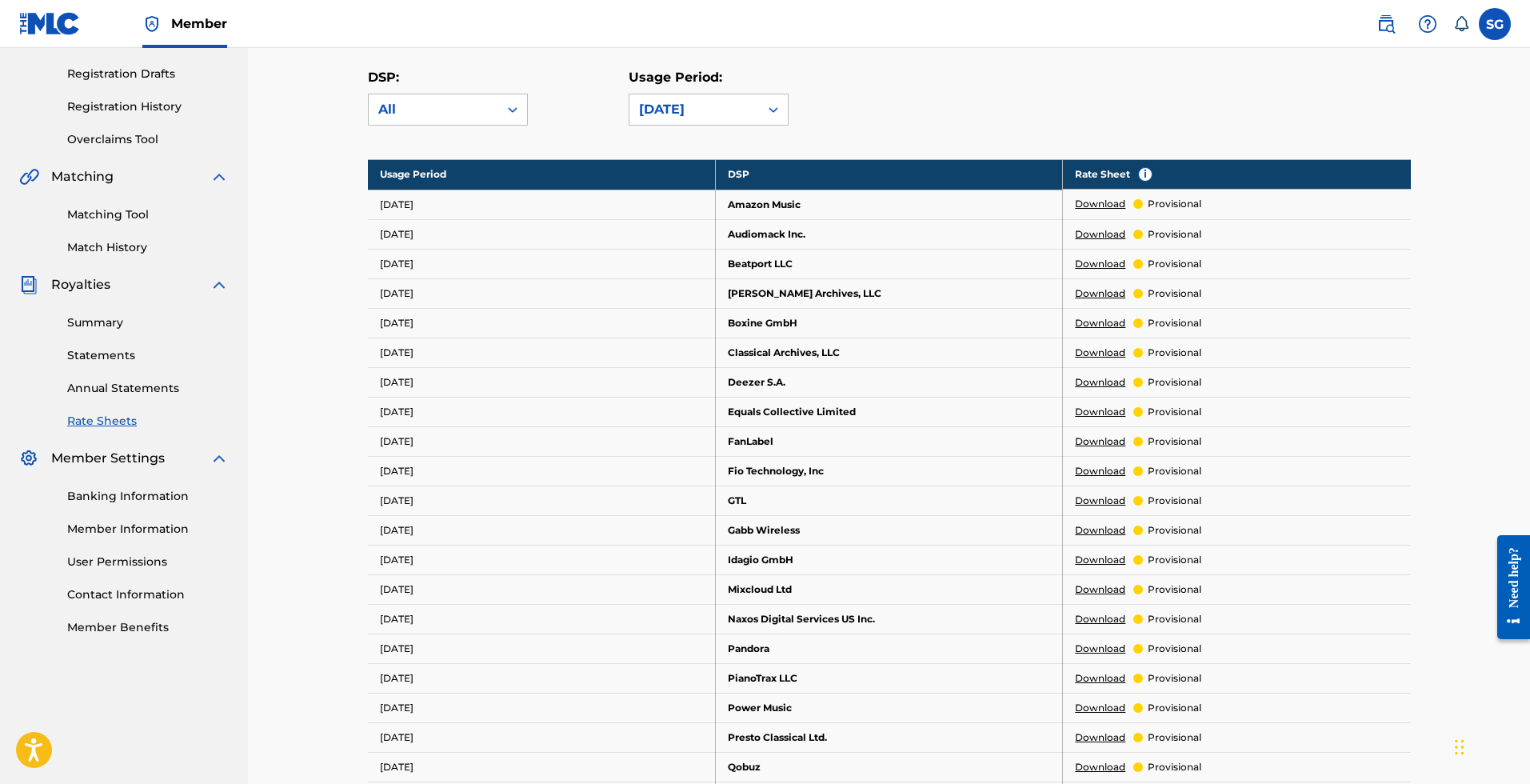
click at [830, 402] on td "Equals Collective Limited" at bounding box center [889, 411] width 348 height 30
drag, startPoint x: 845, startPoint y: 434, endPoint x: 874, endPoint y: 325, distance: 112.8
click at [679, 200] on tbody "Usage Period DSP Rate Sheet i [DATE] Amazon Music Download provisional [DATE] A…" at bounding box center [889, 647] width 1043 height 977
click at [872, 325] on td "Boxine GmbH" at bounding box center [889, 322] width 348 height 30
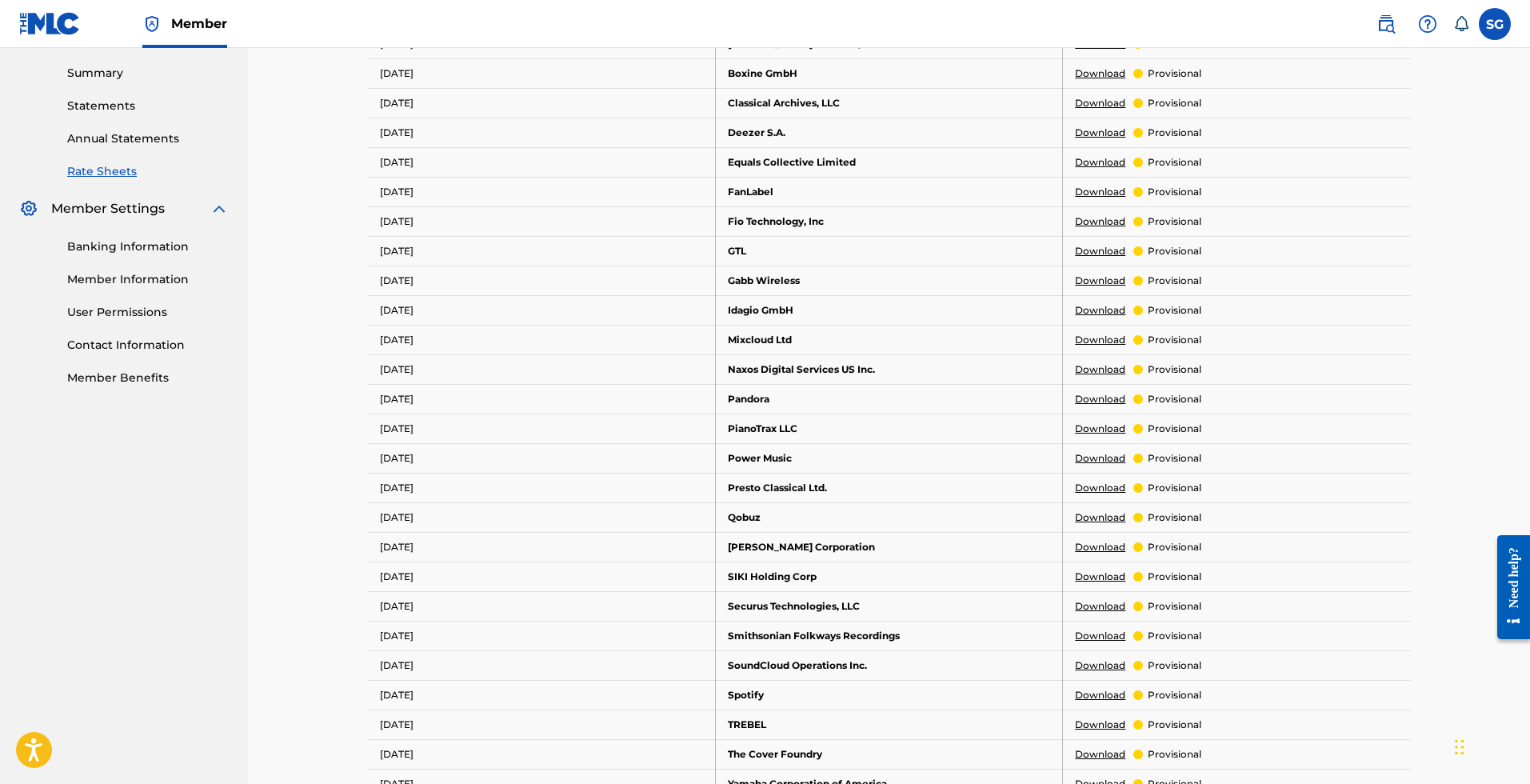
scroll to position [868, 0]
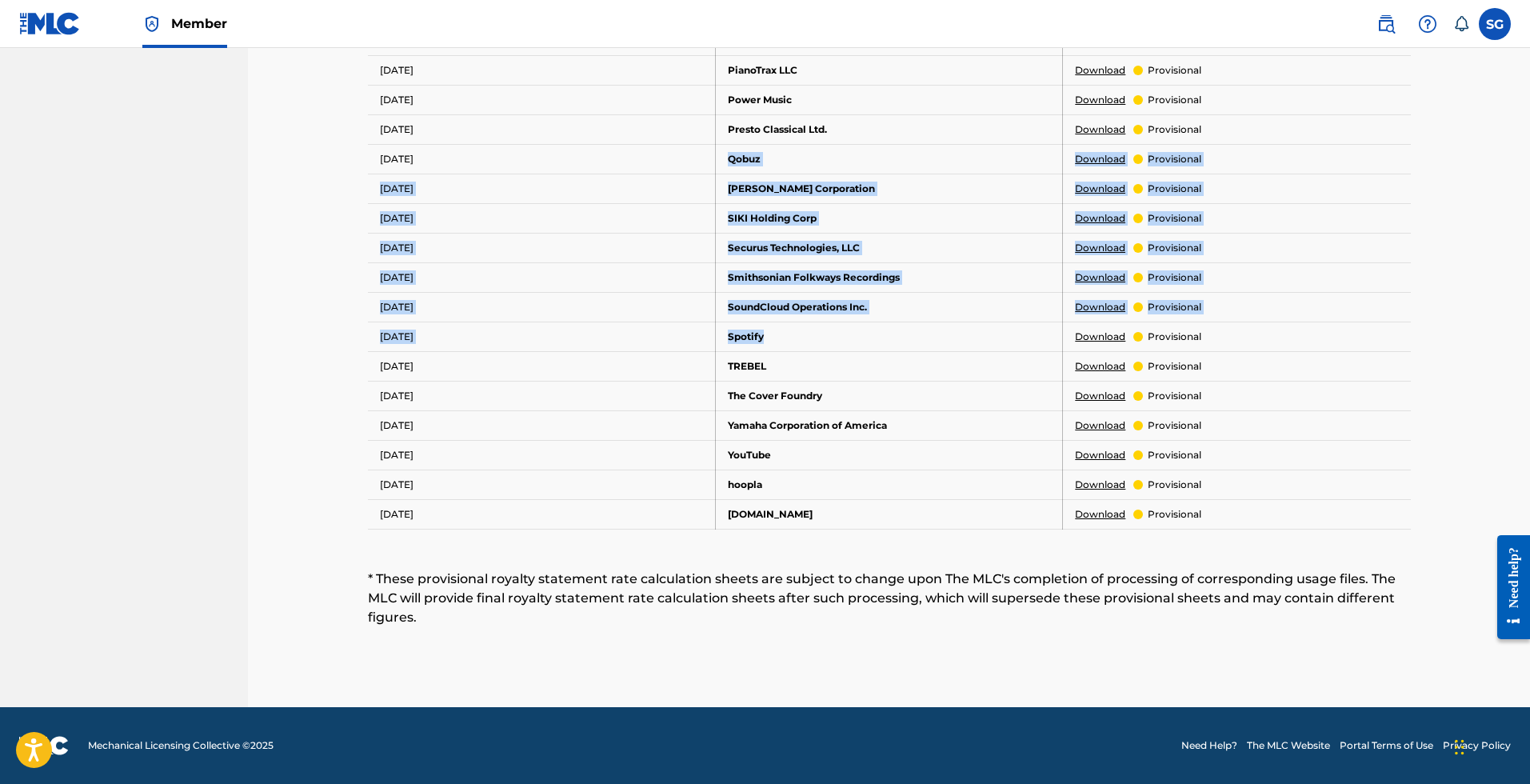
drag, startPoint x: 774, startPoint y: 339, endPoint x: 719, endPoint y: 144, distance: 202.6
click at [719, 144] on tbody "Usage Period DSP Rate Sheet i [DATE] Amazon Music Download provisional [DATE] A…" at bounding box center [889, 40] width 1043 height 977
click at [719, 144] on td "Qobuz" at bounding box center [889, 158] width 348 height 30
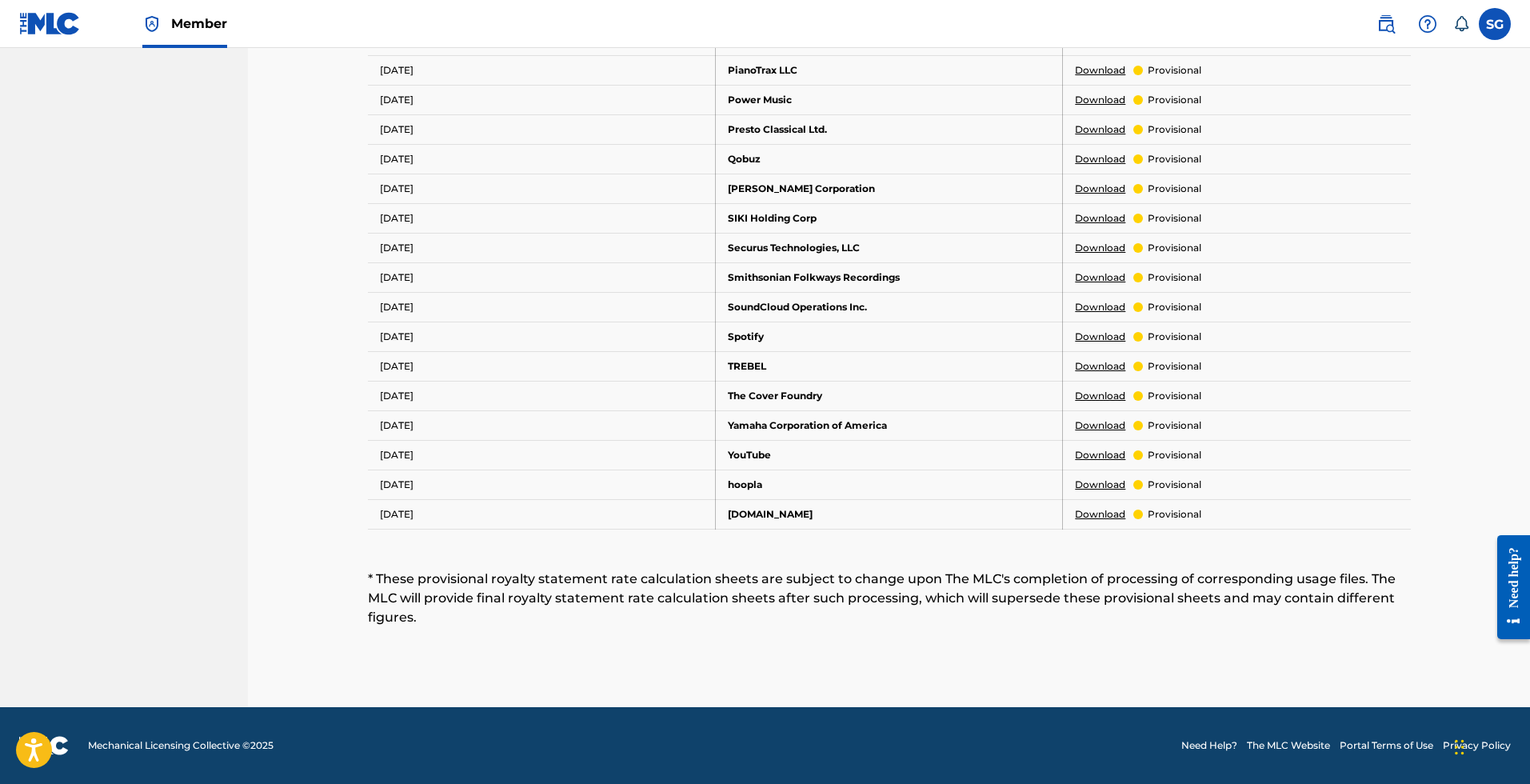
click at [1099, 335] on link "Download" at bounding box center [1101, 337] width 50 height 14
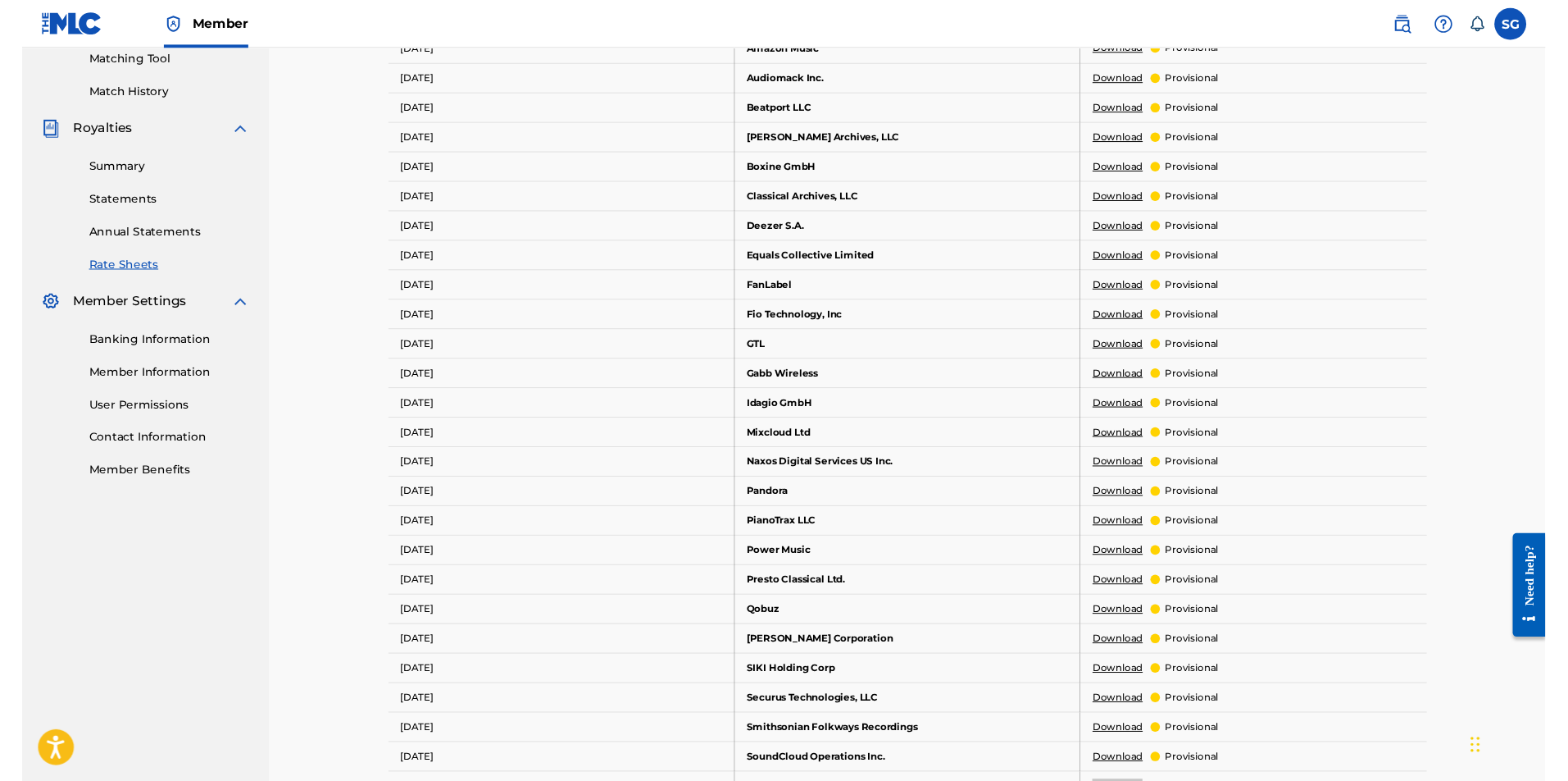
scroll to position [0, 0]
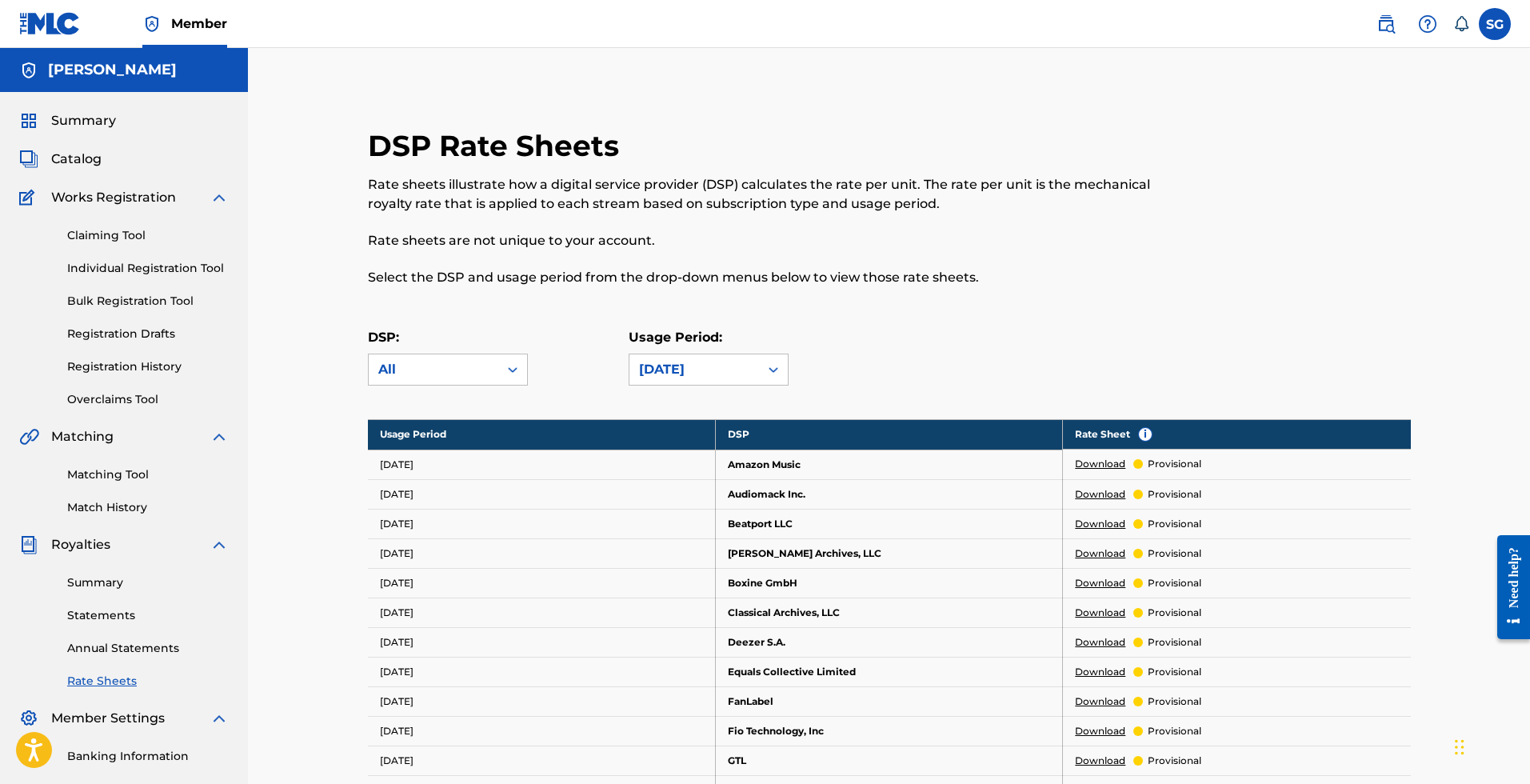
click at [96, 127] on span "Summary" at bounding box center [84, 120] width 65 height 19
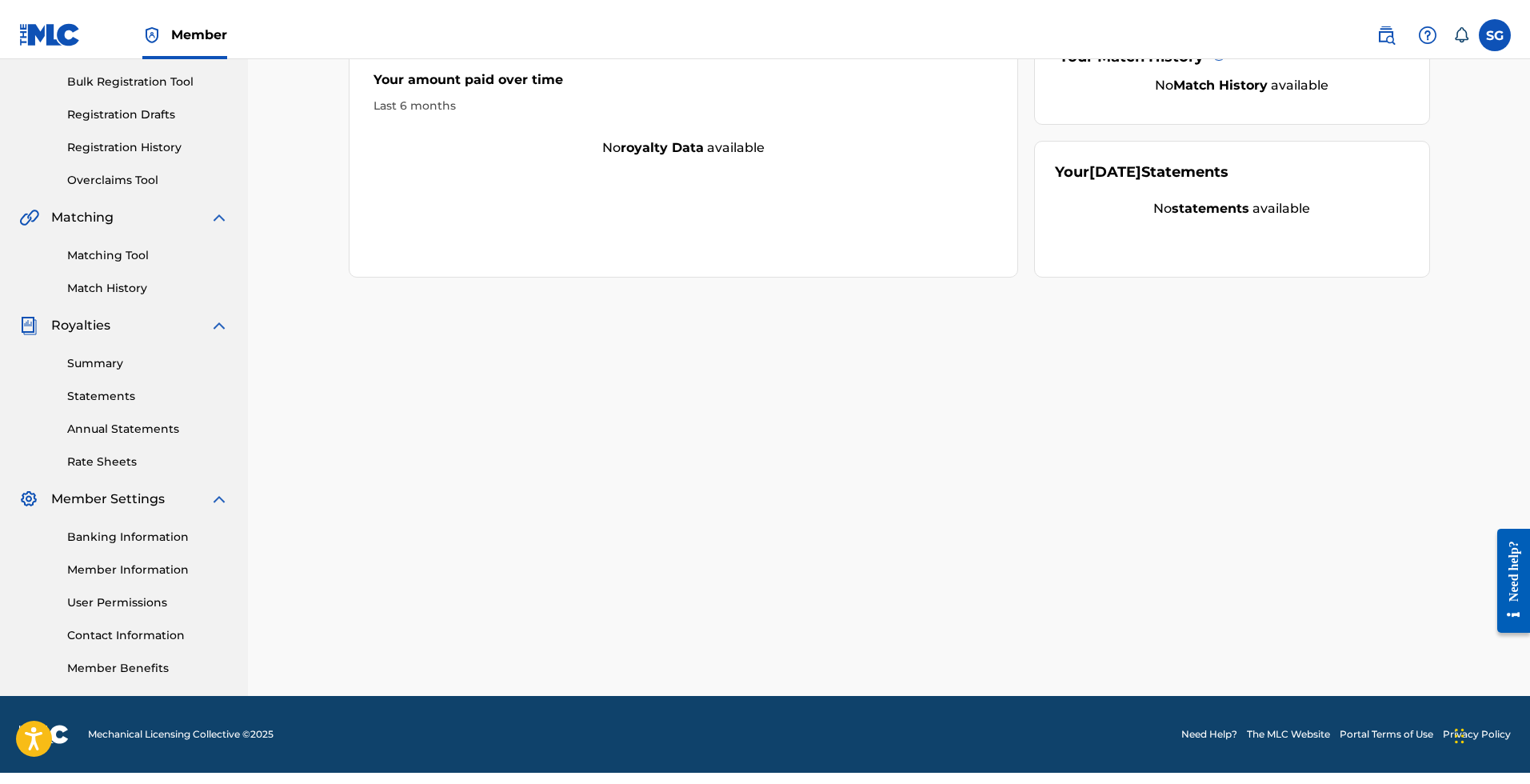
scroll to position [208, 0]
